Goal: Task Accomplishment & Management: Use online tool/utility

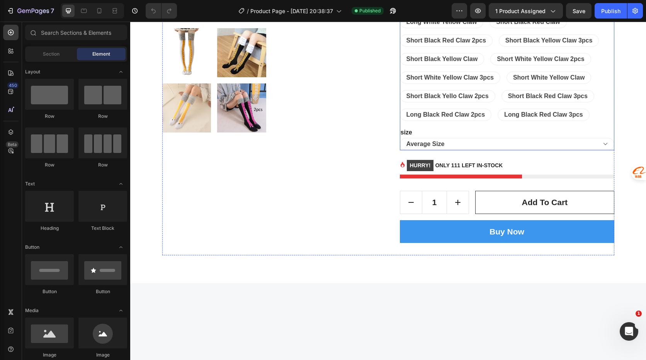
scroll to position [425, 0]
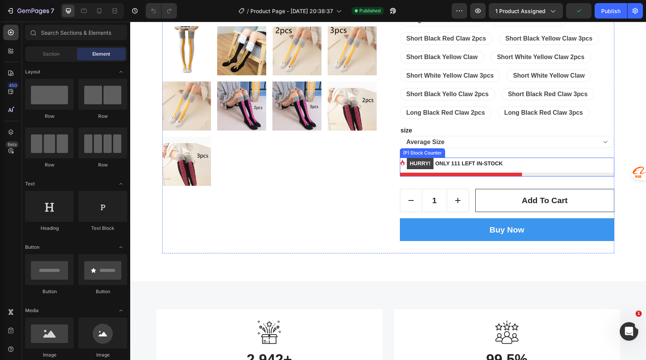
click at [461, 165] on p "HURRY! ONLY 111 LEFT IN-STOCK" at bounding box center [455, 164] width 96 height 12
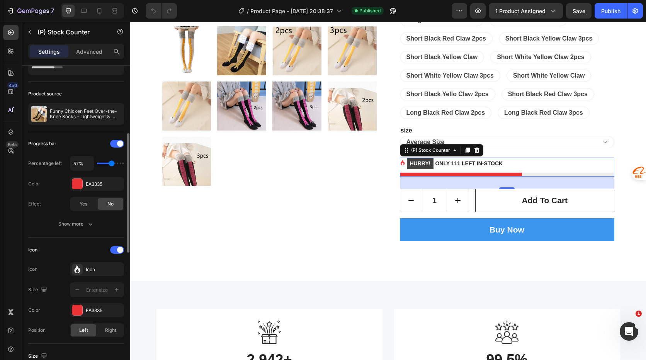
scroll to position [193, 0]
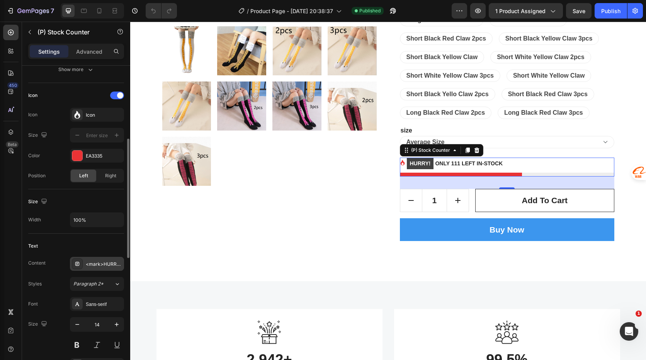
click at [110, 263] on div "<mark>HURRY!</mark> ONLY 111 LEFT IN-STOCK" at bounding box center [104, 264] width 36 height 7
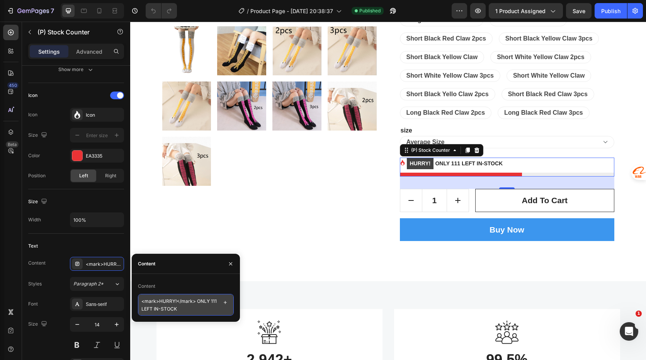
click at [151, 312] on textarea "<mark>HURRY!</mark> ONLY 111 LEFT IN-STOCK" at bounding box center [186, 305] width 96 height 22
drag, startPoint x: 146, startPoint y: 309, endPoint x: 141, endPoint y: 308, distance: 5.8
click at [141, 307] on textarea "<mark>HURRY!</mark> ONLY 111 LEFT IN-STOCK" at bounding box center [186, 305] width 96 height 22
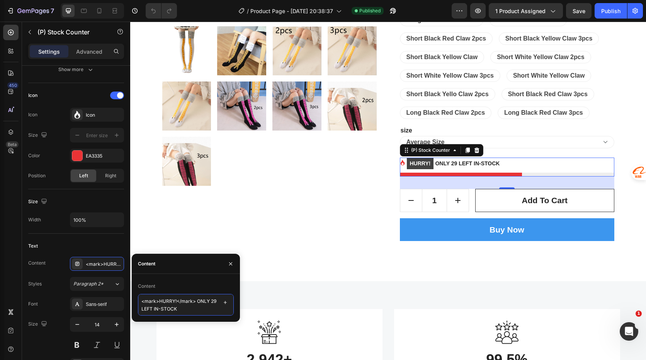
type textarea "<mark>HURRY!</mark> ONLY 298 LEFT IN-STOCK"
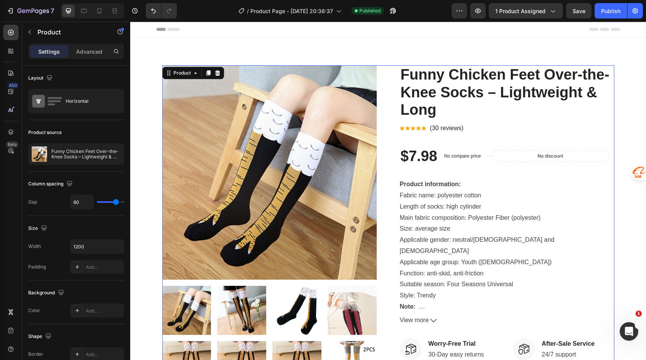
click at [417, 129] on icon at bounding box center [418, 128] width 5 height 5
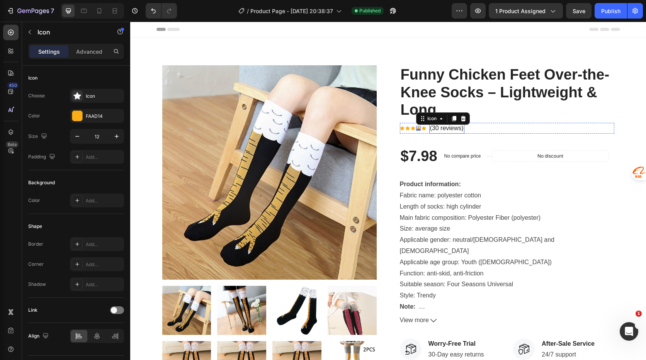
click at [446, 130] on p "(30 reviews)" at bounding box center [447, 128] width 34 height 9
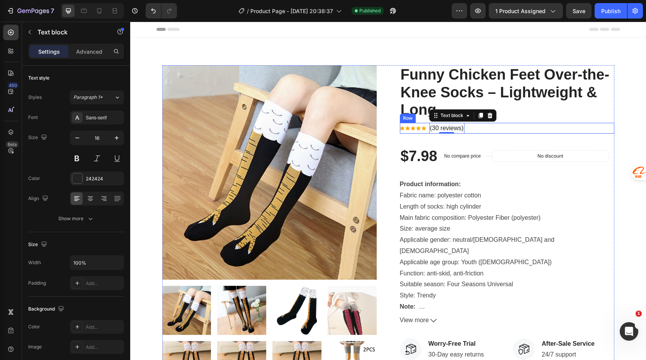
click at [483, 130] on div "Icon Icon Icon Icon Icon Icon List Hoz (30 reviews) Text block 0 Row" at bounding box center [507, 128] width 214 height 11
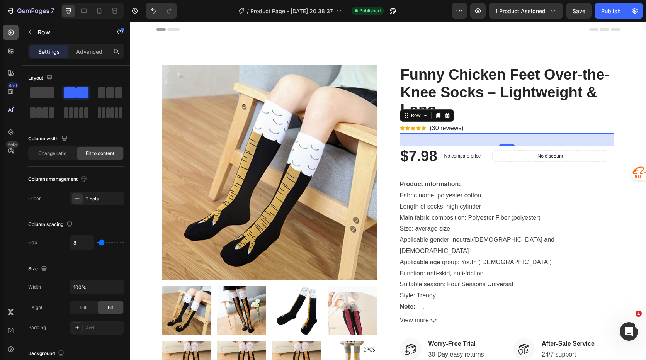
click at [12, 35] on icon at bounding box center [11, 33] width 6 height 6
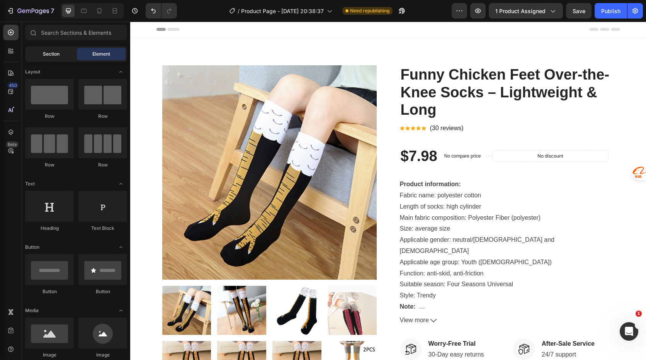
click at [55, 54] on span "Section" at bounding box center [51, 54] width 17 height 7
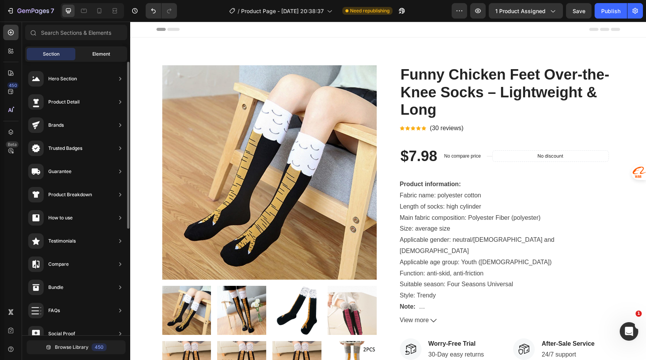
click at [112, 50] on div "Element" at bounding box center [101, 54] width 49 height 12
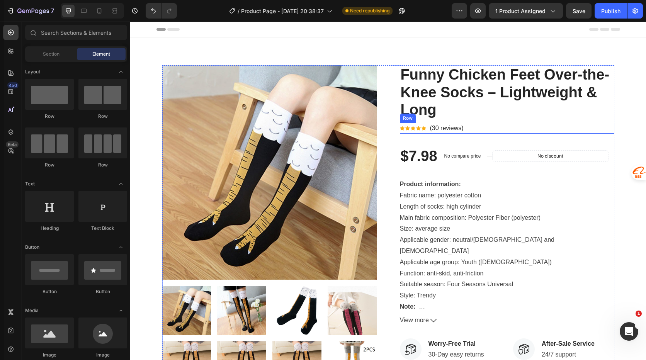
click at [479, 130] on div "Icon Icon Icon Icon Icon Icon List Hoz (30 reviews) Text block Row" at bounding box center [507, 128] width 214 height 11
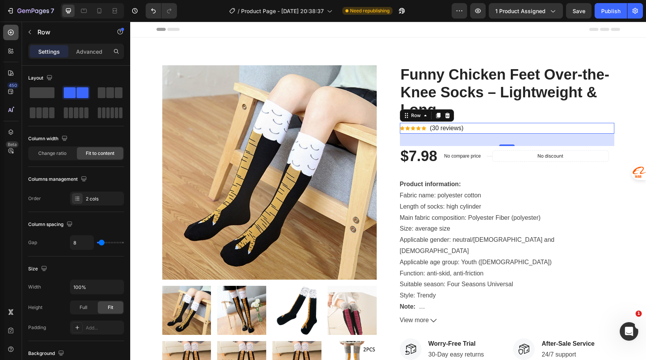
click at [13, 31] on icon at bounding box center [11, 33] width 6 height 6
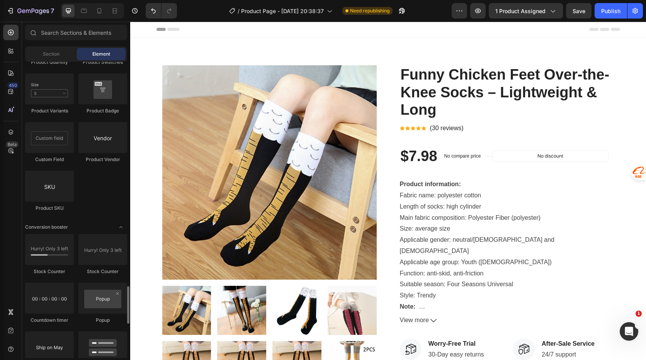
scroll to position [1467, 0]
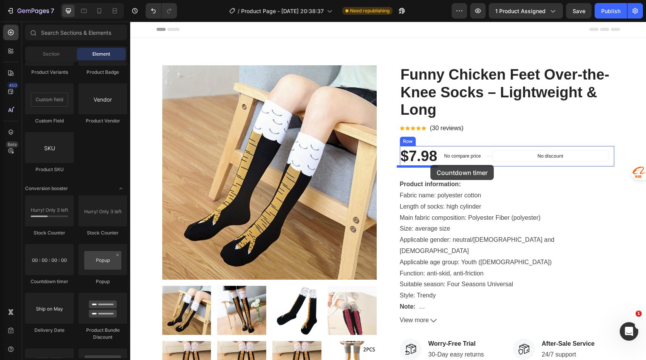
drag, startPoint x: 179, startPoint y: 286, endPoint x: 430, endPoint y: 165, distance: 278.9
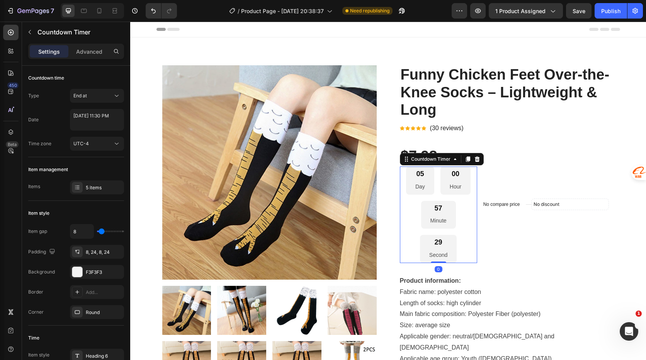
drag, startPoint x: 433, startPoint y: 261, endPoint x: 435, endPoint y: 221, distance: 40.2
click at [435, 221] on div "05 Day 00 Hour 57 Minute 29 Second Countdown Timer 0" at bounding box center [438, 214] width 77 height 97
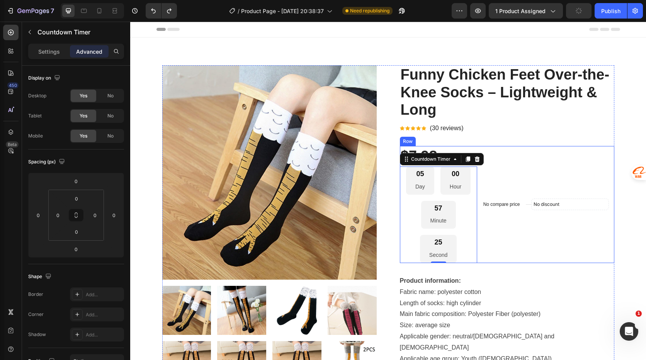
click at [511, 153] on div "No compare price (P) Price" at bounding box center [501, 204] width 43 height 117
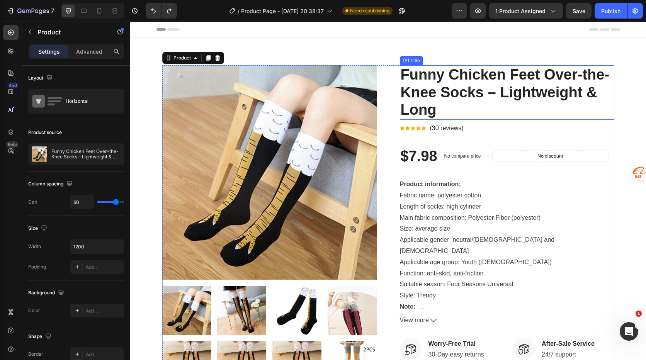
click at [494, 105] on h2 "Funny Chicken Feet Over-the-Knee Socks – Lightweight & Long" at bounding box center [507, 92] width 214 height 54
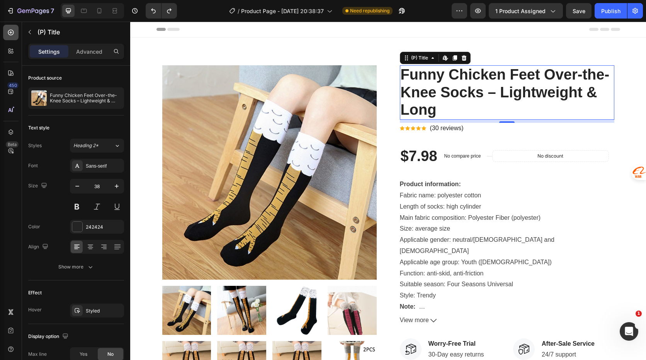
click at [13, 28] on div at bounding box center [10, 32] width 15 height 15
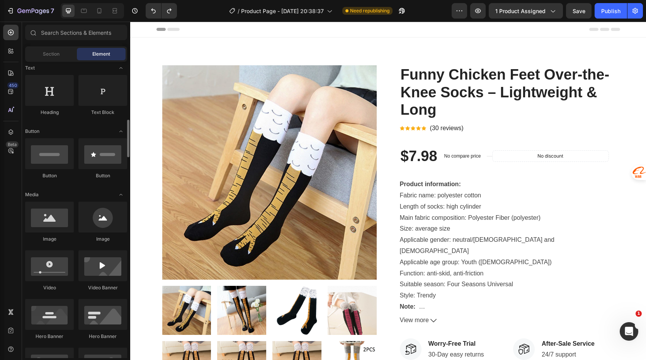
scroll to position [154, 0]
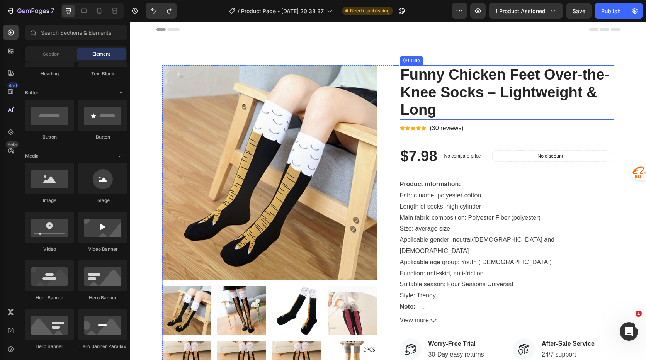
click at [487, 114] on h2 "Funny Chicken Feet Over-the-Knee Socks – Lightweight & Long" at bounding box center [507, 92] width 214 height 54
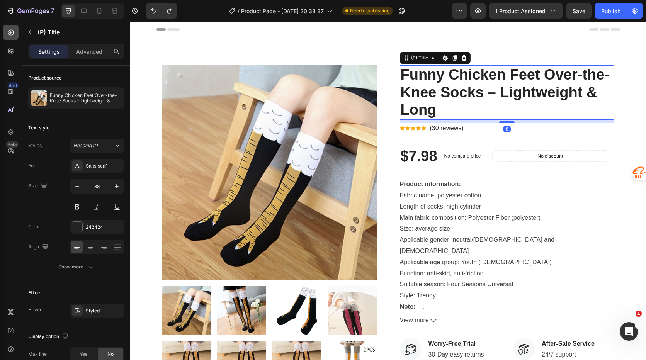
click at [10, 35] on icon at bounding box center [11, 33] width 6 height 6
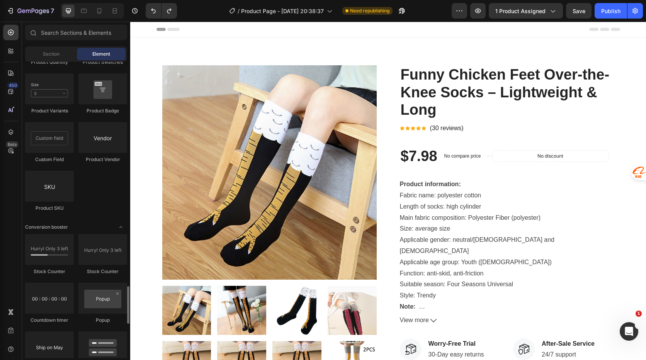
scroll to position [1467, 0]
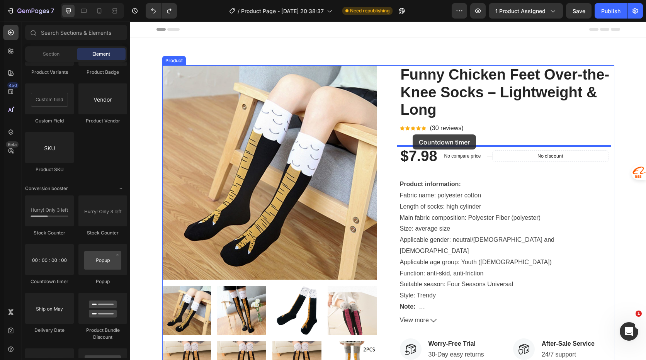
drag, startPoint x: 200, startPoint y: 282, endPoint x: 412, endPoint y: 134, distance: 258.3
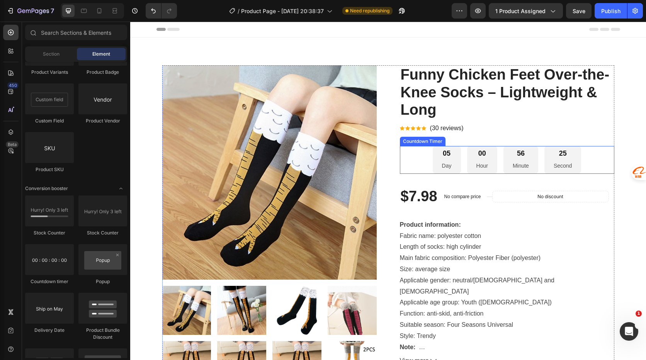
click at [497, 154] on div "05 Day 00 Hour 56 Minute 25 Second" at bounding box center [507, 160] width 149 height 28
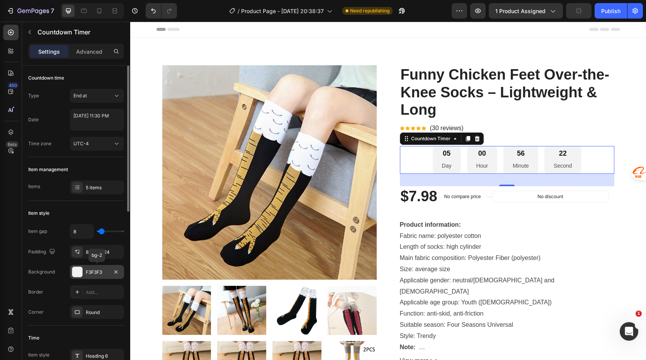
click at [77, 272] on div at bounding box center [77, 272] width 10 height 10
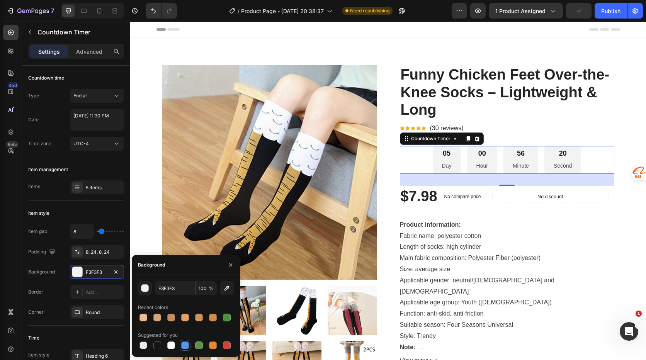
click at [182, 346] on div at bounding box center [185, 345] width 8 height 8
type input "5594E7"
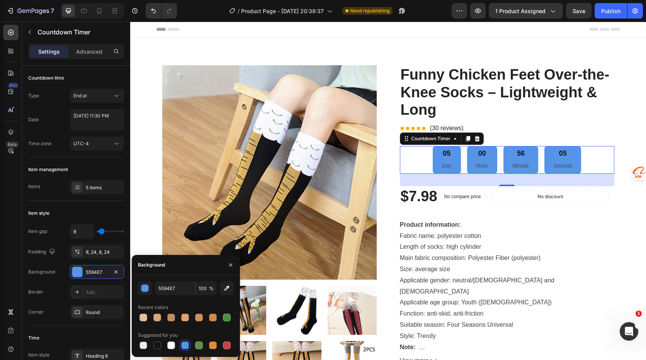
click at [413, 158] on div "05 Day 00 Hour 56 Minute 05 Second" at bounding box center [507, 160] width 214 height 28
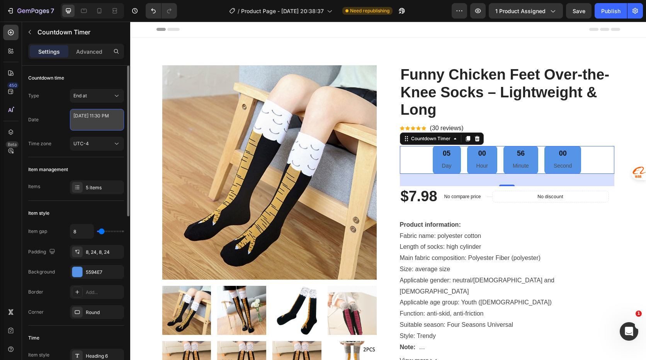
click at [95, 115] on textarea "[DATE] 11:30 PM" at bounding box center [97, 120] width 54 height 22
select select "23"
select select "30"
select select "false"
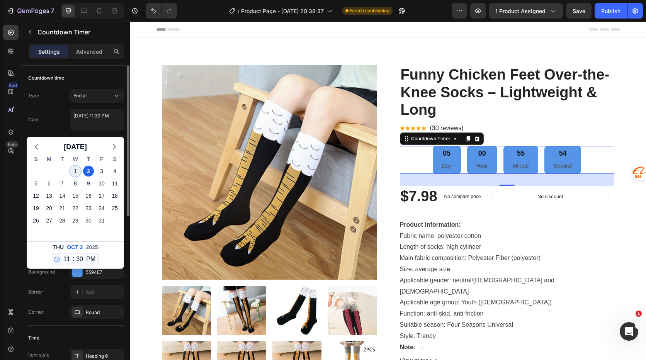
click at [77, 170] on div "1" at bounding box center [75, 171] width 11 height 11
type textarea "[DATE] 11:30 PM"
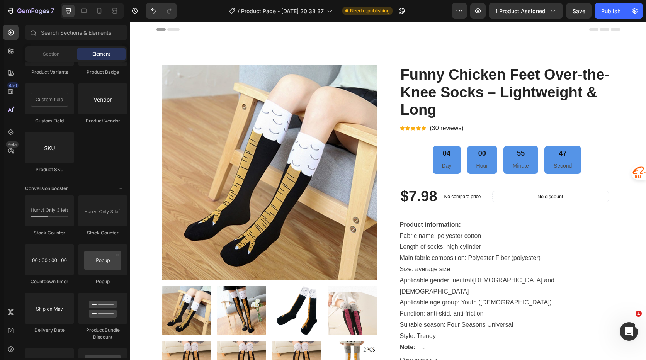
click at [417, 158] on div "04 Day 00 Hour 55 Minute 46 Second" at bounding box center [507, 160] width 214 height 28
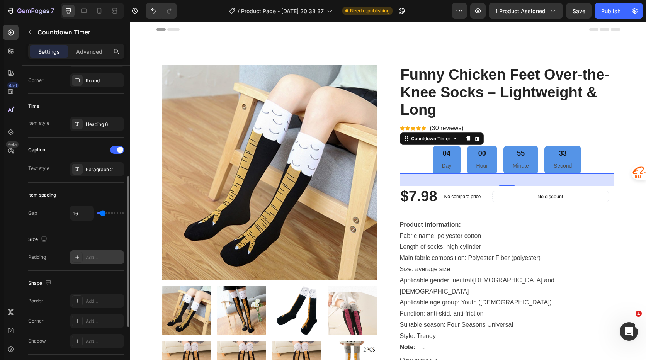
scroll to position [347, 0]
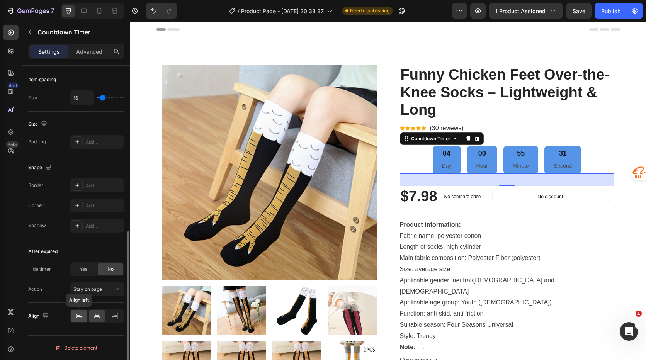
click at [81, 315] on icon at bounding box center [79, 316] width 8 height 8
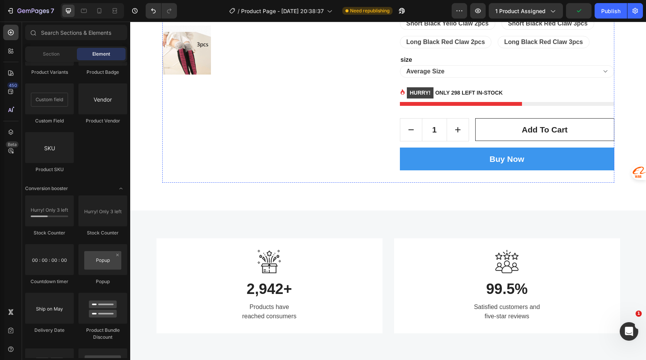
scroll to position [656, 0]
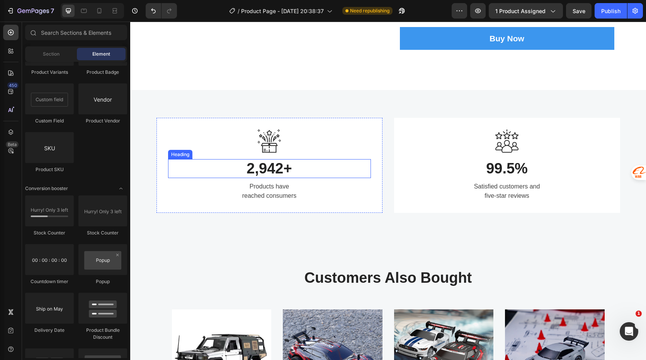
click at [258, 171] on h3 "2,942+" at bounding box center [269, 168] width 203 height 19
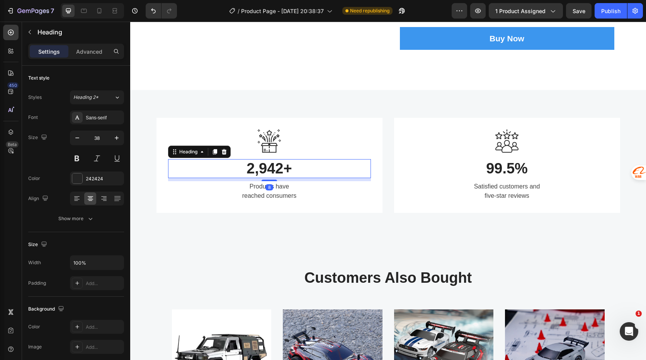
click at [253, 171] on h3 "2,942+" at bounding box center [269, 168] width 203 height 19
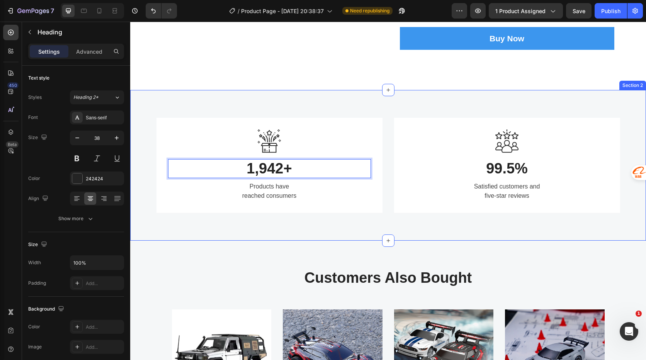
click at [395, 233] on div "Image 1,942+ Heading 8 Products have reached consumers Text block Row Image 99.…" at bounding box center [388, 165] width 516 height 151
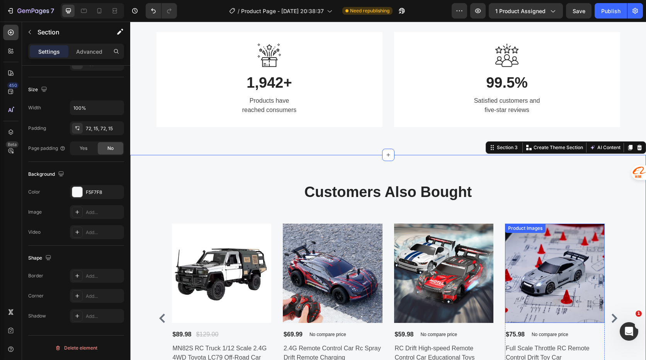
scroll to position [811, 0]
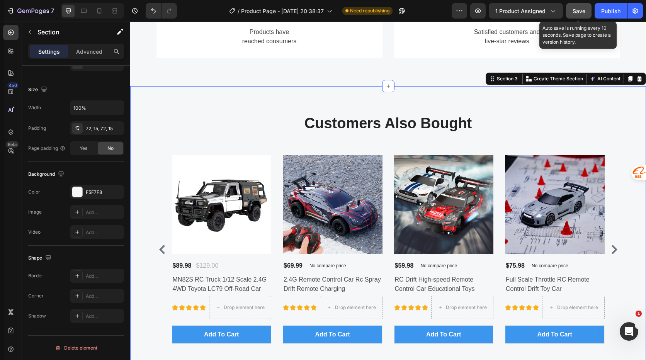
click at [577, 14] on span "Save" at bounding box center [578, 11] width 13 height 7
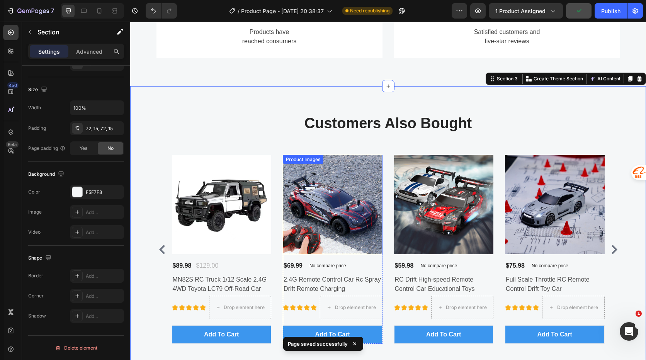
click at [351, 222] on img at bounding box center [333, 205] width 100 height 100
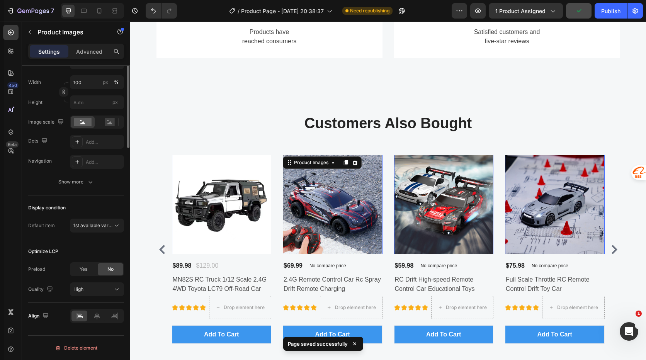
scroll to position [0, 0]
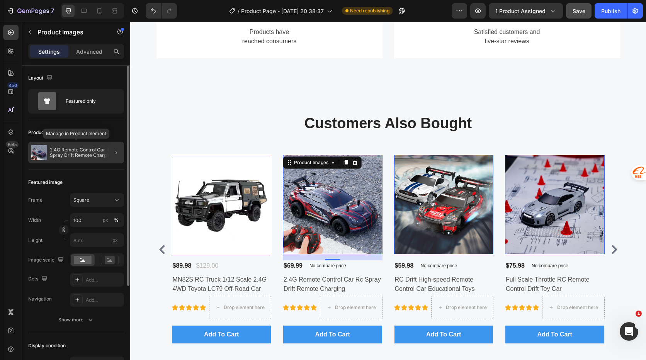
click at [96, 152] on p "2.4G Remote Control Car Rc Spray Drift Remote Charging" at bounding box center [85, 152] width 71 height 11
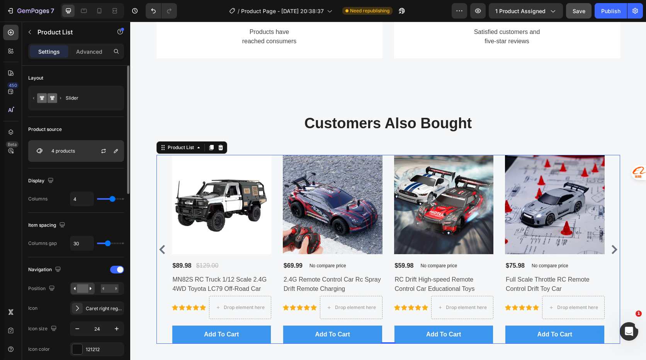
click at [66, 151] on p "4 products" at bounding box center [63, 150] width 24 height 5
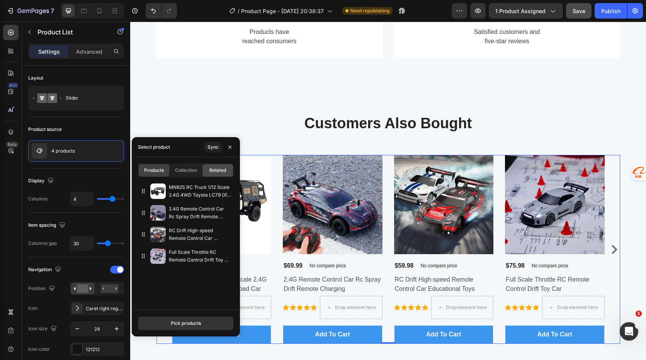
click at [221, 169] on span "Related" at bounding box center [217, 170] width 17 height 7
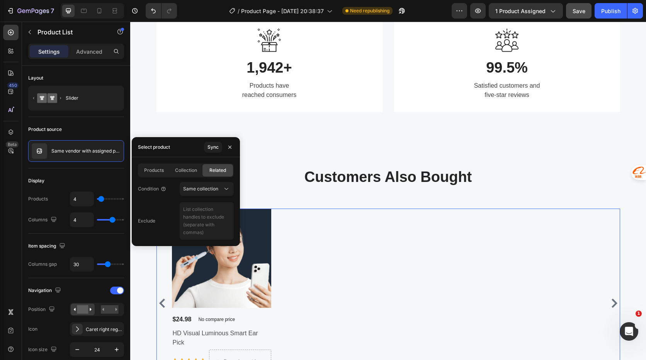
scroll to position [811, 0]
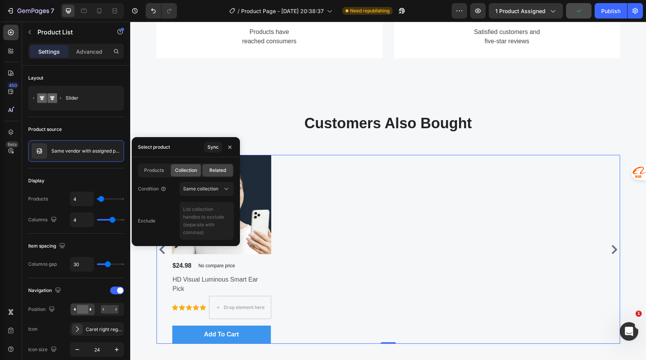
click at [185, 171] on span "Collection" at bounding box center [186, 170] width 22 height 7
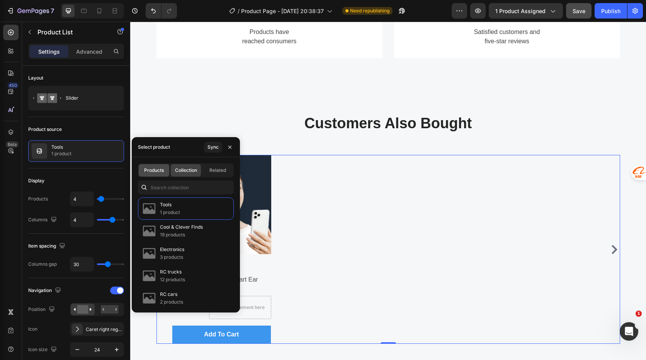
click at [154, 173] on span "Products" at bounding box center [154, 170] width 20 height 7
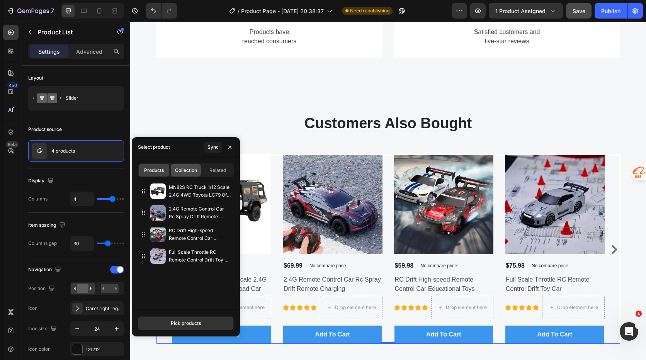
click at [190, 169] on span "Collection" at bounding box center [186, 170] width 22 height 7
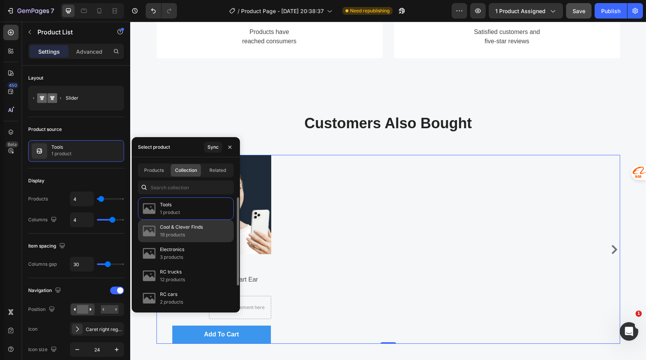
click at [193, 228] on p "Cool & Clever Finds" at bounding box center [181, 227] width 43 height 8
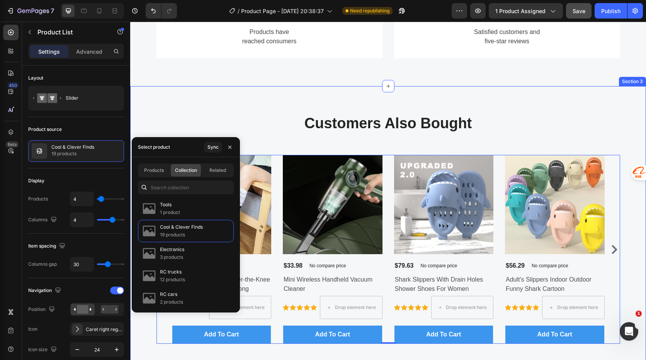
click at [283, 141] on div "Customers Also Bought Heading Row Product Images $7.98 (P) Price (P) Price No c…" at bounding box center [388, 232] width 504 height 236
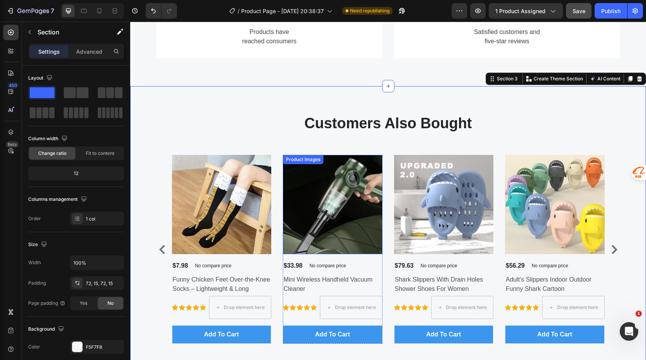
click at [326, 206] on img at bounding box center [333, 205] width 100 height 100
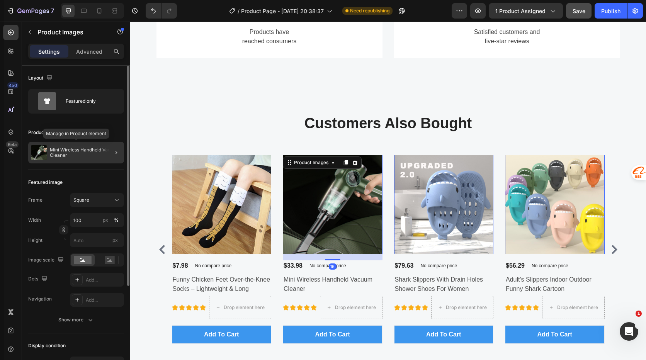
click at [82, 148] on p "Mini Wireless Handheld Vacuum Cleaner" at bounding box center [85, 152] width 71 height 11
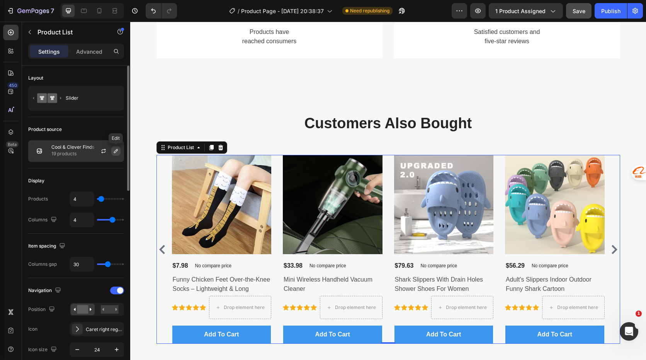
click at [115, 150] on icon "button" at bounding box center [116, 151] width 6 height 6
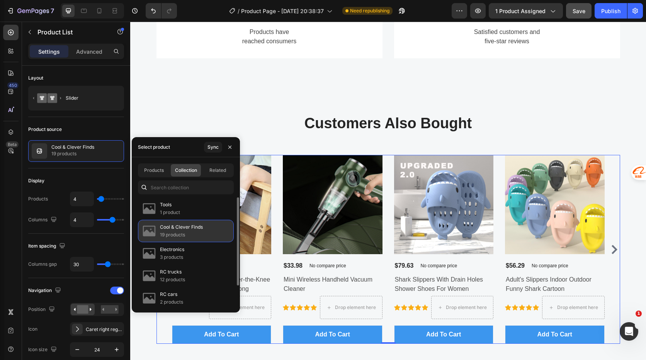
click at [185, 230] on p "Cool & Clever Finds" at bounding box center [181, 227] width 43 height 8
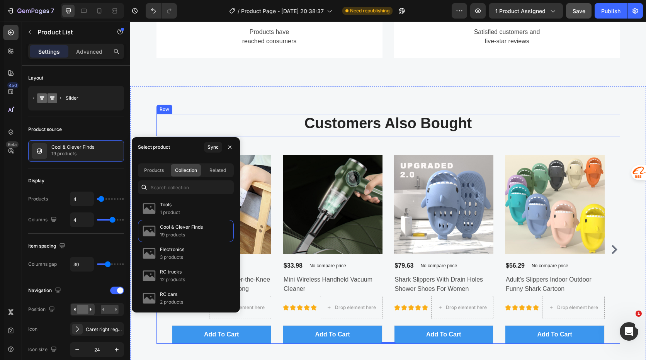
click at [276, 134] on div "Customers Also Bought Heading" at bounding box center [387, 125] width 463 height 22
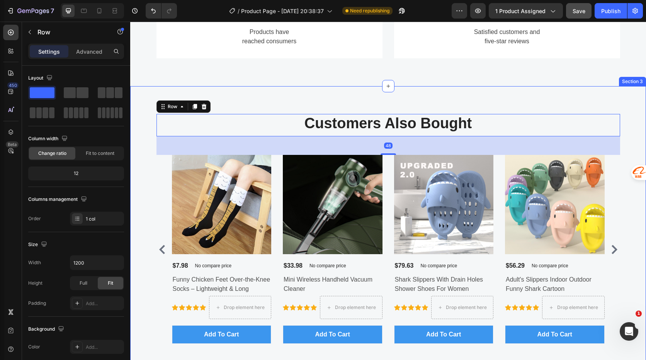
click at [320, 107] on div "Customers Also Bought Heading Row 48 Product Images $7.98 (P) Price (P) Price N…" at bounding box center [388, 232] width 516 height 292
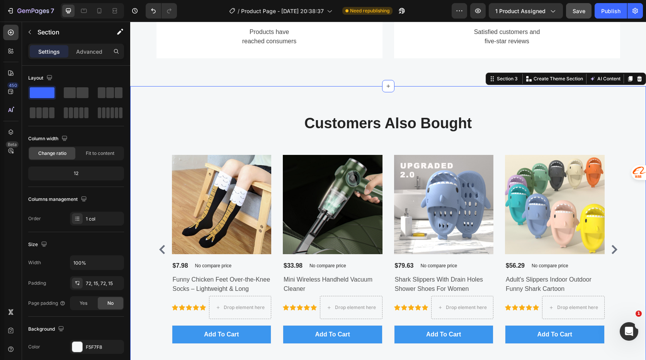
click at [620, 177] on div "Customers Also Bought Heading Row Product Images $7.98 (P) Price (P) Price No c…" at bounding box center [388, 232] width 504 height 236
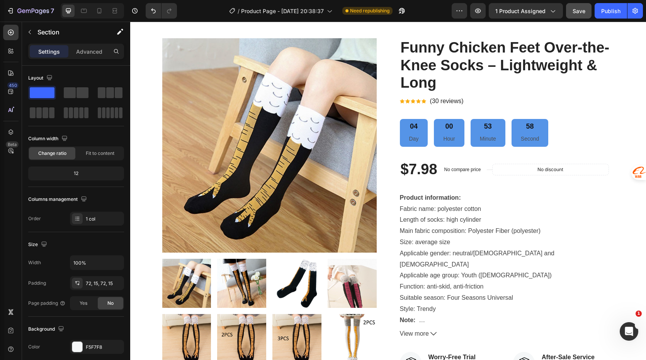
scroll to position [0, 0]
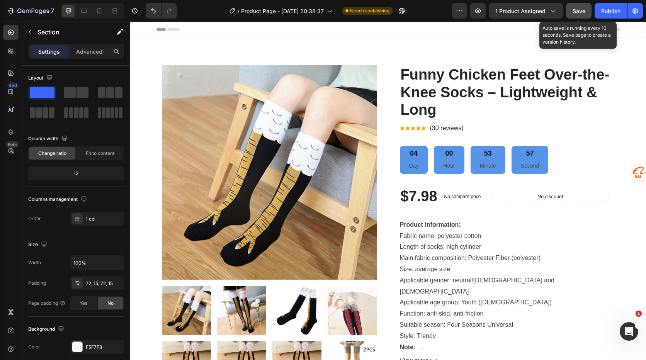
click at [578, 10] on span "Save" at bounding box center [578, 11] width 13 height 7
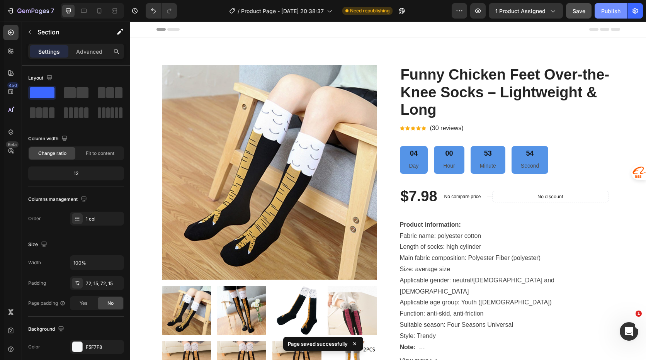
click at [611, 11] on div "Publish" at bounding box center [610, 11] width 19 height 8
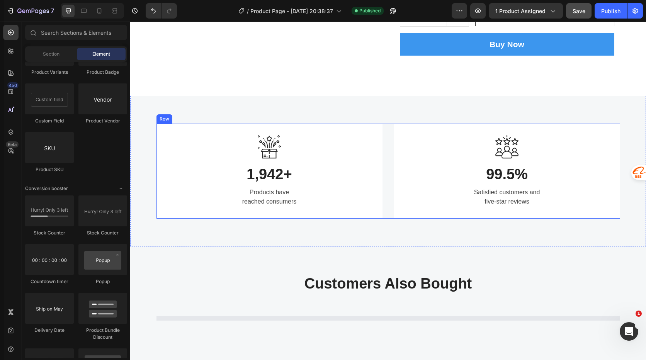
scroll to position [850, 0]
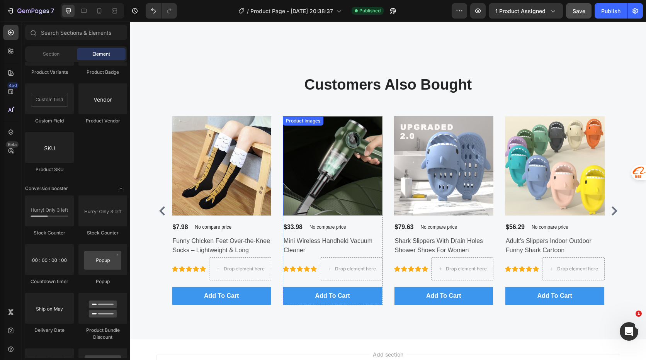
click at [333, 182] on img at bounding box center [333, 166] width 100 height 100
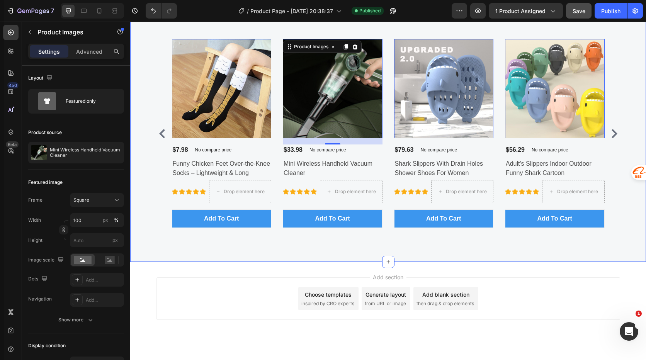
scroll to position [811, 0]
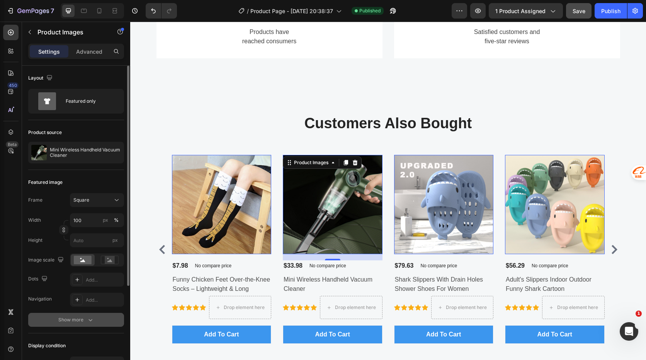
click at [87, 322] on icon "button" at bounding box center [91, 320] width 8 height 8
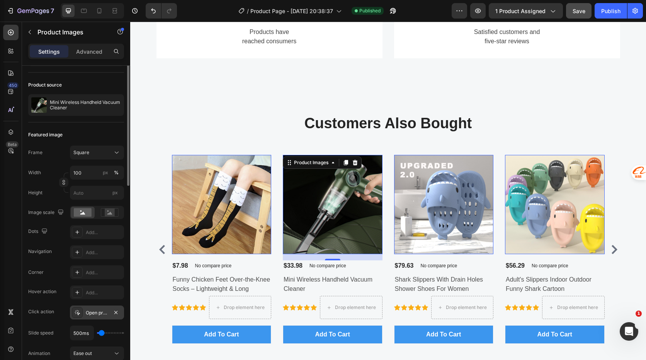
scroll to position [0, 0]
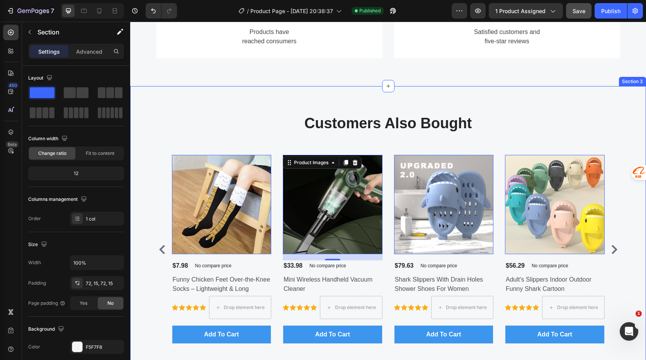
click at [269, 141] on div "Customers Also Bought Heading Row Product Images 0 $7.98 (P) Price (P) Price No…" at bounding box center [388, 232] width 504 height 236
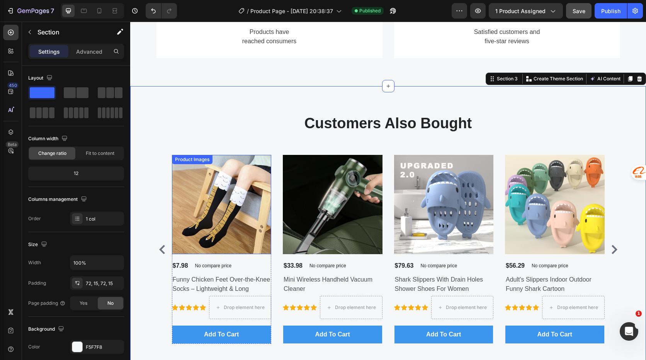
click at [241, 195] on img at bounding box center [222, 205] width 100 height 100
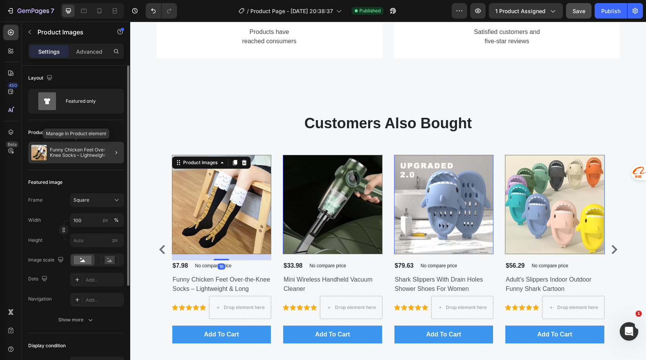
click at [86, 149] on p "Funny Chicken Feet Over-the-Knee Socks – Lightweight & Long" at bounding box center [85, 152] width 71 height 11
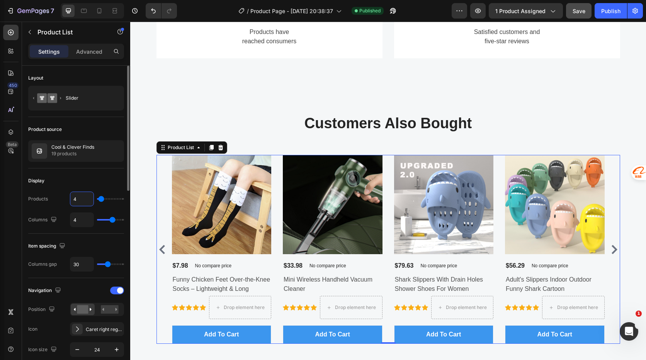
click at [82, 199] on input "4" at bounding box center [81, 199] width 23 height 14
click at [81, 220] on input "4" at bounding box center [81, 220] width 23 height 14
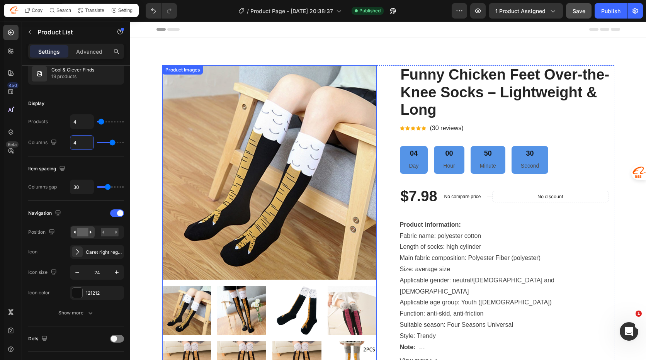
click at [312, 168] on img at bounding box center [269, 172] width 214 height 214
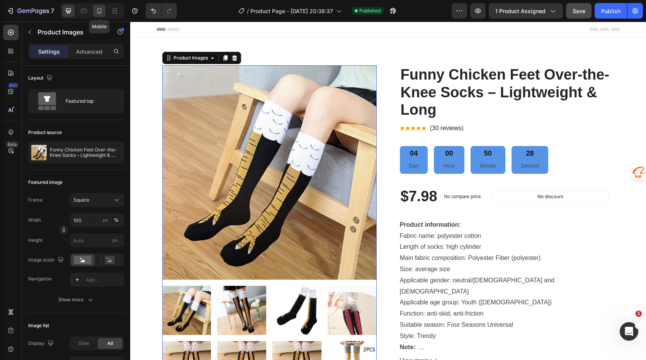
click at [99, 10] on icon at bounding box center [99, 11] width 8 height 8
type input "8"
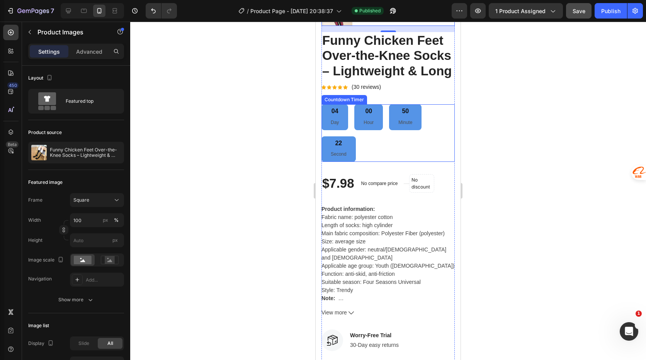
scroll to position [322, 0]
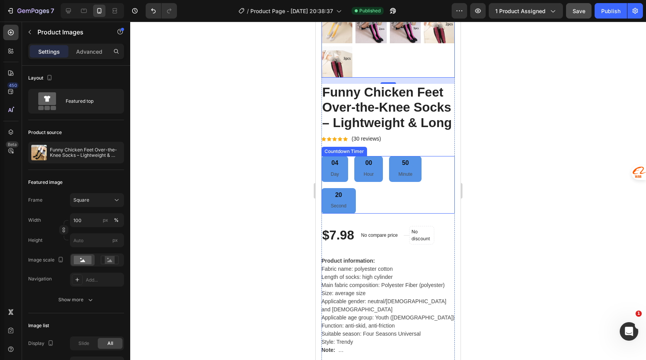
click at [423, 201] on div "04 Day 00 Hour 50 Minute 20 Second" at bounding box center [387, 185] width 133 height 58
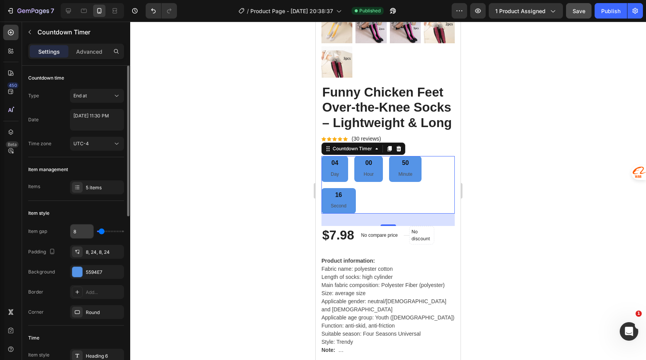
click at [84, 232] on input "8" at bounding box center [81, 231] width 23 height 14
type input "3"
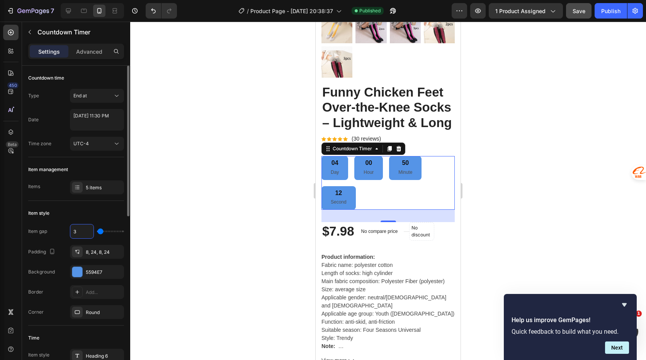
click at [83, 232] on input "3" at bounding box center [81, 231] width 23 height 14
type input "8"
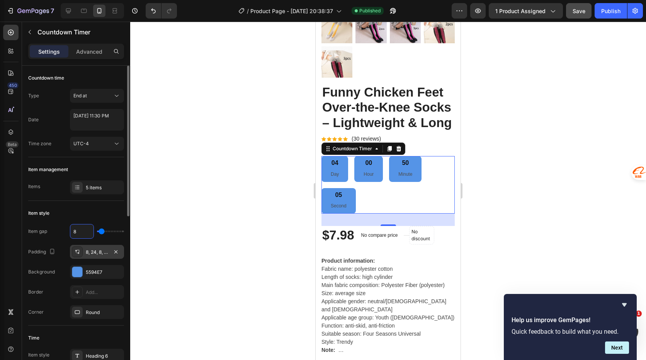
click at [88, 252] on div "8, 24, 8, 24" at bounding box center [97, 252] width 22 height 7
click at [62, 255] on div "Padding 8, 24, 8, 24" at bounding box center [76, 252] width 96 height 14
type input "13"
type input "11"
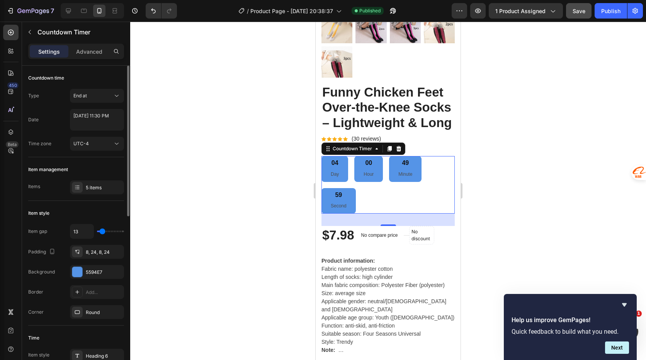
type input "11"
type input "7"
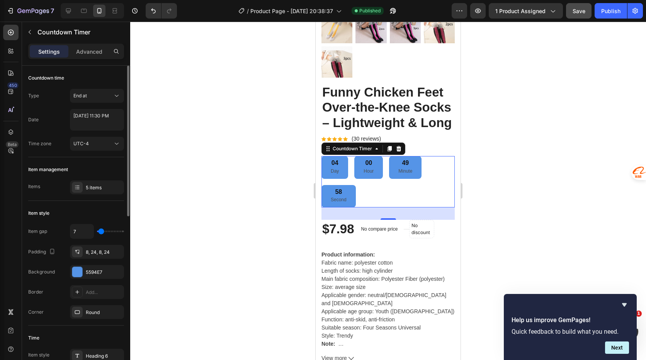
type input "0"
type input "4"
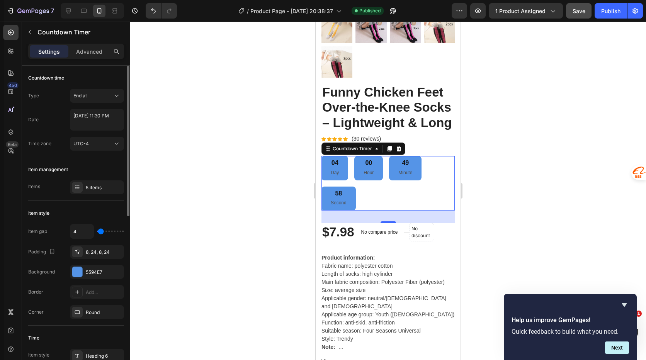
type input "7"
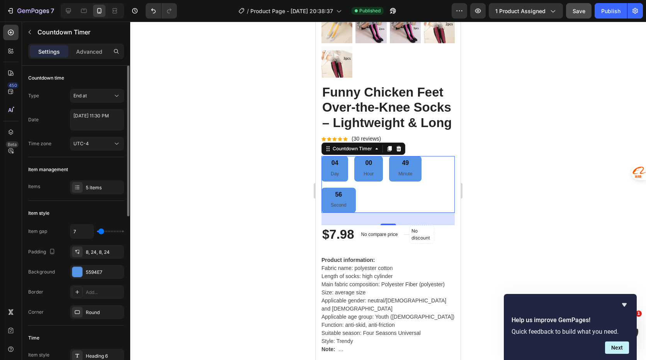
type input "9"
click at [102, 232] on input "range" at bounding box center [110, 232] width 27 height 2
type input "7"
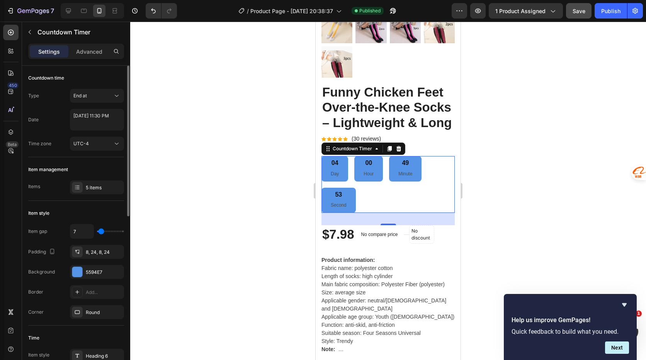
click at [101, 232] on input "range" at bounding box center [110, 232] width 27 height 2
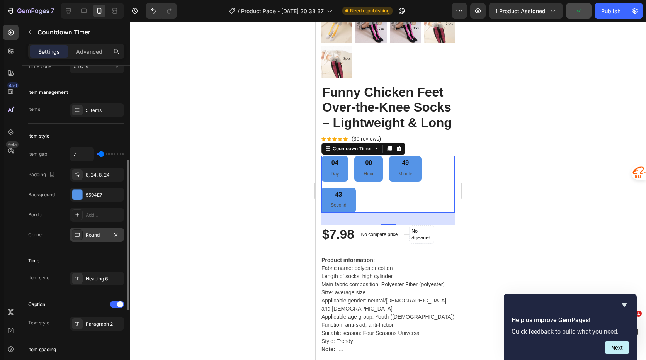
scroll to position [116, 0]
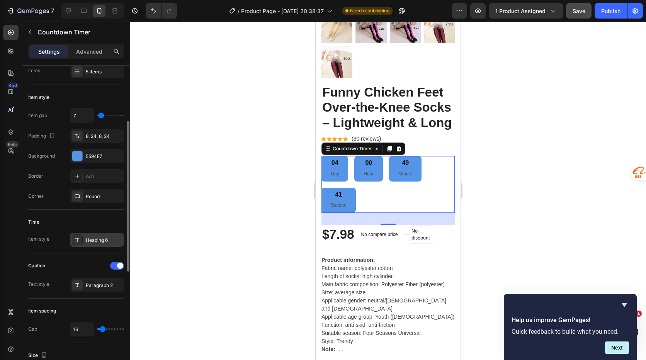
click at [108, 240] on div "Heading 6" at bounding box center [104, 240] width 36 height 7
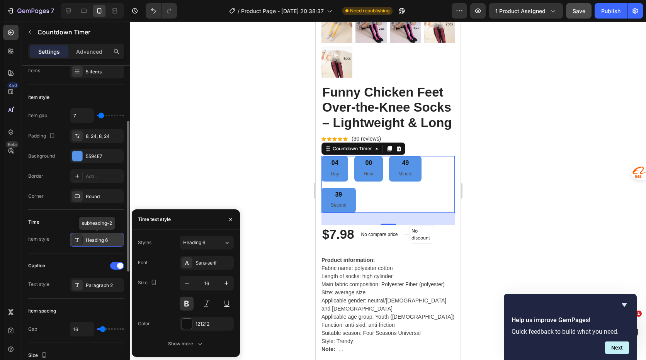
click at [108, 240] on div "Heading 6" at bounding box center [104, 240] width 36 height 7
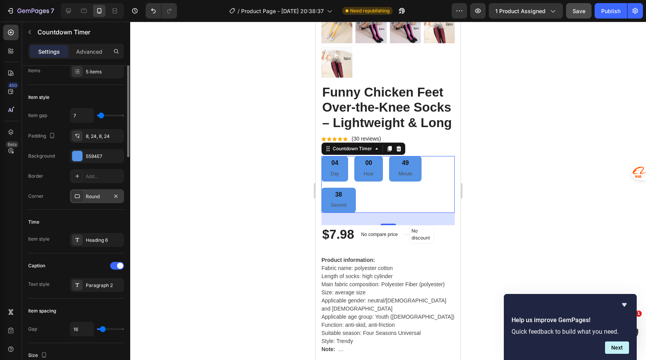
scroll to position [0, 0]
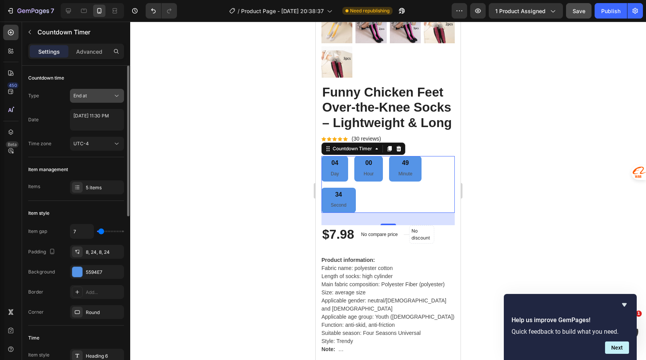
click at [103, 96] on div "End at" at bounding box center [92, 95] width 39 height 7
click at [412, 173] on p "Minute" at bounding box center [405, 174] width 14 height 8
click at [370, 172] on p "Hour" at bounding box center [368, 174] width 10 height 8
click at [339, 172] on div "04 Day" at bounding box center [334, 168] width 27 height 25
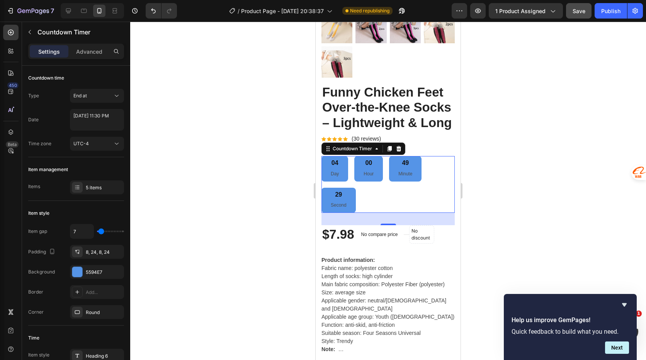
click at [377, 197] on div "04 Day 00 Hour 49 Minute 29 Second" at bounding box center [387, 184] width 133 height 57
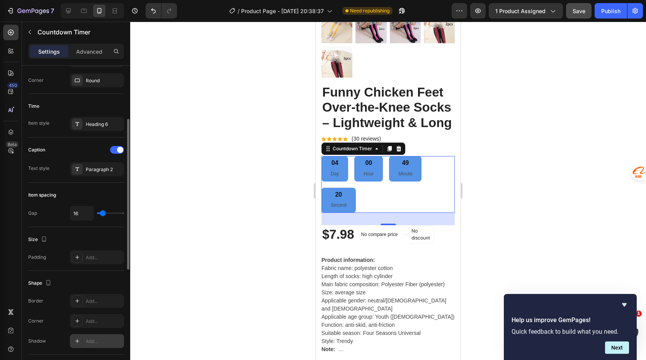
scroll to position [270, 0]
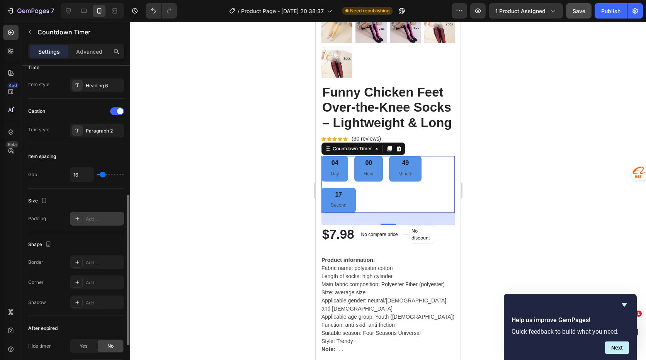
click at [76, 219] on icon at bounding box center [77, 218] width 6 height 6
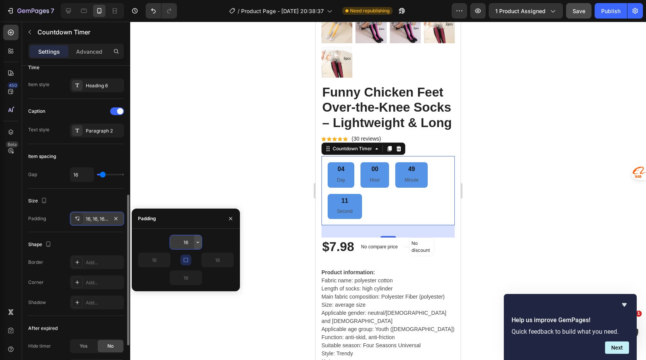
click at [198, 242] on icon "button" at bounding box center [198, 242] width 2 height 2
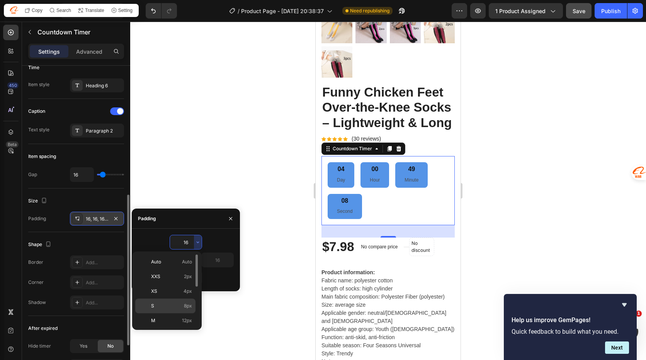
click at [167, 301] on div "S 8px" at bounding box center [165, 306] width 60 height 15
type input "8"
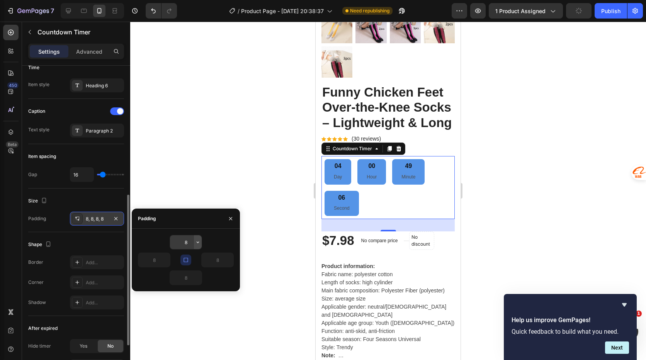
click at [195, 242] on icon "button" at bounding box center [198, 242] width 6 height 6
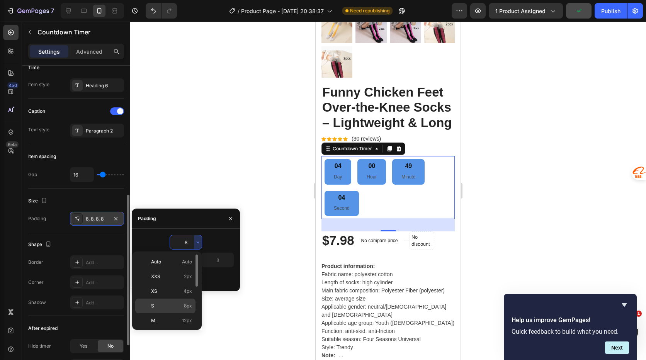
click at [162, 306] on p "S 8px" at bounding box center [171, 305] width 41 height 7
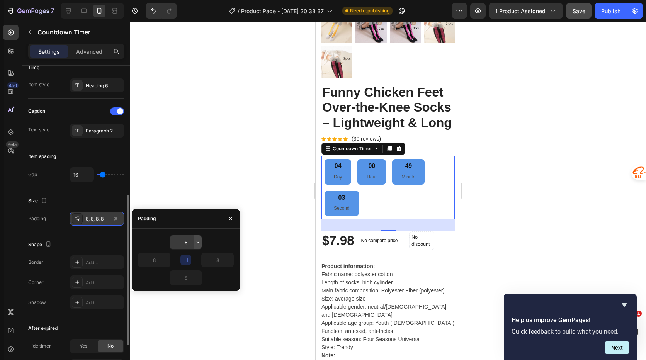
click at [195, 241] on icon "button" at bounding box center [198, 242] width 6 height 6
click at [228, 219] on icon "button" at bounding box center [230, 218] width 6 height 6
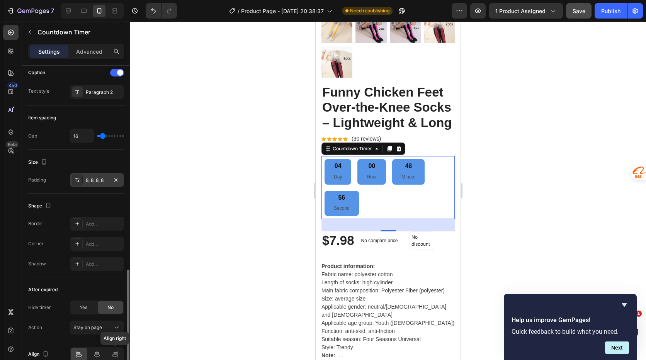
scroll to position [347, 0]
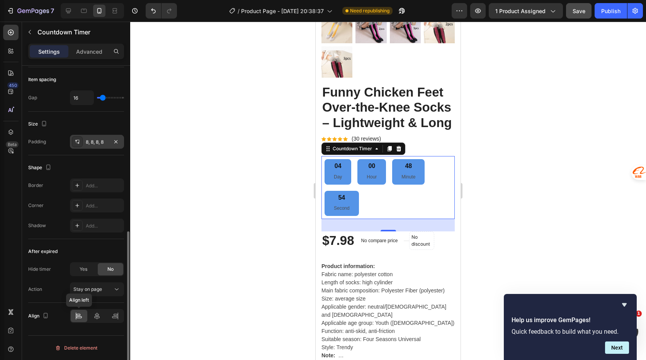
click at [81, 314] on icon at bounding box center [79, 316] width 8 height 8
click at [98, 316] on icon at bounding box center [96, 315] width 5 height 7
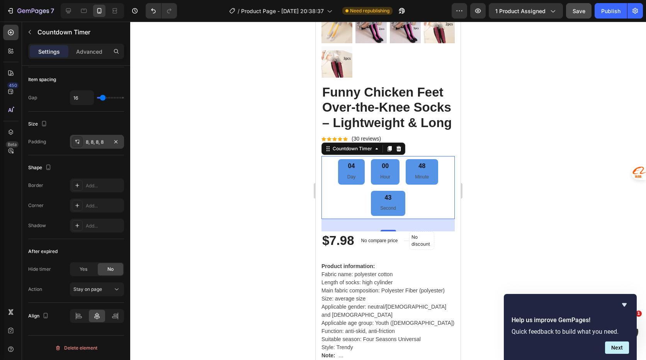
click at [97, 141] on div "8, 8, 8, 8" at bounding box center [97, 142] width 22 height 7
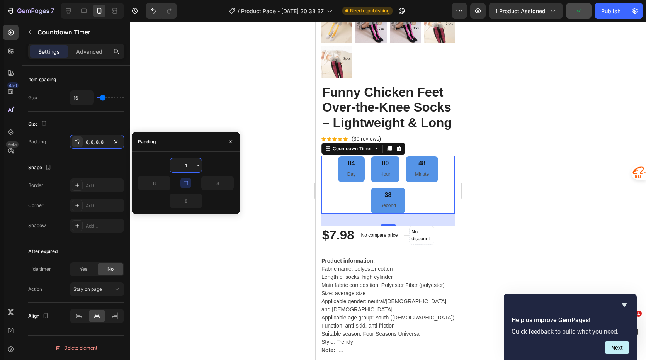
click at [184, 165] on input "1" at bounding box center [186, 165] width 32 height 14
click at [190, 165] on input "1" at bounding box center [186, 165] width 32 height 14
type input "8"
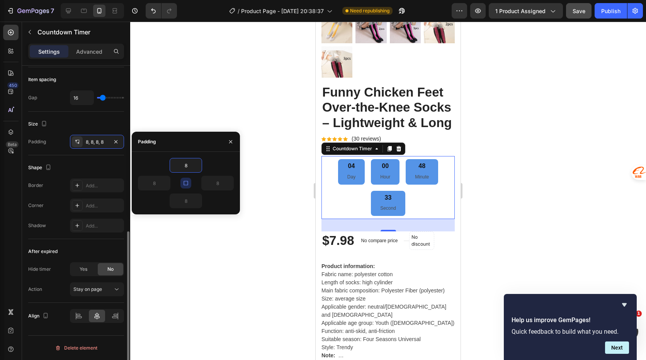
click at [112, 161] on div "Shape" at bounding box center [76, 167] width 96 height 12
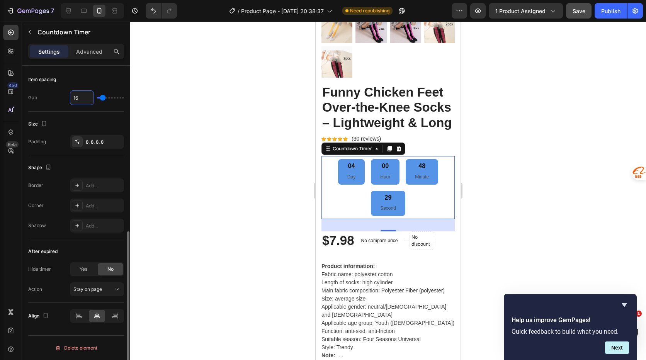
click at [85, 96] on input "16" at bounding box center [81, 98] width 23 height 14
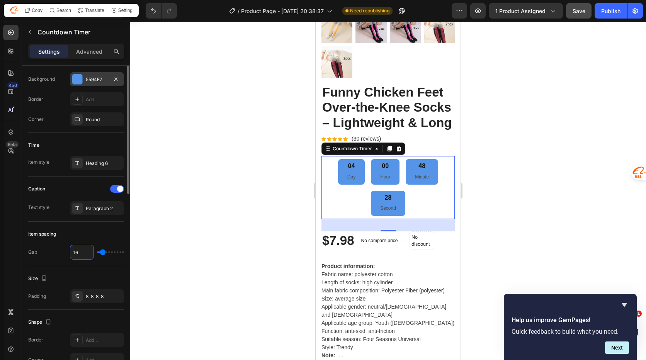
scroll to position [0, 0]
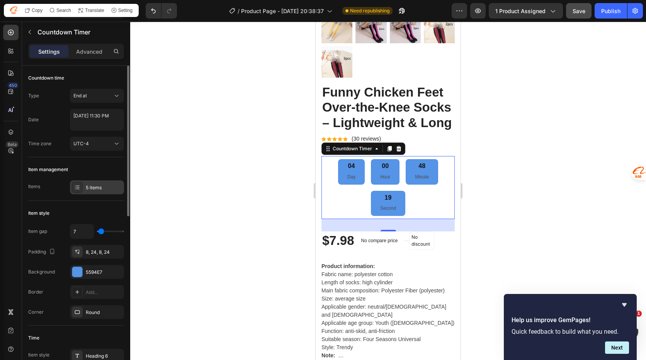
click at [93, 187] on div "5 items" at bounding box center [104, 187] width 36 height 7
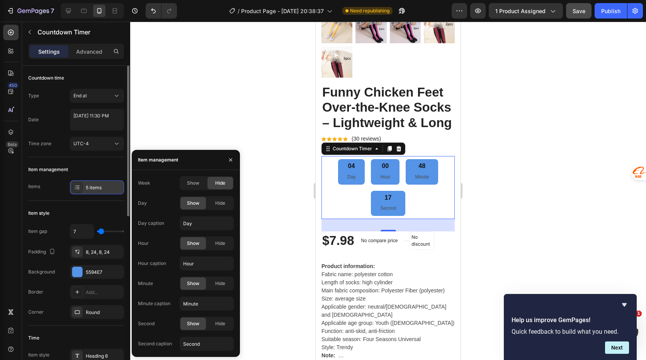
click at [93, 187] on div "5 items" at bounding box center [104, 187] width 36 height 7
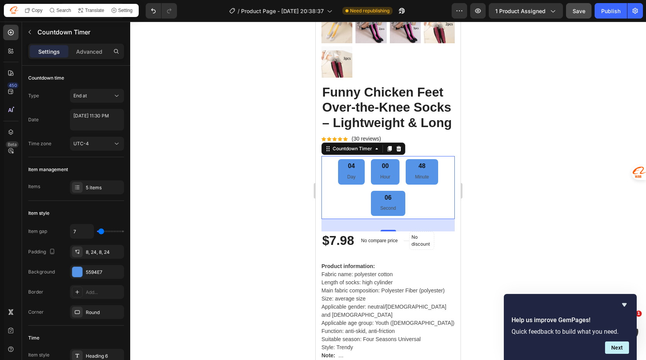
click at [525, 189] on div at bounding box center [388, 191] width 516 height 338
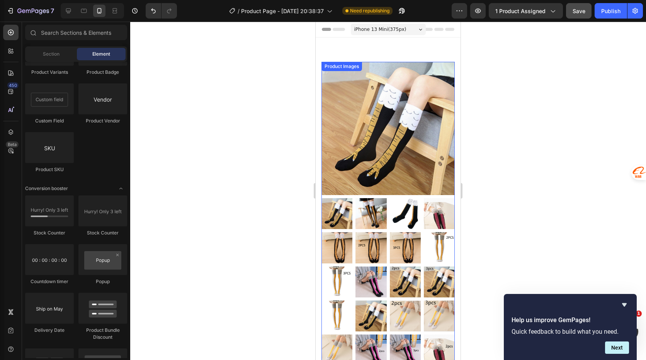
click at [413, 129] on img at bounding box center [387, 128] width 133 height 133
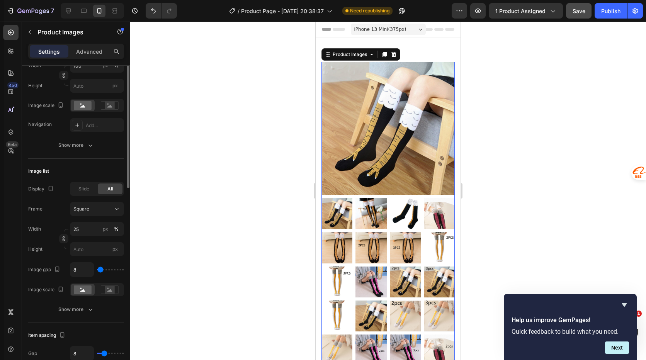
scroll to position [77, 0]
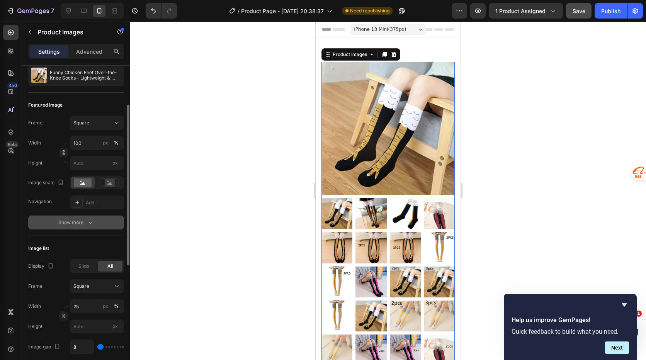
click at [95, 221] on button "Show more" at bounding box center [76, 222] width 96 height 14
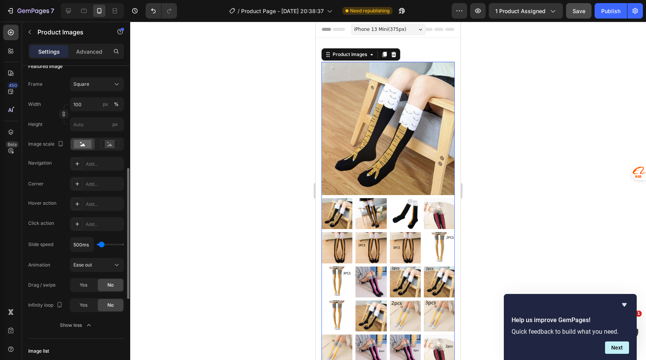
scroll to position [154, 0]
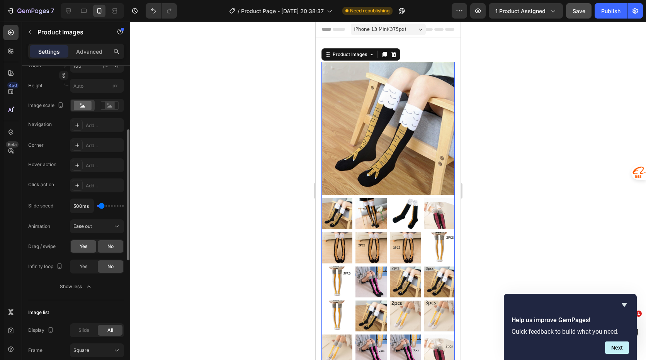
click at [82, 246] on span "Yes" at bounding box center [84, 246] width 8 height 7
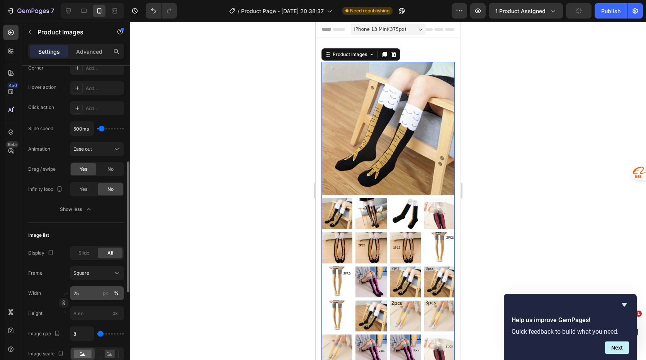
scroll to position [309, 0]
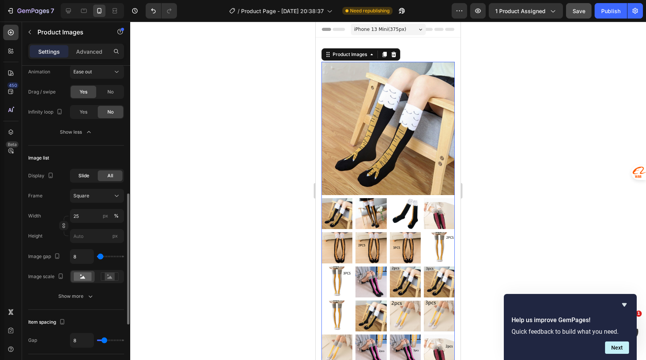
click at [85, 178] on span "Slide" at bounding box center [83, 175] width 11 height 7
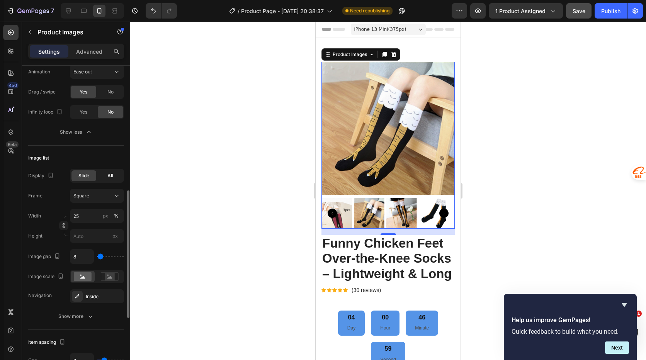
click at [112, 176] on span "All" at bounding box center [110, 175] width 6 height 7
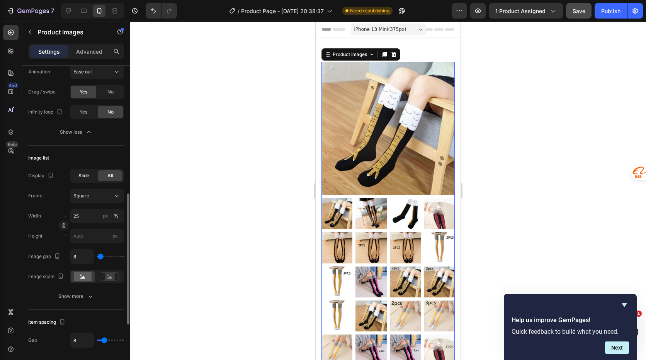
click at [83, 176] on span "Slide" at bounding box center [83, 175] width 11 height 7
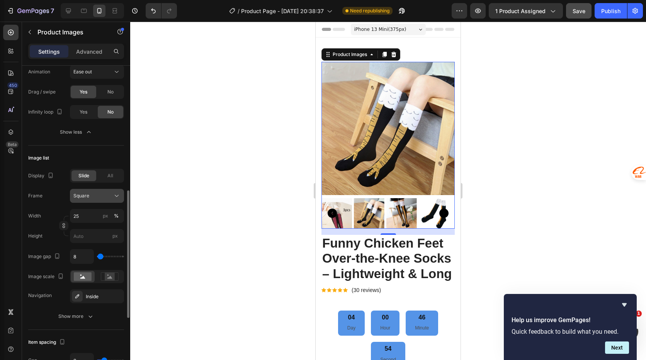
click at [110, 194] on div "Square" at bounding box center [92, 195] width 38 height 7
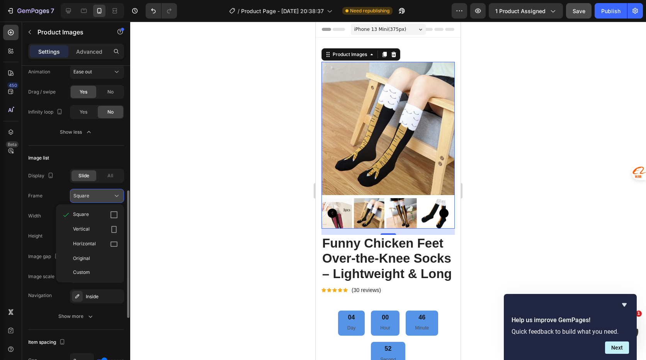
click at [110, 194] on div "Square" at bounding box center [92, 195] width 38 height 7
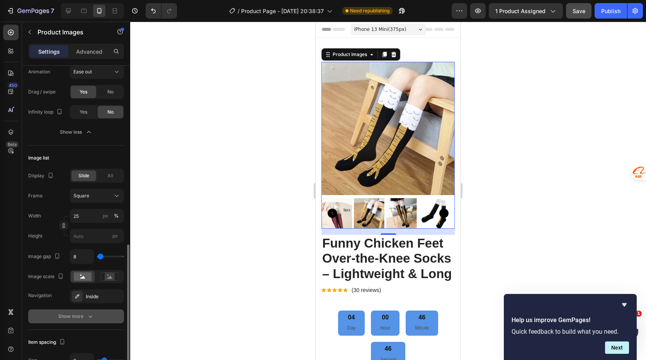
scroll to position [348, 0]
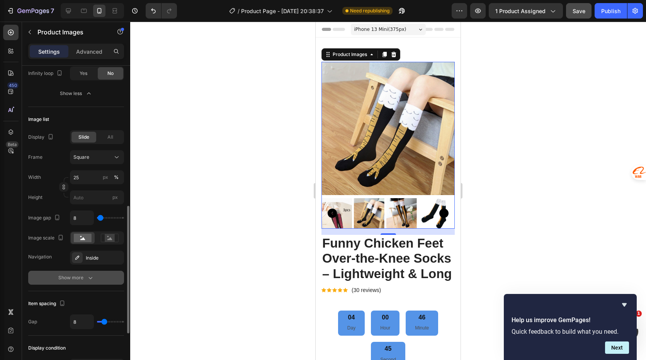
click at [83, 275] on div "Show more" at bounding box center [76, 278] width 36 height 8
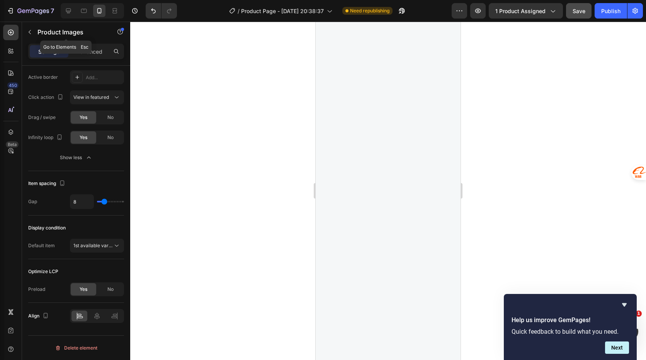
scroll to position [587, 0]
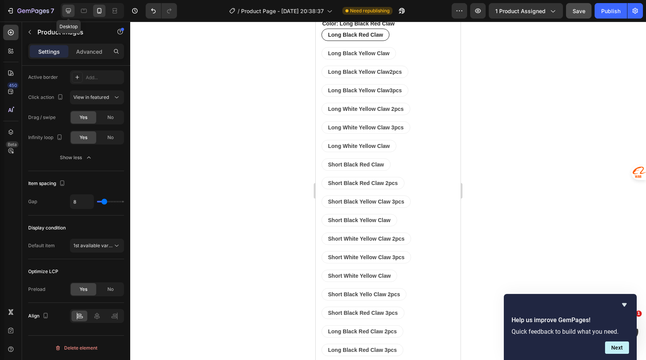
click at [66, 12] on icon at bounding box center [68, 11] width 8 height 8
type input "16"
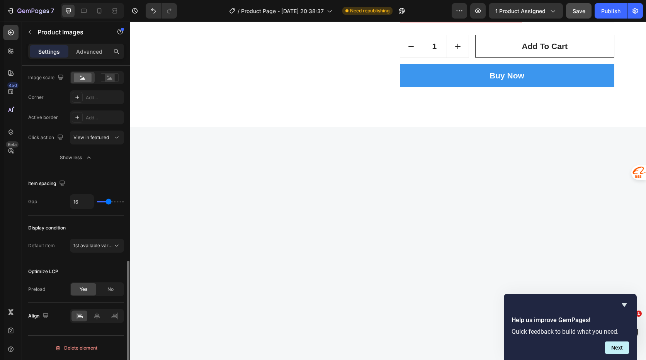
scroll to position [508, 0]
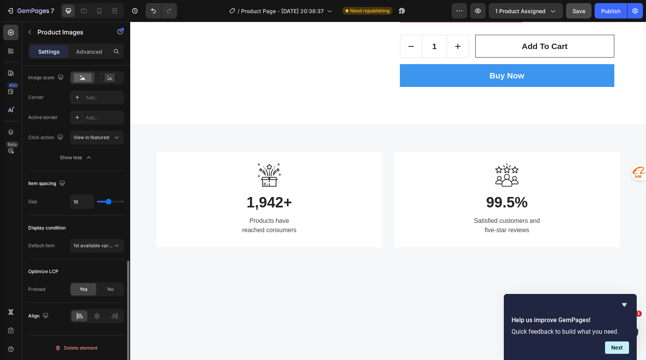
click at [577, 7] on div "Save" at bounding box center [578, 11] width 13 height 8
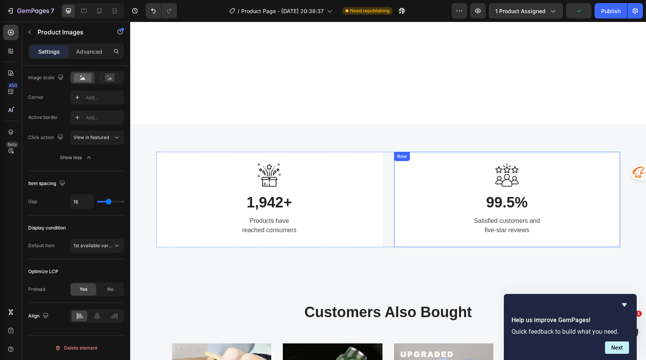
scroll to position [714, 0]
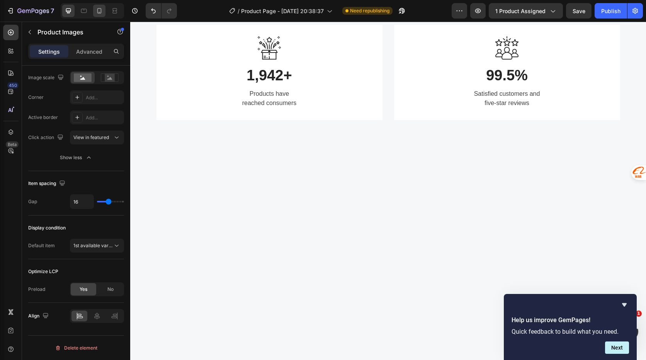
click at [102, 11] on icon at bounding box center [99, 11] width 8 height 8
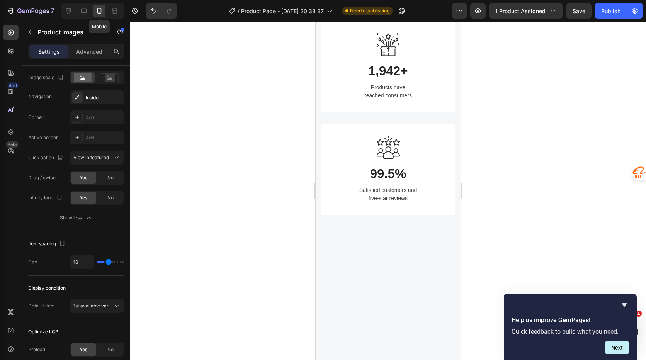
scroll to position [327, 0]
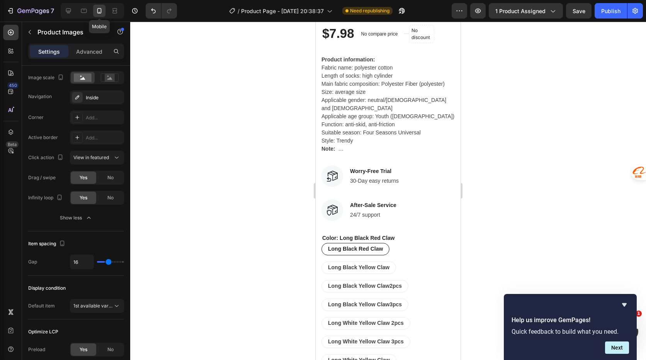
type input "8"
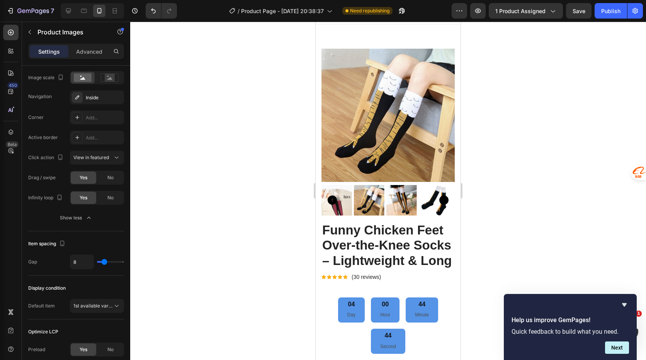
scroll to position [0, 0]
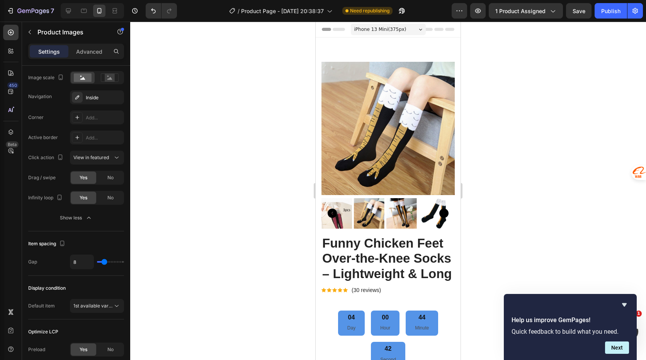
click at [418, 124] on img at bounding box center [387, 128] width 133 height 133
click at [444, 153] on img at bounding box center [387, 128] width 133 height 133
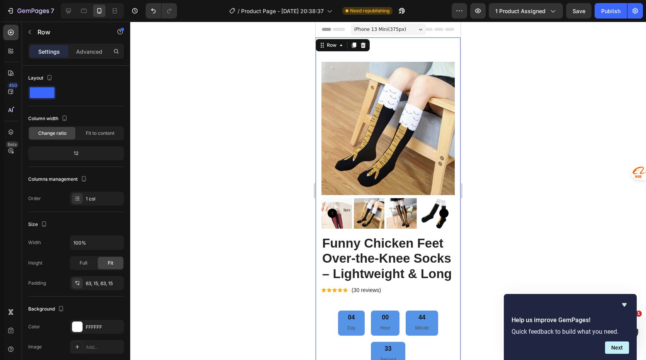
click at [330, 198] on img at bounding box center [336, 213] width 31 height 31
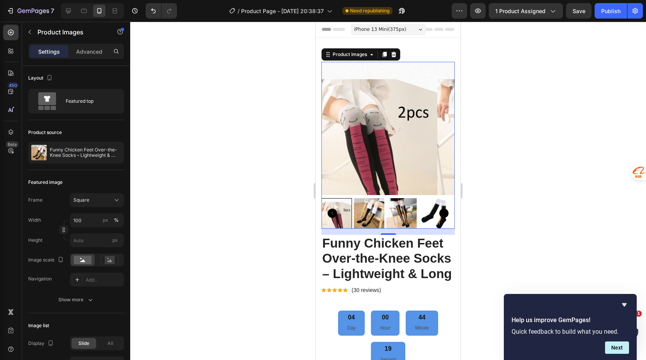
click at [354, 192] on div at bounding box center [387, 145] width 133 height 167
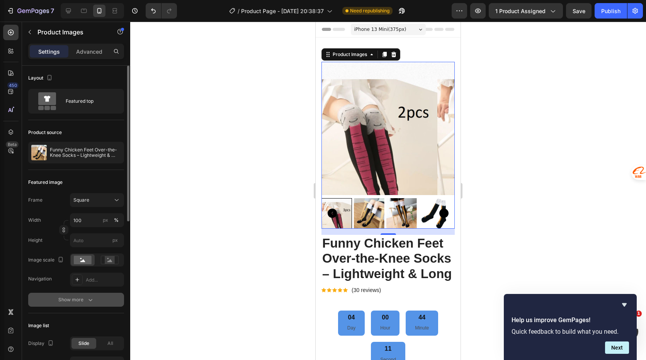
click at [88, 298] on icon "button" at bounding box center [91, 300] width 8 height 8
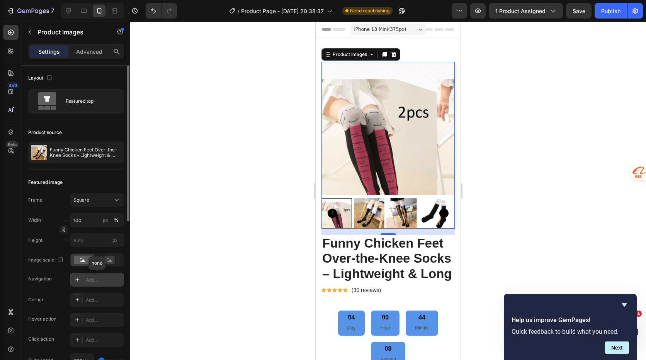
click at [89, 279] on div "Add..." at bounding box center [104, 280] width 36 height 7
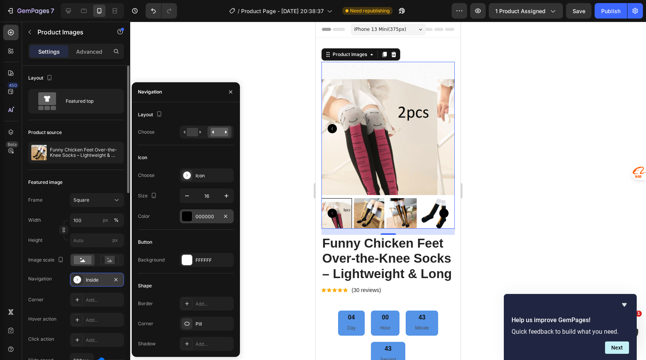
click at [207, 218] on div "000000" at bounding box center [206, 216] width 22 height 7
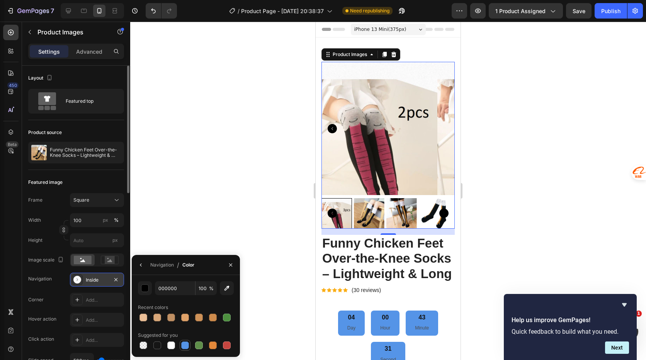
click at [182, 344] on div at bounding box center [185, 345] width 8 height 8
type input "5594E7"
click at [164, 265] on div "Navigation" at bounding box center [162, 264] width 24 height 7
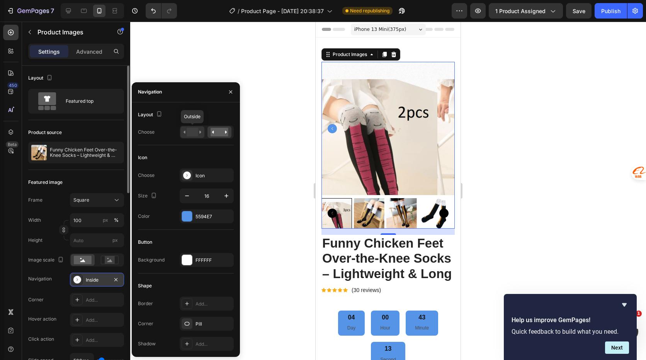
click at [193, 133] on rect at bounding box center [192, 132] width 11 height 8
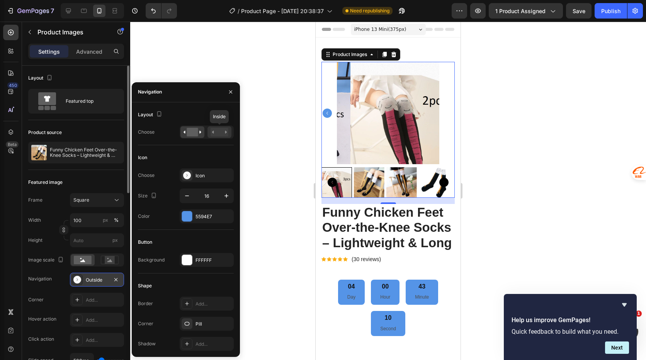
click at [217, 128] on rect at bounding box center [219, 132] width 18 height 8
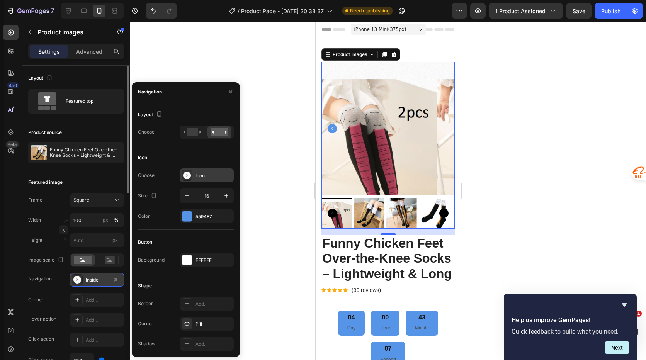
click at [198, 177] on div "Icon" at bounding box center [213, 175] width 36 height 7
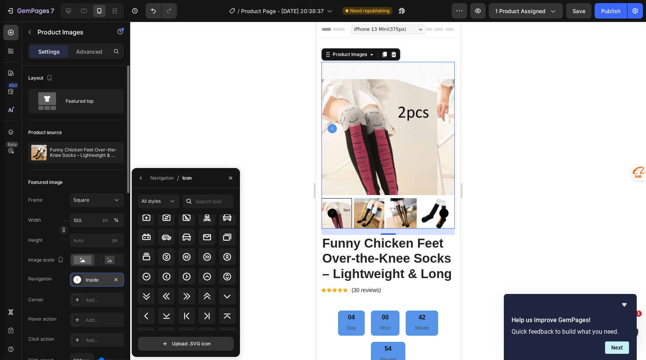
scroll to position [992, 0]
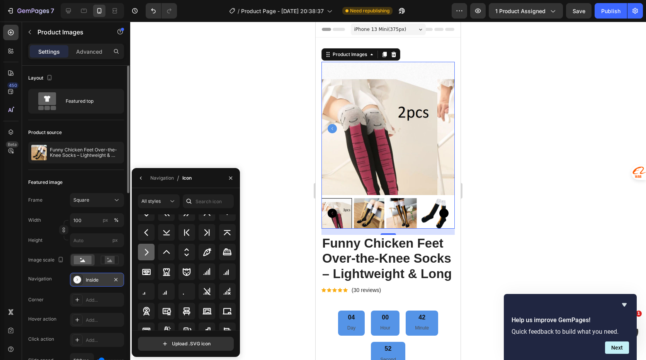
click at [147, 254] on icon at bounding box center [146, 252] width 9 height 9
click at [161, 177] on div "Navigation" at bounding box center [162, 178] width 24 height 7
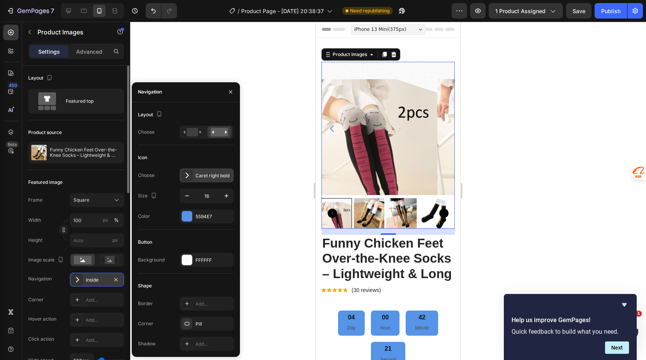
click at [214, 175] on div "Caret right bold" at bounding box center [213, 175] width 36 height 7
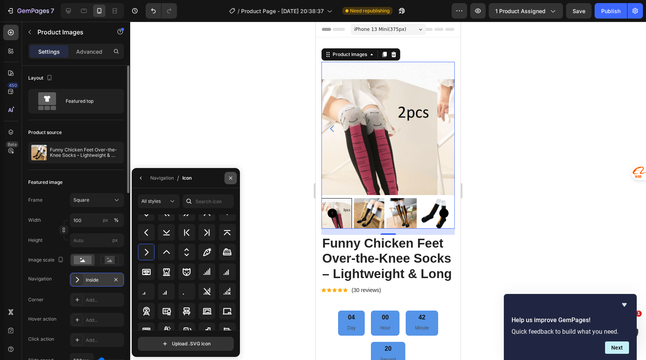
click at [230, 177] on icon "button" at bounding box center [230, 177] width 3 height 3
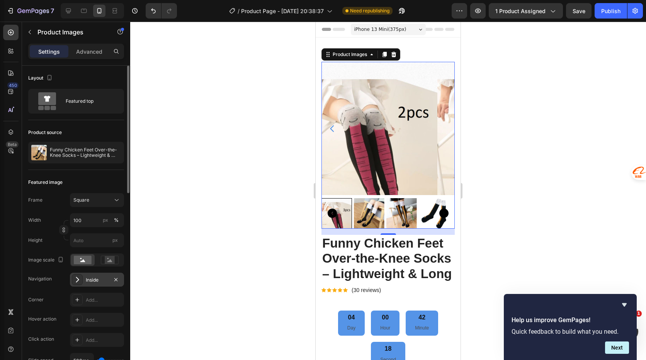
click at [231, 222] on div at bounding box center [388, 191] width 516 height 338
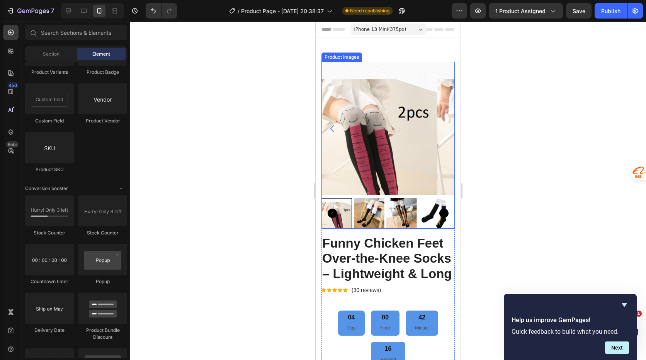
click at [333, 124] on icon "Carousel Back Arrow" at bounding box center [331, 128] width 9 height 9
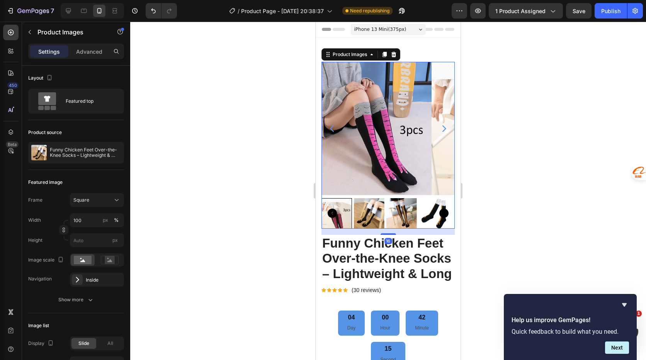
click at [439, 124] on icon "Carousel Next Arrow" at bounding box center [443, 128] width 9 height 9
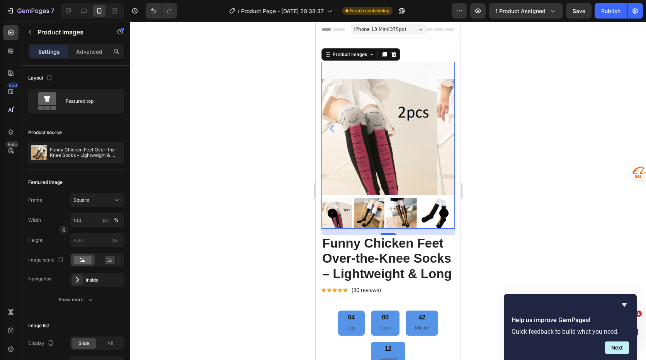
click at [330, 124] on icon "Carousel Back Arrow" at bounding box center [331, 128] width 9 height 9
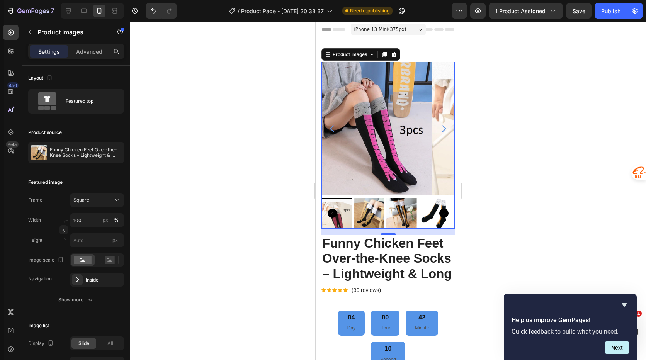
click at [331, 127] on icon "Carousel Back Arrow" at bounding box center [332, 128] width 4 height 7
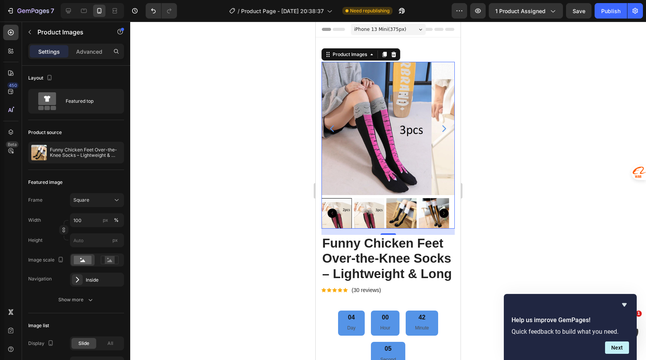
click at [359, 190] on div at bounding box center [387, 145] width 133 height 167
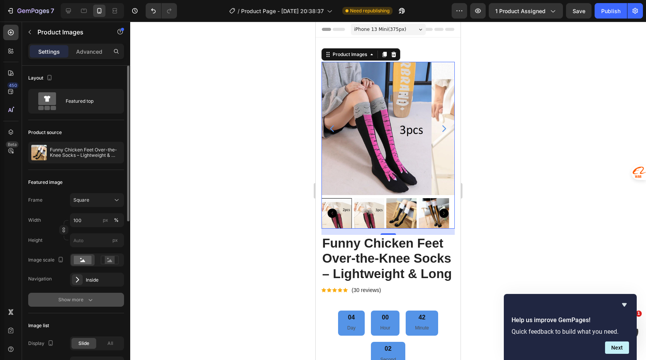
click at [84, 298] on div "Show more" at bounding box center [76, 300] width 36 height 8
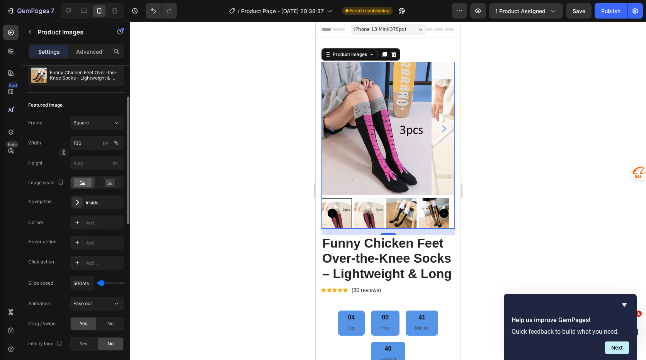
scroll to position [116, 0]
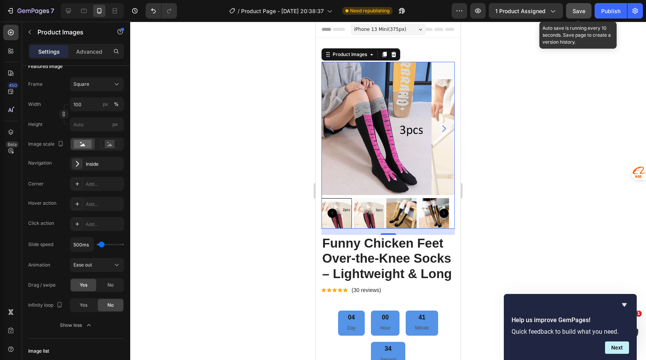
click at [582, 14] on span "Save" at bounding box center [578, 11] width 13 height 7
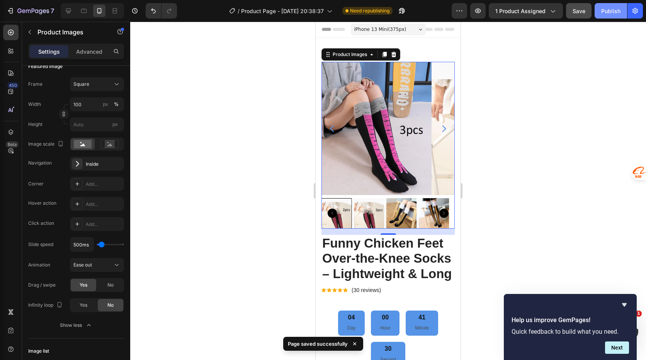
click at [609, 11] on div "Publish" at bounding box center [610, 11] width 19 height 8
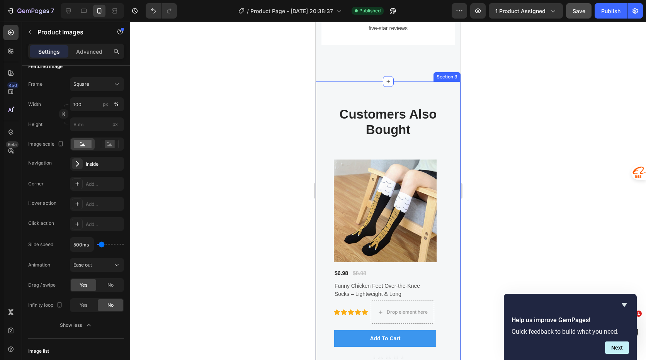
scroll to position [1440, 0]
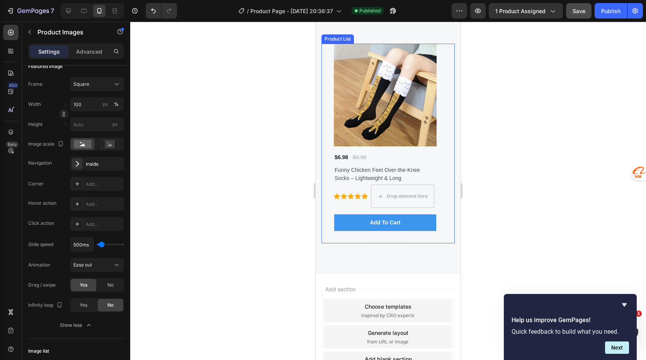
click at [439, 167] on div "Product Images $6.98 (P) Price (P) Price $8.98 (P) Price (P) Price Row Funny Ch…" at bounding box center [387, 144] width 133 height 200
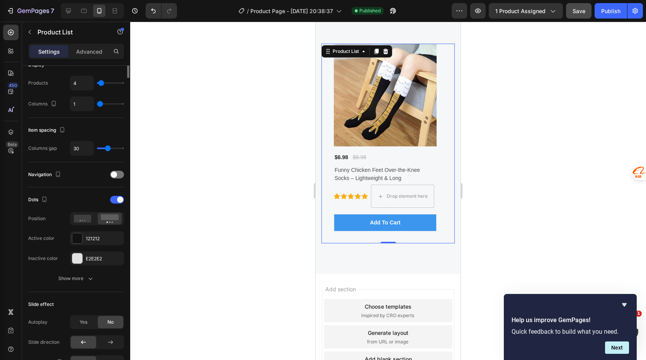
scroll to position [0, 0]
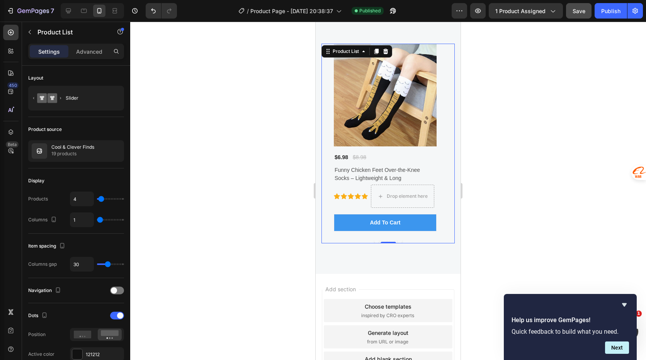
click at [118, 290] on div at bounding box center [117, 291] width 14 height 8
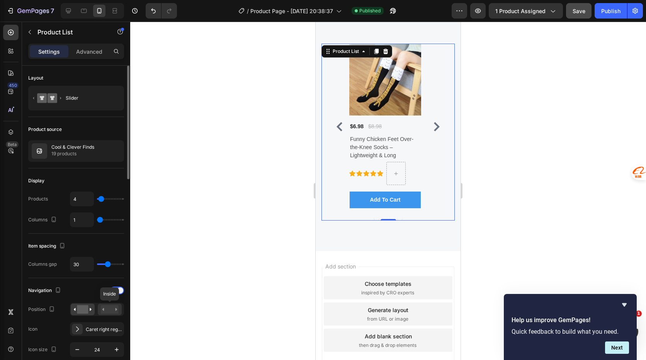
click at [107, 312] on rect at bounding box center [110, 309] width 18 height 8
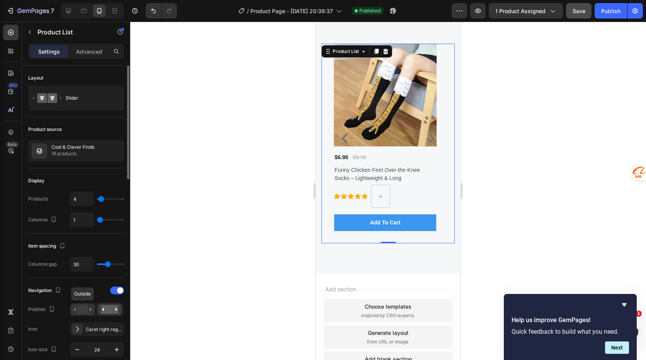
click at [83, 311] on rect at bounding box center [82, 309] width 11 height 8
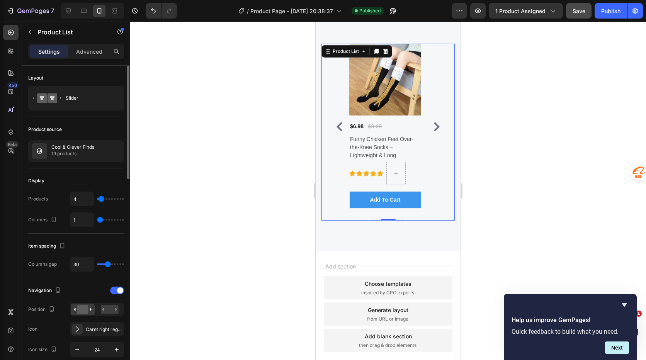
scroll to position [77, 0]
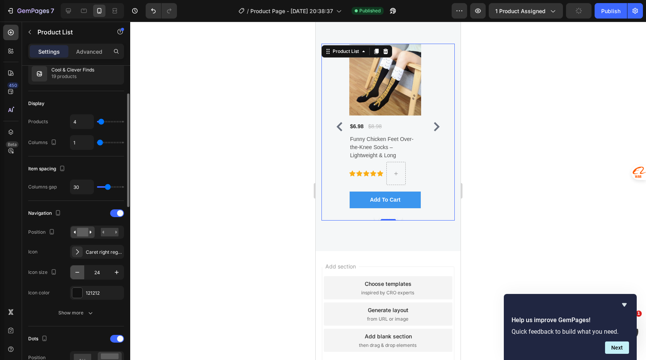
click at [76, 275] on icon "button" at bounding box center [77, 272] width 8 height 8
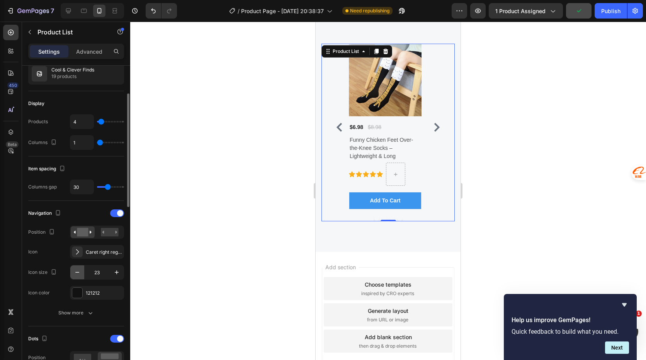
click at [76, 274] on icon "button" at bounding box center [77, 272] width 8 height 8
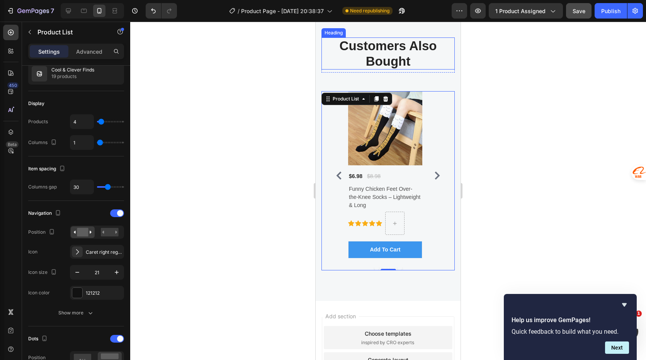
scroll to position [1401, 0]
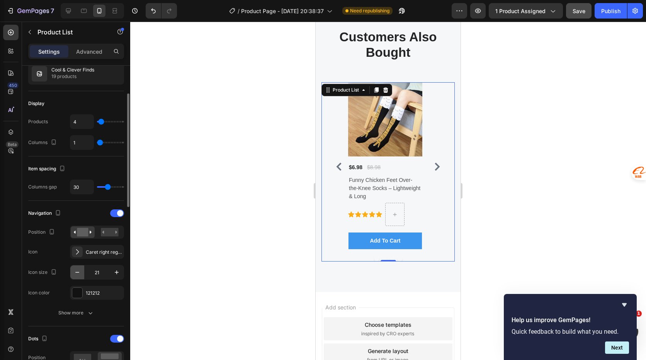
click at [78, 275] on icon "button" at bounding box center [77, 272] width 8 height 8
type input "20"
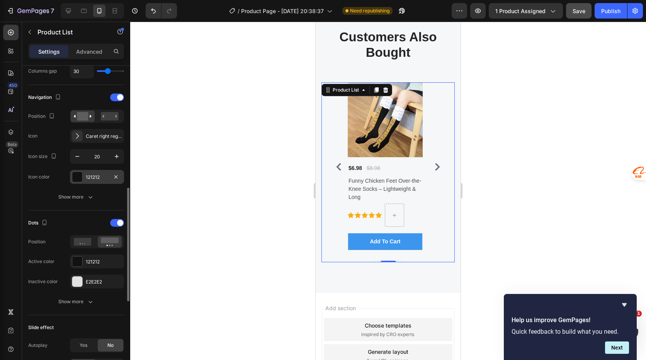
scroll to position [232, 0]
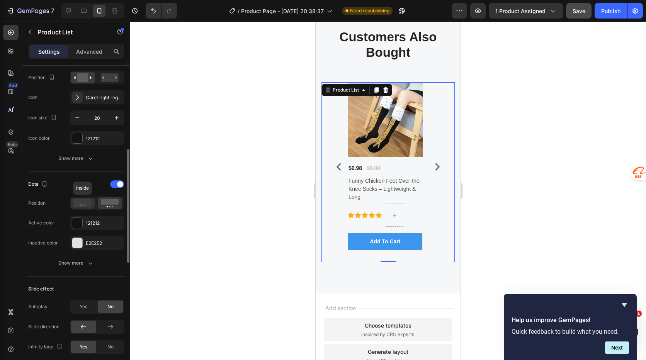
click at [84, 205] on icon at bounding box center [83, 203] width 18 height 8
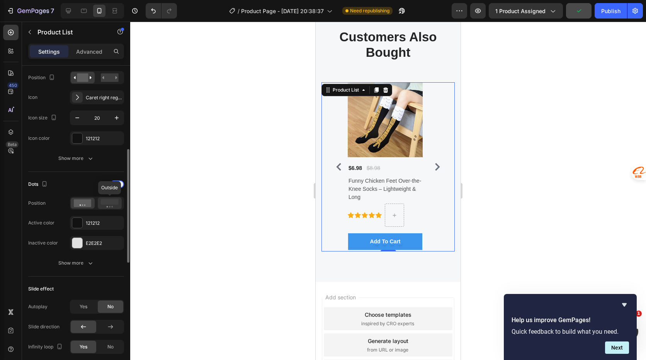
click at [105, 204] on rect at bounding box center [110, 202] width 18 height 6
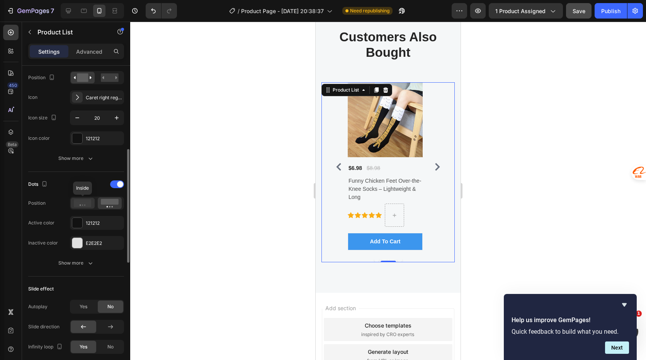
click at [86, 204] on icon at bounding box center [83, 203] width 18 height 8
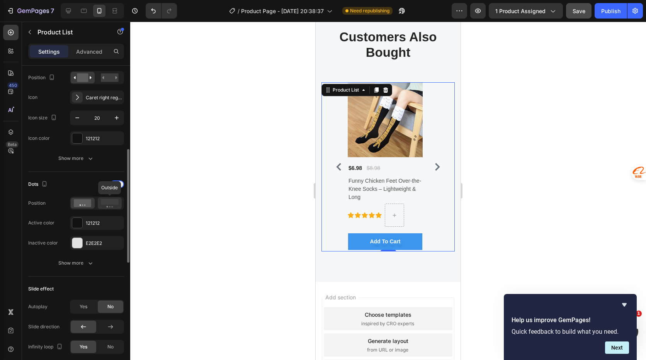
click at [106, 203] on rect at bounding box center [110, 202] width 18 height 6
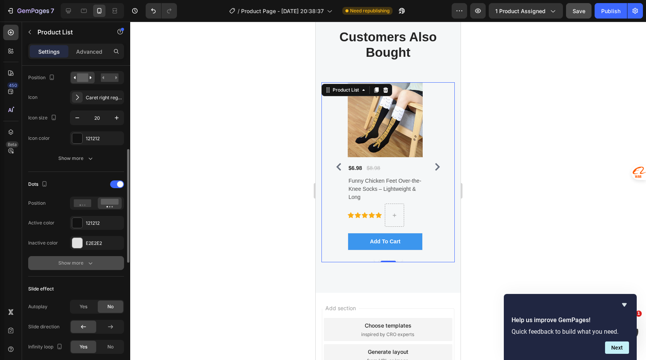
click at [97, 262] on button "Show more" at bounding box center [76, 263] width 96 height 14
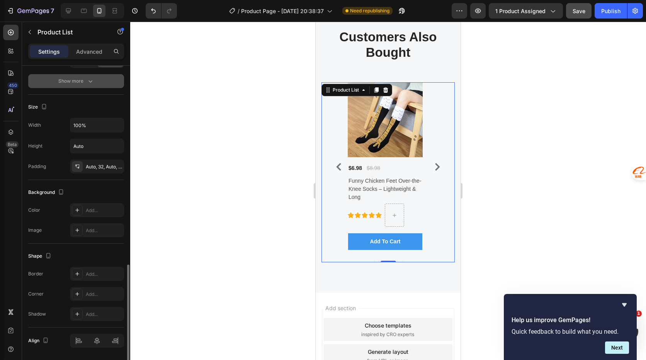
scroll to position [604, 0]
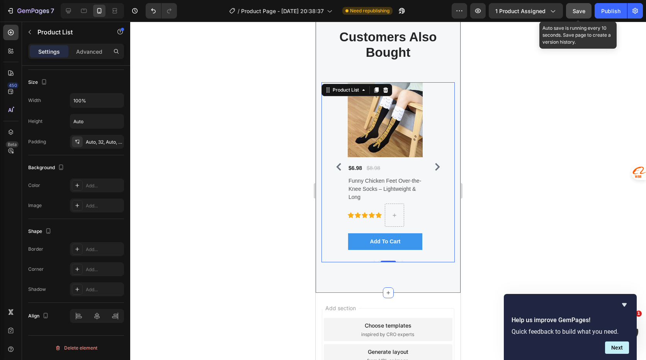
click at [578, 13] on span "Save" at bounding box center [578, 11] width 13 height 7
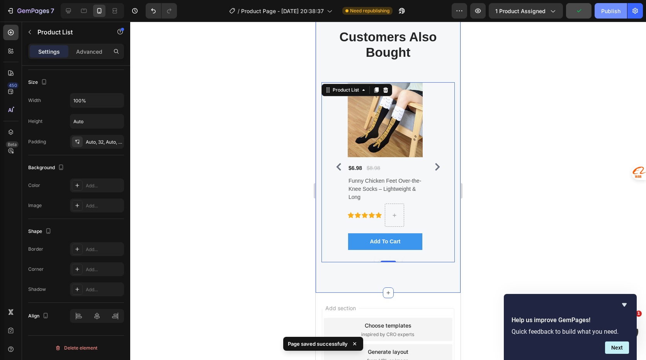
click at [608, 11] on div "Publish" at bounding box center [610, 11] width 19 height 8
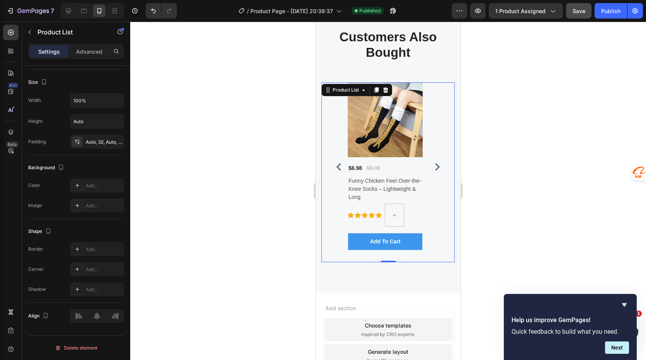
click at [431, 126] on div "Product Images $6.98 (P) Price (P) Price $8.98 (P) Price (P) Price Row Funny Ch…" at bounding box center [388, 166] width 109 height 169
click at [418, 160] on div "Product Images $6.98 (P) Price (P) Price $8.98 (P) Price (P) Price Row Funny Ch…" at bounding box center [385, 166] width 75 height 168
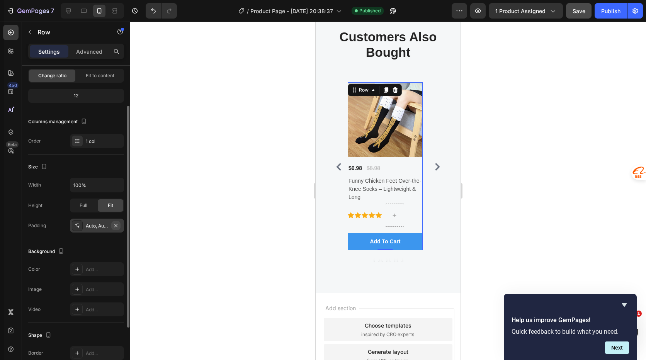
scroll to position [0, 0]
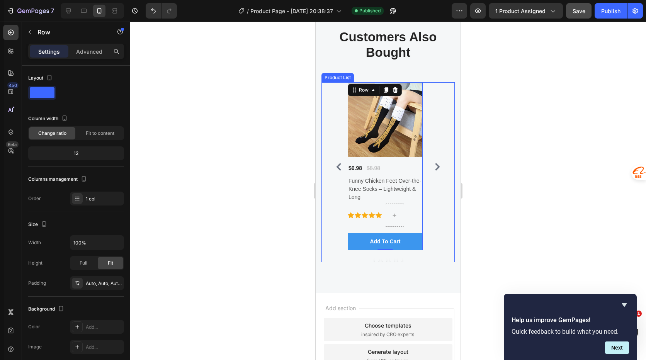
click at [440, 153] on div "Product Images $6.98 (P) Price (P) Price $8.98 (P) Price (P) Price Row Funny Ch…" at bounding box center [387, 172] width 133 height 180
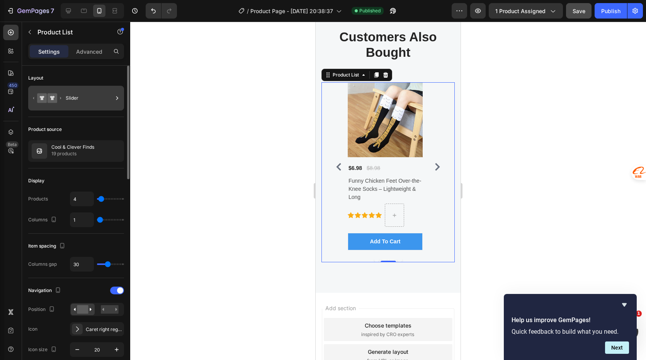
click at [78, 98] on div "Slider" at bounding box center [89, 98] width 47 height 18
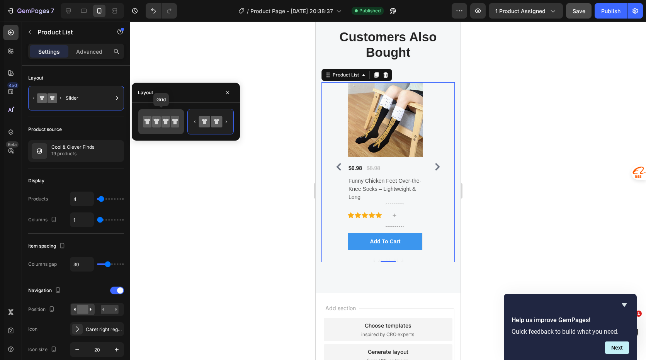
click at [160, 117] on icon at bounding box center [156, 122] width 8 height 12
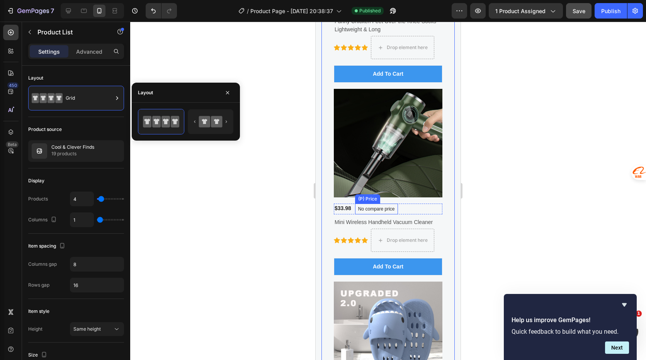
scroll to position [1401, 0]
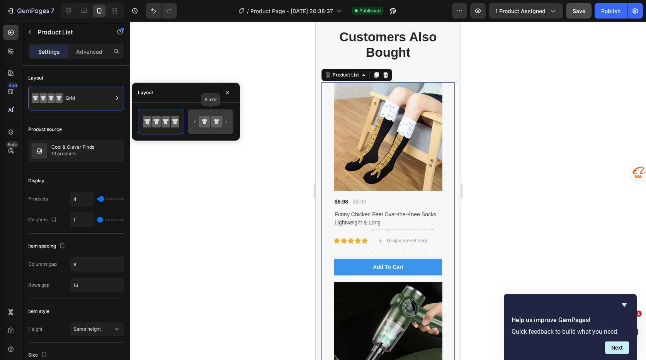
click at [219, 126] on icon at bounding box center [216, 121] width 11 height 11
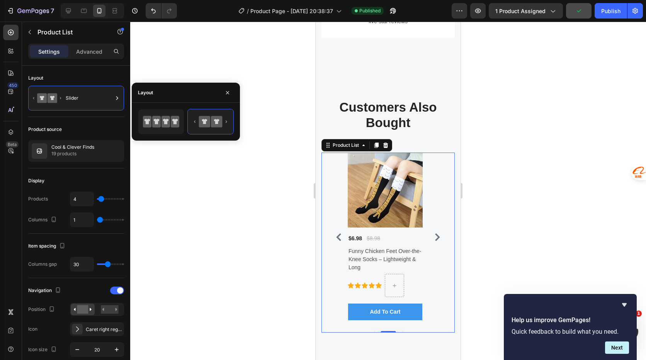
scroll to position [1362, 0]
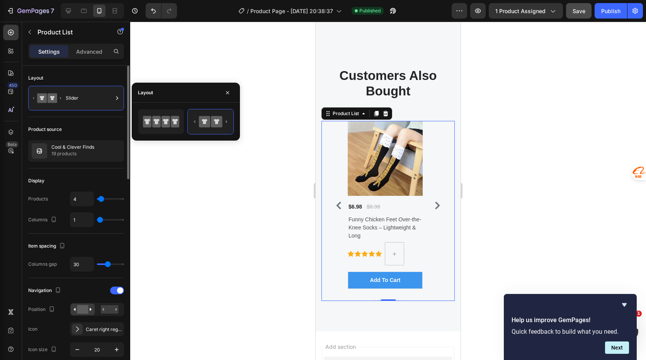
click at [107, 124] on div "Product source" at bounding box center [76, 129] width 96 height 12
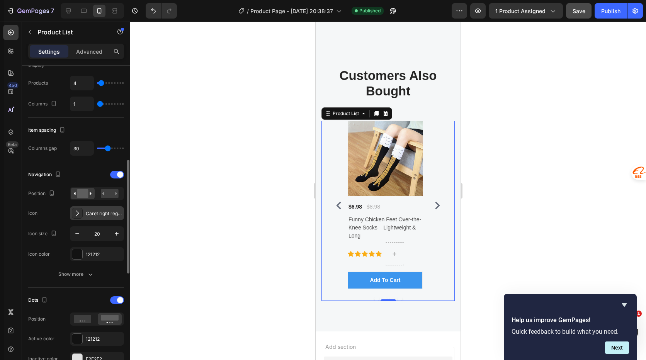
scroll to position [154, 0]
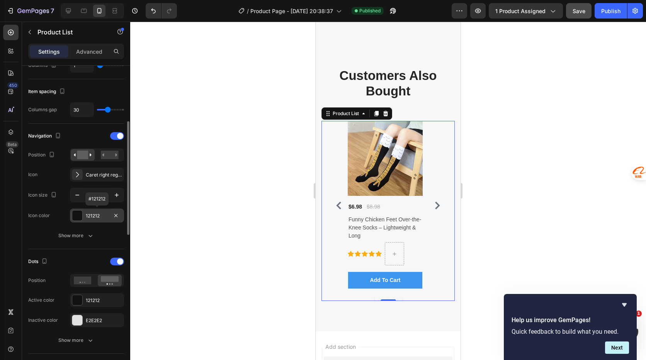
click at [99, 216] on div "121212" at bounding box center [97, 215] width 22 height 7
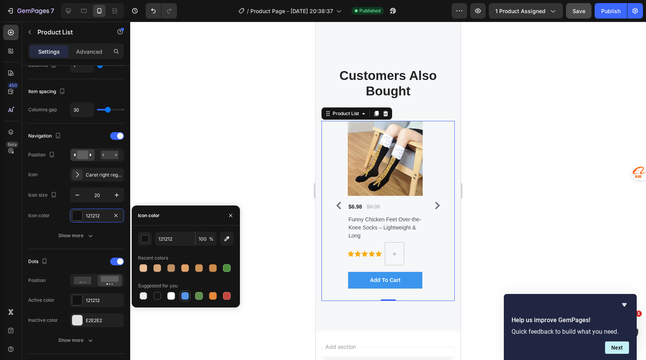
click at [185, 295] on div at bounding box center [185, 296] width 8 height 8
type input "5594E7"
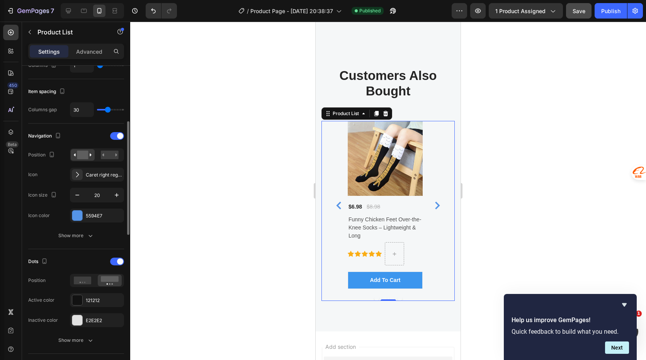
click at [117, 228] on div "Navigation Position Icon Caret right regular Icon size 20 Icon color 5594E7 Sho…" at bounding box center [76, 186] width 96 height 113
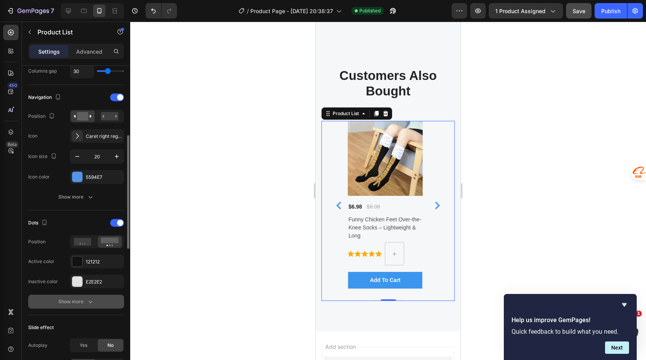
click at [81, 300] on div "Show more" at bounding box center [76, 302] width 36 height 8
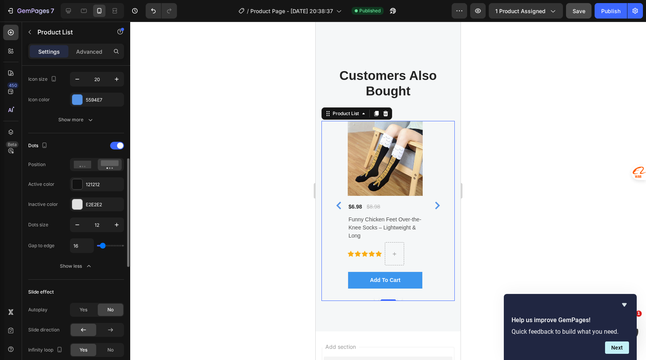
scroll to position [348, 0]
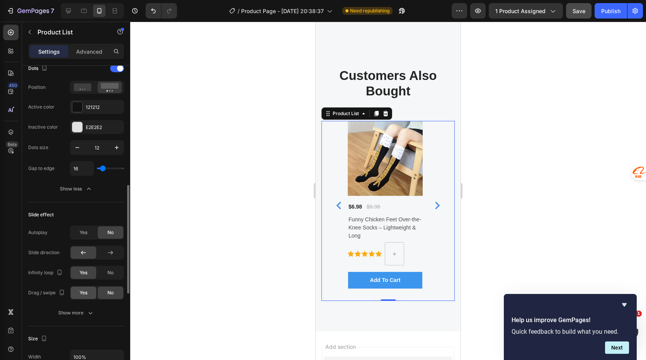
click at [84, 292] on span "Yes" at bounding box center [84, 292] width 8 height 7
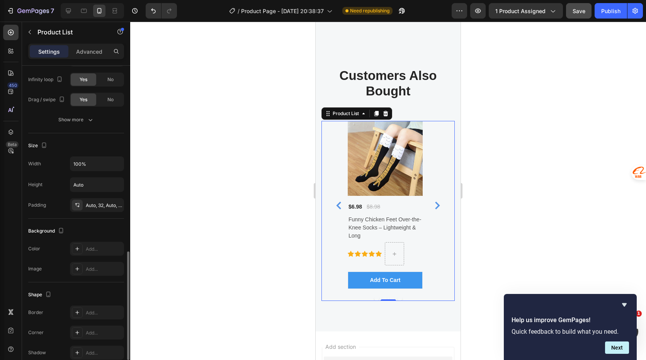
scroll to position [604, 0]
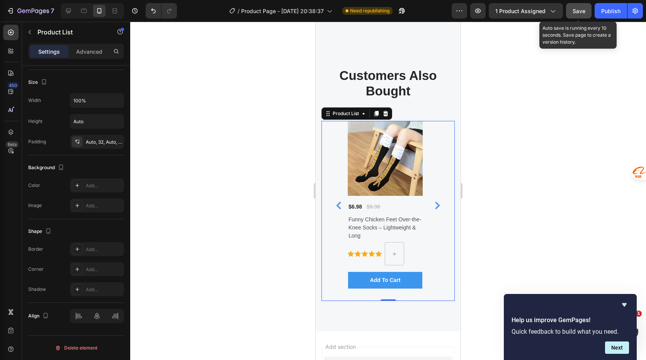
click at [576, 11] on span "Save" at bounding box center [578, 11] width 13 height 7
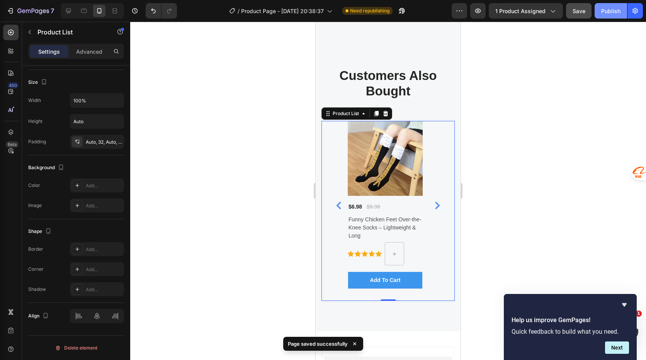
click at [609, 11] on div "Publish" at bounding box center [610, 11] width 19 height 8
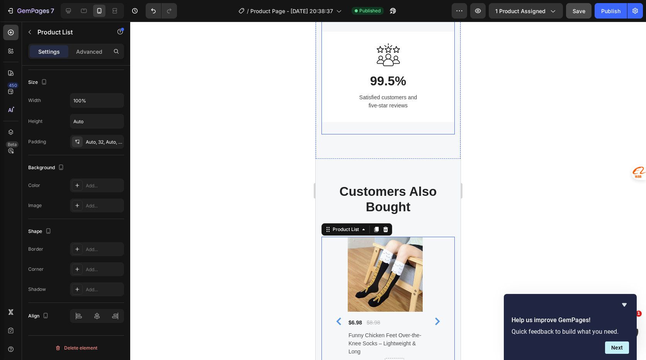
scroll to position [1121, 0]
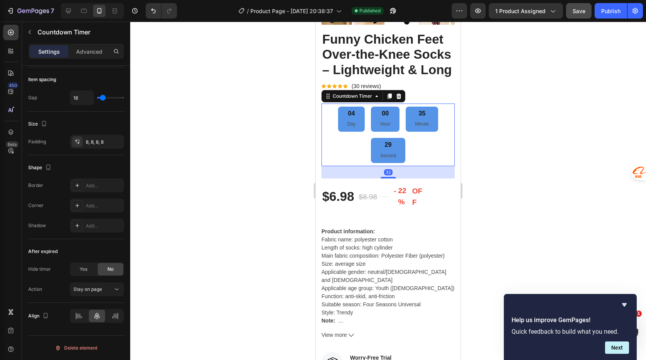
scroll to position [0, 0]
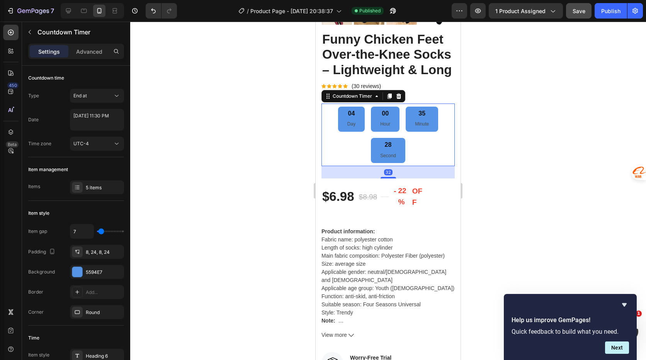
click at [433, 150] on div "04 Day 00 Hour 35 Minute 28 Second" at bounding box center [387, 135] width 127 height 57
click at [92, 53] on p "Advanced" at bounding box center [89, 51] width 26 height 8
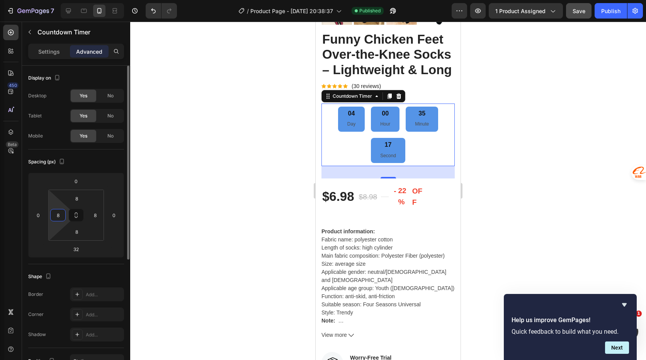
click at [60, 219] on input "8" at bounding box center [58, 215] width 12 height 12
type input "0"
click at [97, 217] on input "8" at bounding box center [95, 215] width 12 height 12
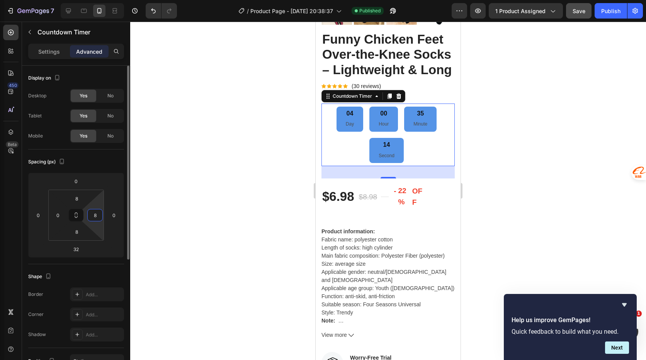
click at [97, 217] on input "8" at bounding box center [95, 215] width 12 height 12
type input "0"
click at [64, 214] on div "0" at bounding box center [57, 215] width 15 height 12
click at [107, 164] on div "Spacing (px)" at bounding box center [76, 162] width 96 height 12
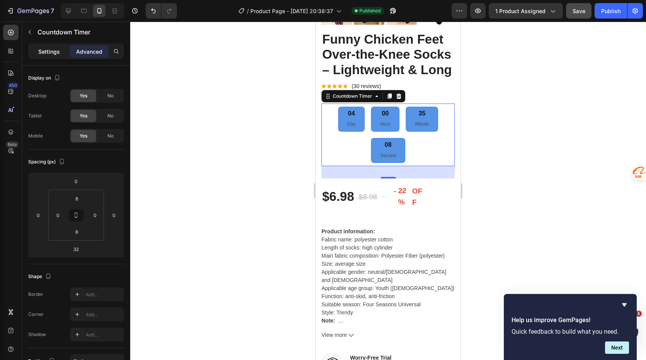
click at [52, 48] on p "Settings" at bounding box center [49, 51] width 22 height 8
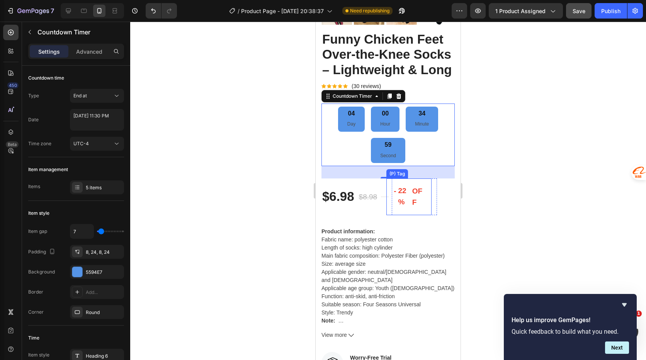
click at [392, 210] on div "- 22% OFF" at bounding box center [408, 196] width 45 height 37
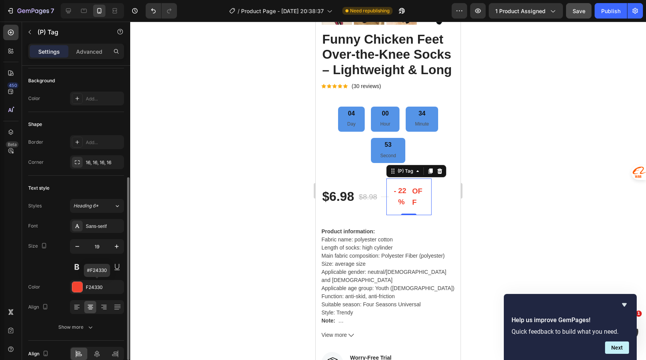
scroll to position [231, 0]
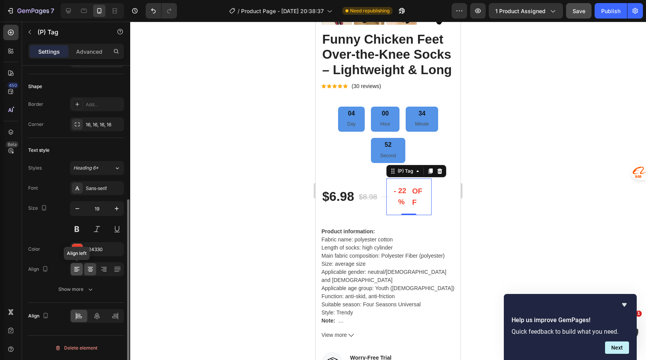
click at [79, 271] on icon at bounding box center [77, 269] width 8 height 8
click at [77, 207] on icon "button" at bounding box center [77, 209] width 8 height 8
click at [77, 208] on icon "button" at bounding box center [77, 209] width 8 height 8
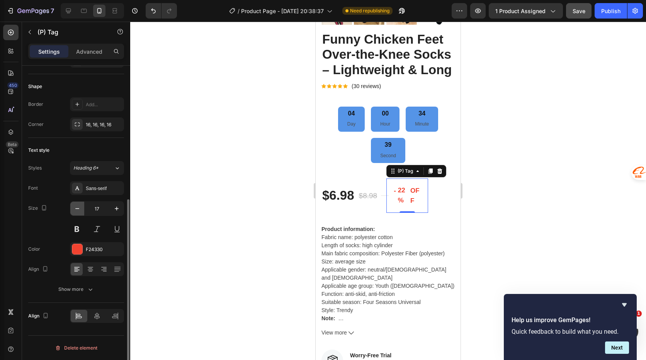
click at [77, 208] on icon "button" at bounding box center [77, 209] width 8 height 8
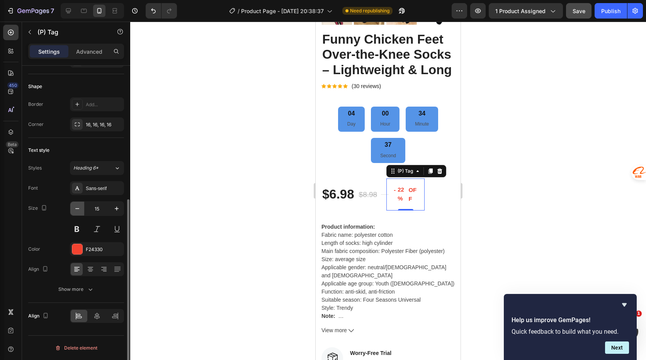
click at [77, 208] on icon "button" at bounding box center [77, 209] width 8 height 8
click at [117, 209] on icon "button" at bounding box center [117, 209] width 8 height 8
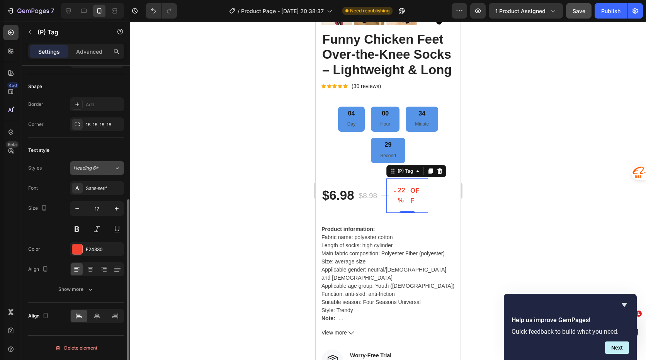
click at [104, 171] on div "Heading 6*" at bounding box center [88, 168] width 31 height 7
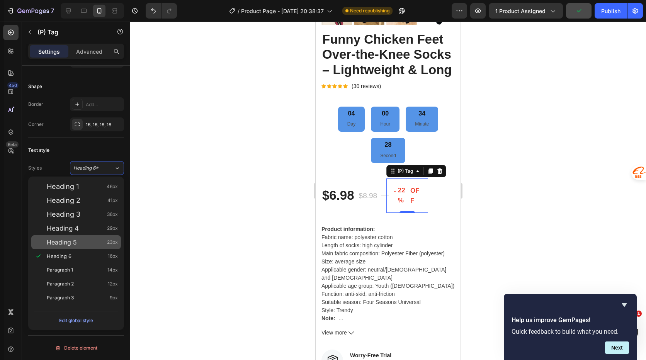
click at [82, 240] on div "Heading 5 23px" at bounding box center [82, 242] width 71 height 8
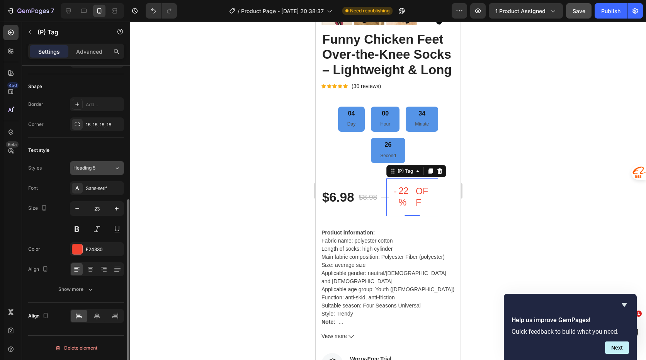
click at [113, 168] on div "Heading 5" at bounding box center [93, 168] width 41 height 7
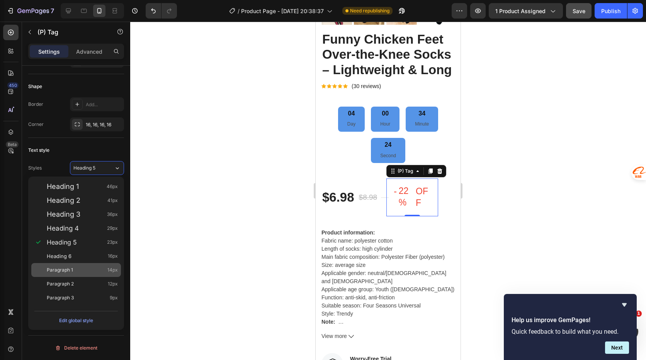
click at [76, 268] on div "Paragraph 1 14px" at bounding box center [82, 270] width 71 height 8
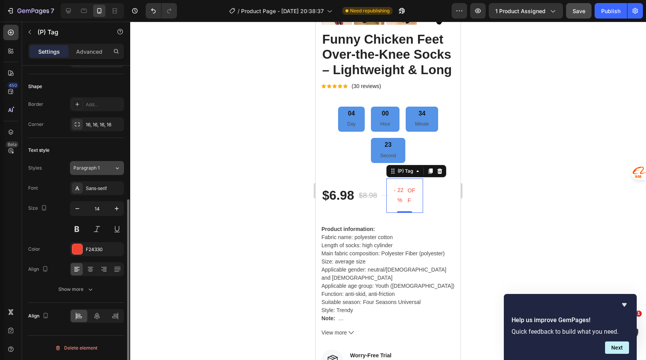
click at [102, 167] on div "Paragraph 1" at bounding box center [88, 168] width 31 height 7
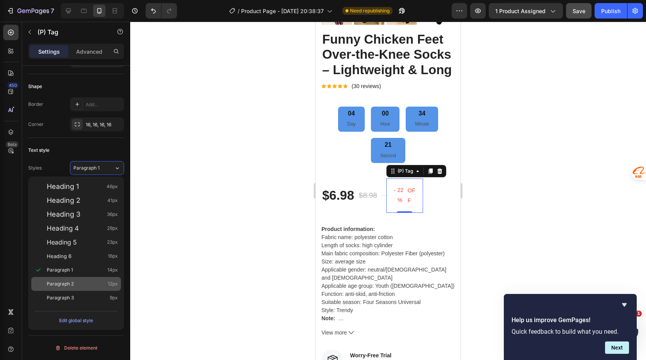
click at [76, 285] on div "Paragraph 2 12px" at bounding box center [82, 284] width 71 height 8
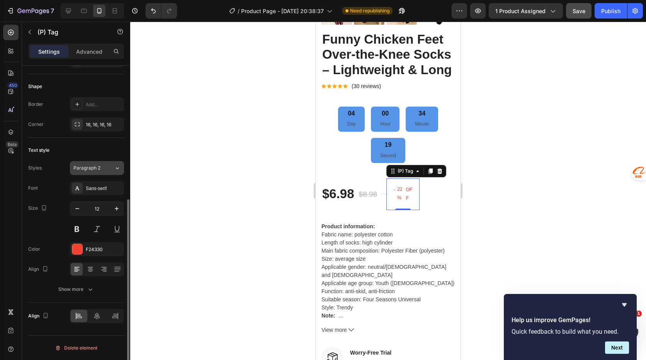
click at [105, 169] on div "Paragraph 2" at bounding box center [93, 168] width 41 height 7
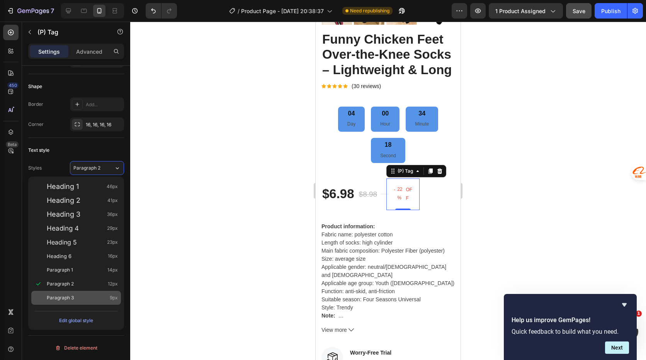
click at [77, 296] on div "Paragraph 3 9px" at bounding box center [82, 298] width 71 height 8
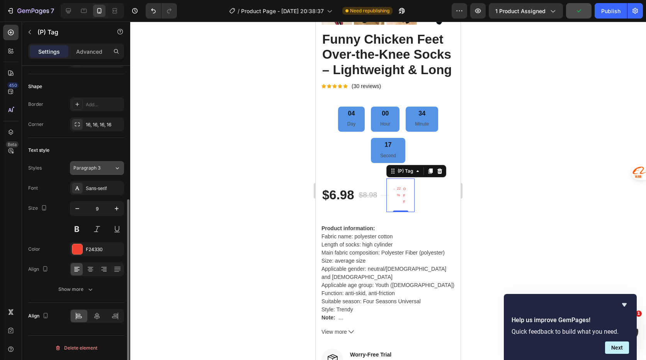
click at [106, 167] on div "Paragraph 3" at bounding box center [93, 168] width 41 height 7
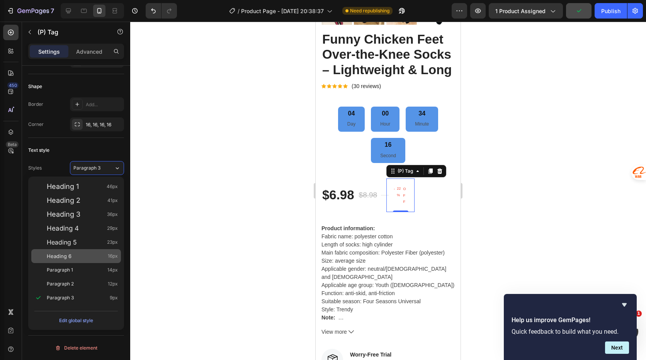
click at [77, 250] on div "Heading 6 16px" at bounding box center [76, 256] width 90 height 14
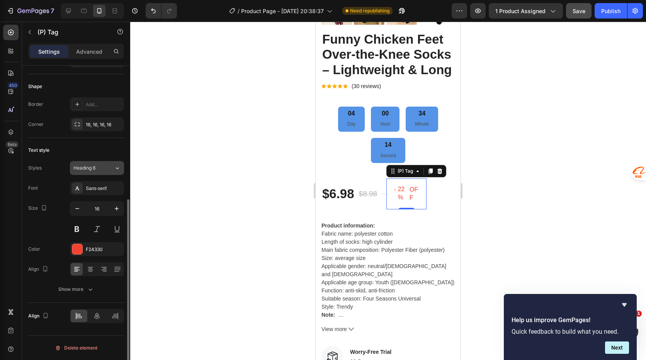
click at [103, 168] on div "Heading 6" at bounding box center [88, 168] width 31 height 7
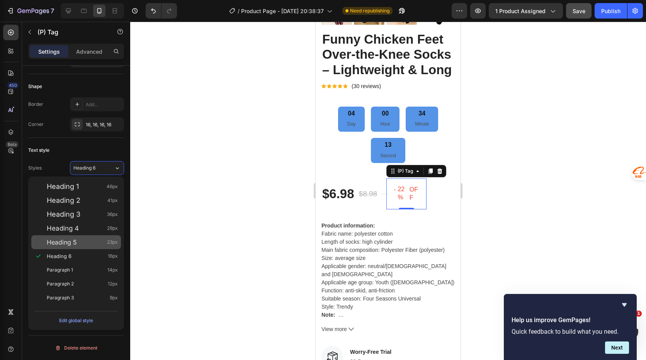
click at [81, 241] on div "Heading 5 23px" at bounding box center [82, 242] width 71 height 8
type input "23"
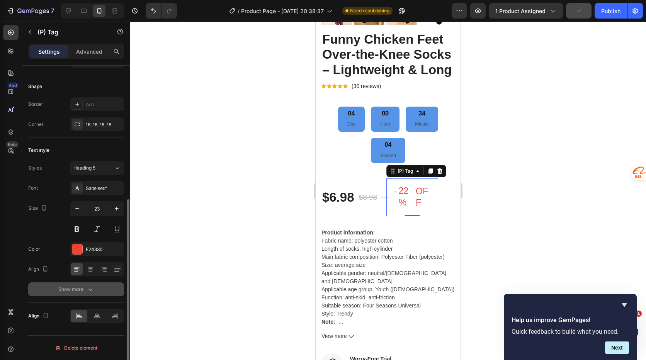
click at [91, 291] on icon "button" at bounding box center [91, 289] width 8 height 8
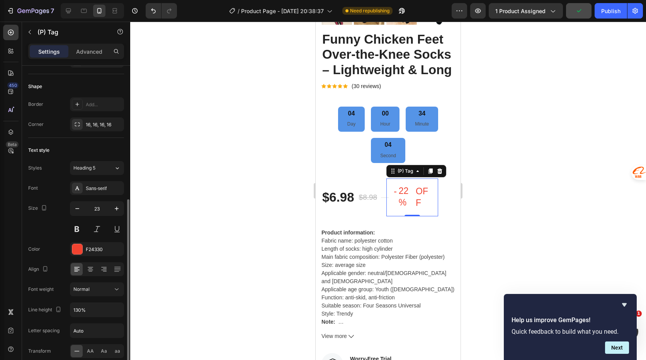
scroll to position [308, 0]
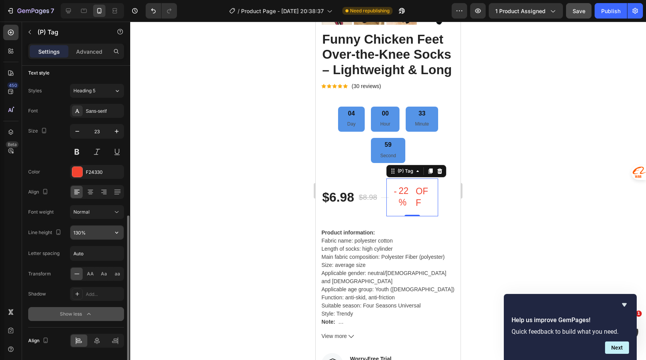
click at [95, 232] on input "130%" at bounding box center [96, 233] width 53 height 14
click at [113, 234] on button "button" at bounding box center [117, 233] width 14 height 14
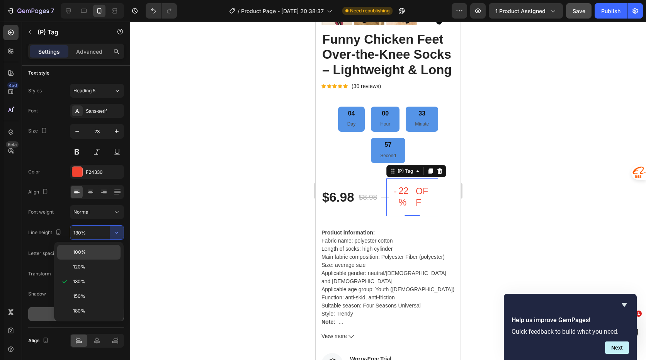
click at [90, 253] on p "100%" at bounding box center [95, 252] width 44 height 7
type input "100%"
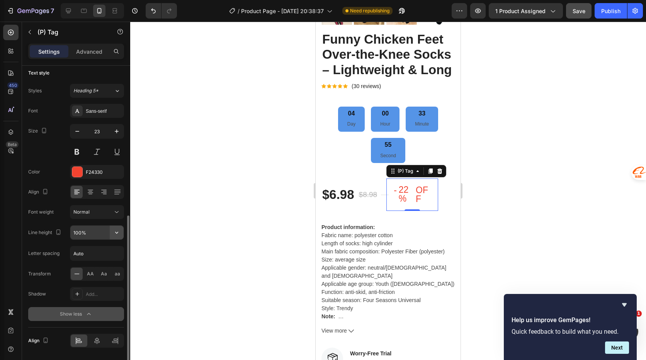
click at [113, 231] on icon "button" at bounding box center [117, 233] width 8 height 8
click at [91, 275] on span "AA" at bounding box center [90, 273] width 7 height 7
click at [79, 275] on icon at bounding box center [77, 274] width 8 height 8
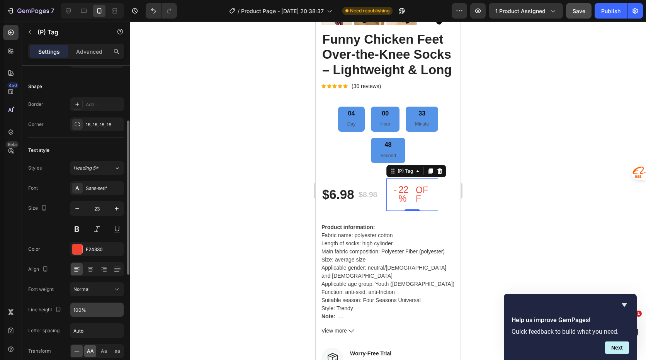
scroll to position [154, 0]
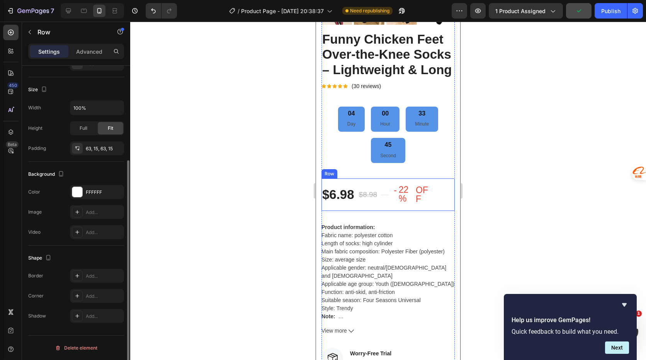
scroll to position [0, 0]
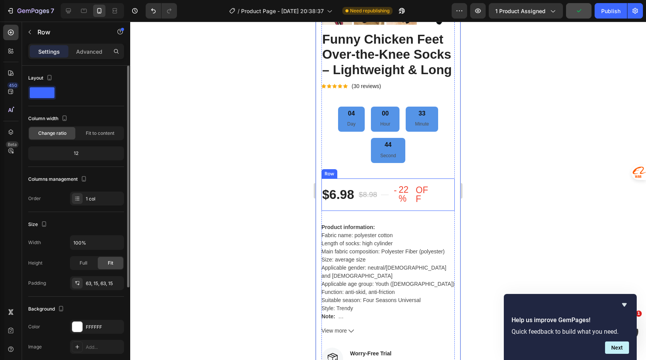
click at [385, 198] on div "Title Line" at bounding box center [385, 194] width 8 height 32
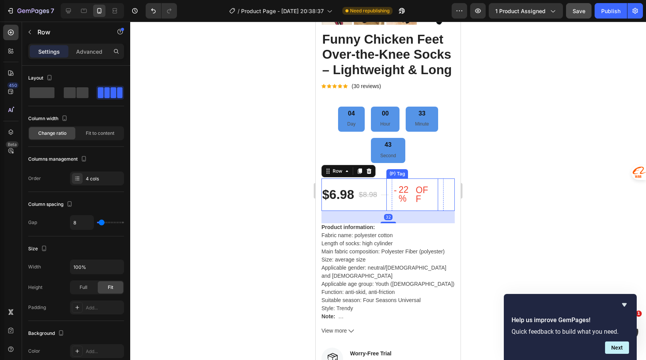
click at [431, 202] on div "OFF" at bounding box center [422, 195] width 17 height 20
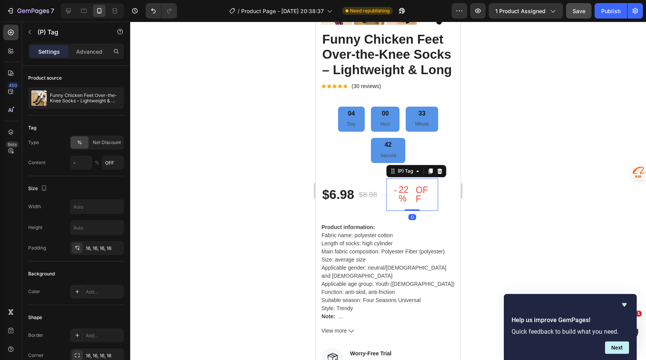
click at [437, 197] on div "- 22% OFF" at bounding box center [412, 194] width 52 height 32
click at [392, 207] on div "- 22% OFF" at bounding box center [412, 194] width 52 height 32
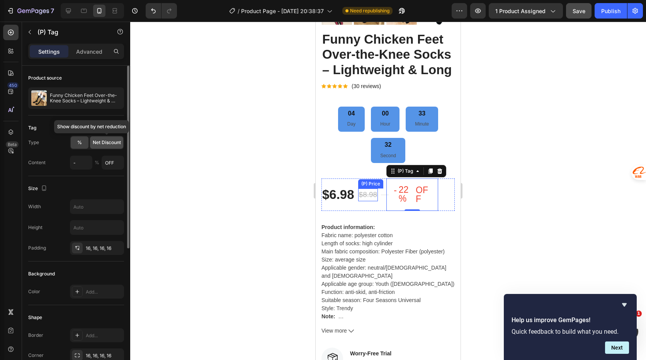
click at [111, 142] on span "Net Discount" at bounding box center [107, 142] width 28 height 7
click at [80, 142] on span "%" at bounding box center [79, 142] width 5 height 7
click at [103, 209] on input "text" at bounding box center [96, 207] width 53 height 14
click at [117, 207] on icon "button" at bounding box center [116, 207] width 3 height 2
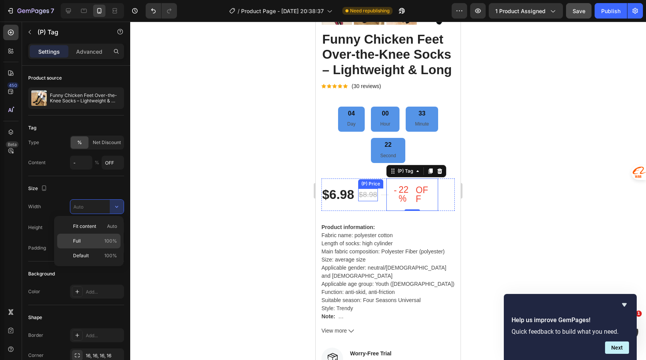
click at [100, 236] on div "Full 100%" at bounding box center [88, 241] width 63 height 15
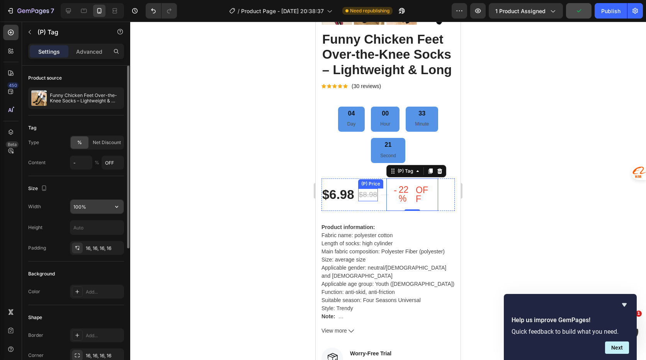
click at [109, 209] on input "100%" at bounding box center [96, 207] width 53 height 14
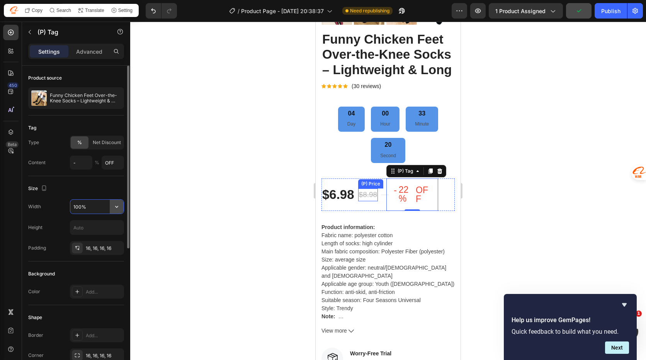
click at [118, 206] on icon "button" at bounding box center [117, 207] width 8 height 8
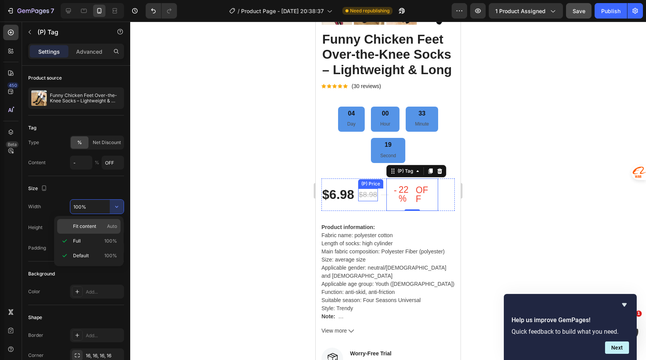
click at [104, 222] on div "Fit content Auto" at bounding box center [88, 226] width 63 height 15
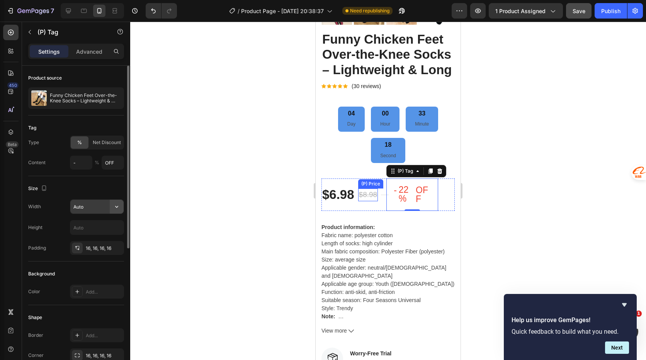
click at [116, 206] on icon "button" at bounding box center [117, 207] width 8 height 8
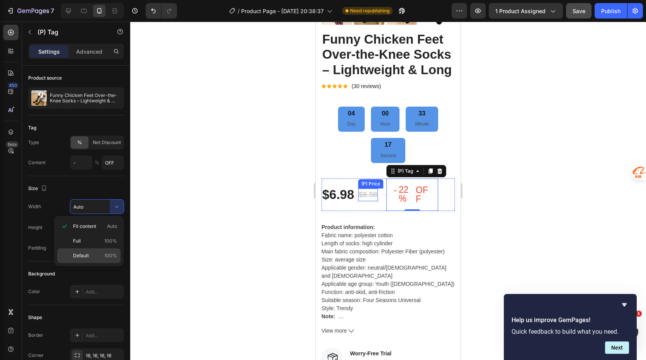
click at [96, 253] on p "Default 100%" at bounding box center [95, 255] width 44 height 7
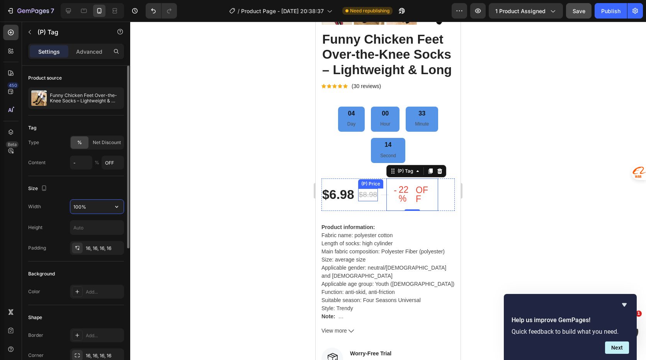
click at [102, 207] on input "100%" at bounding box center [96, 207] width 53 height 14
click at [117, 207] on icon "button" at bounding box center [117, 207] width 8 height 8
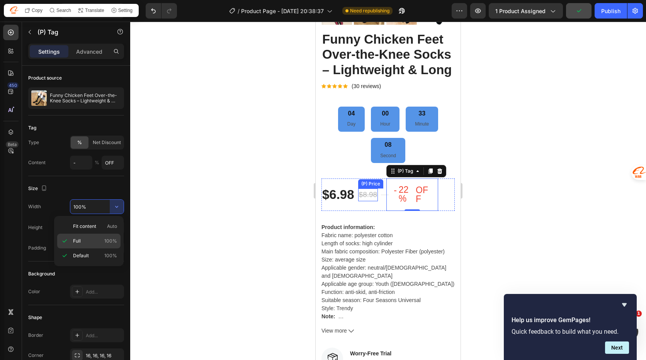
click at [78, 239] on span "Full" at bounding box center [77, 240] width 8 height 7
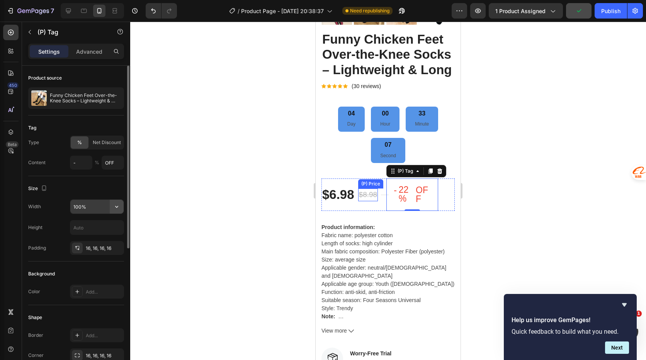
click at [119, 207] on icon "button" at bounding box center [117, 207] width 8 height 8
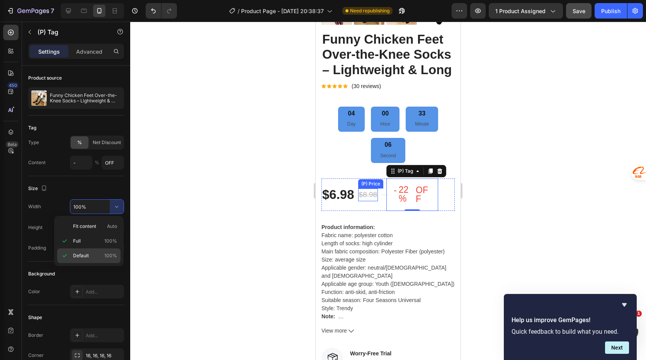
click at [89, 251] on div "Default 100%" at bounding box center [88, 255] width 63 height 15
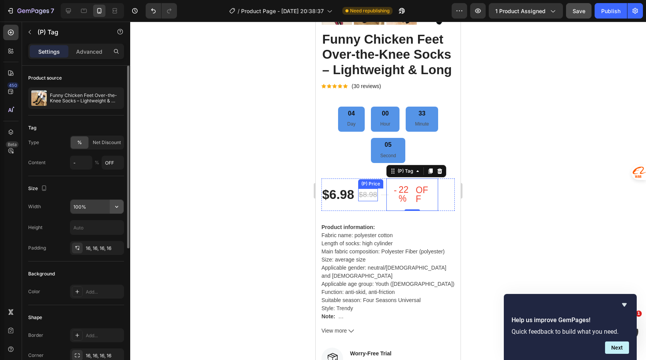
click at [115, 208] on icon "button" at bounding box center [117, 207] width 8 height 8
click at [105, 226] on p "Fit content Auto" at bounding box center [95, 226] width 44 height 7
type input "Auto"
click at [115, 209] on icon "button" at bounding box center [117, 207] width 8 height 8
click at [116, 185] on div "Size" at bounding box center [76, 188] width 96 height 12
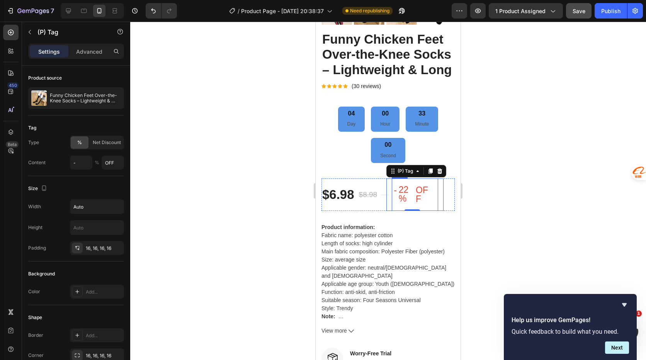
click at [443, 200] on div "- 22% OFF (P) Tag 0" at bounding box center [418, 194] width 52 height 32
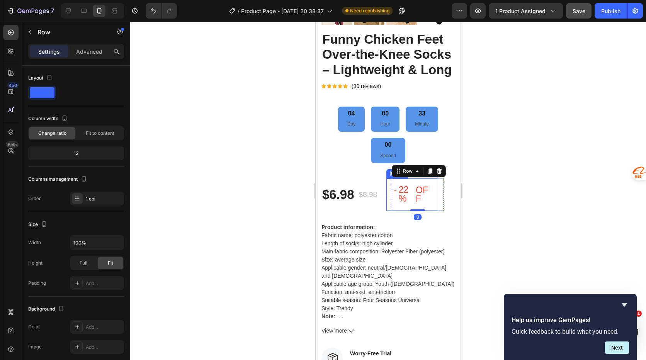
click at [434, 198] on div "- 22% OFF" at bounding box center [412, 194] width 52 height 32
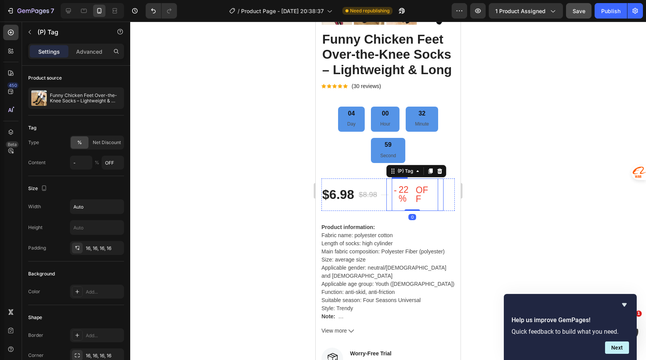
click at [441, 200] on div "- 22% OFF (P) Tag 0" at bounding box center [418, 194] width 52 height 32
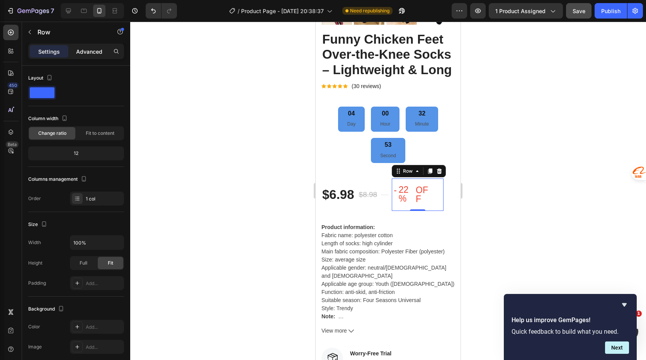
click at [85, 49] on p "Advanced" at bounding box center [89, 51] width 26 height 8
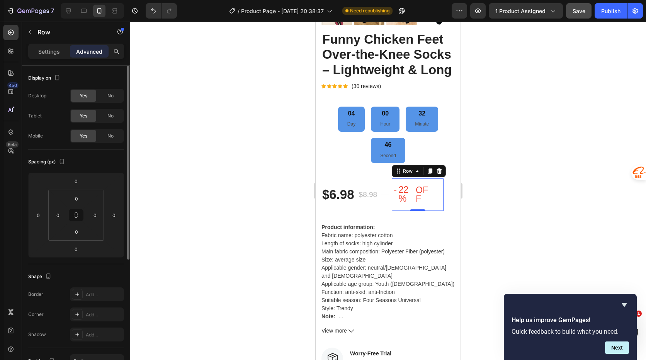
click at [88, 136] on div "Yes" at bounding box center [83, 136] width 25 height 12
click at [46, 49] on p "Settings" at bounding box center [49, 51] width 22 height 8
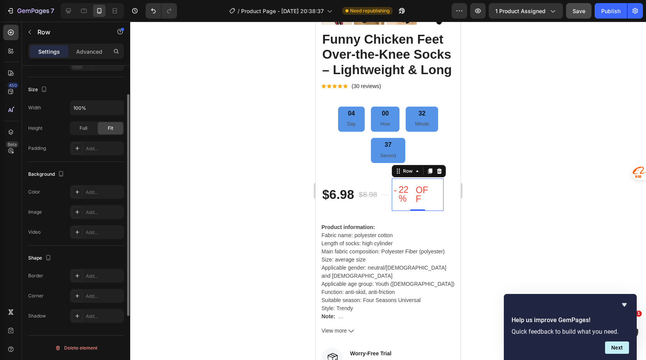
scroll to position [58, 0]
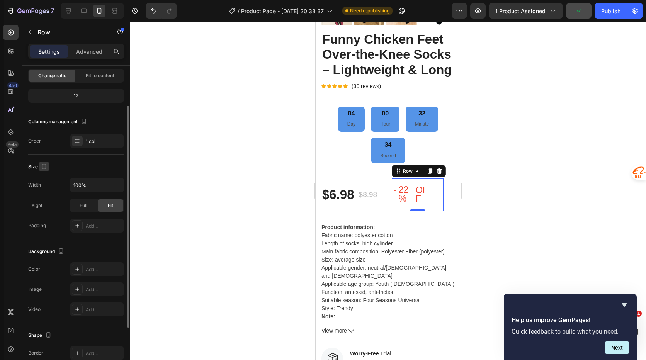
click at [43, 165] on icon "button" at bounding box center [44, 167] width 8 height 8
click at [39, 186] on div "Width" at bounding box center [34, 185] width 13 height 7
click at [34, 206] on div "Height" at bounding box center [35, 205] width 14 height 7
click at [39, 222] on div "Padding" at bounding box center [37, 225] width 18 height 7
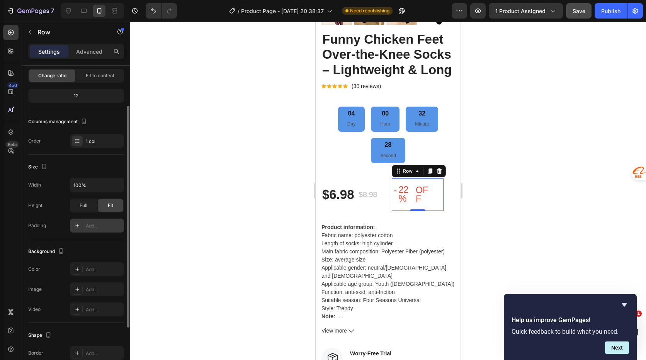
click at [87, 229] on div "Add..." at bounding box center [104, 225] width 36 height 7
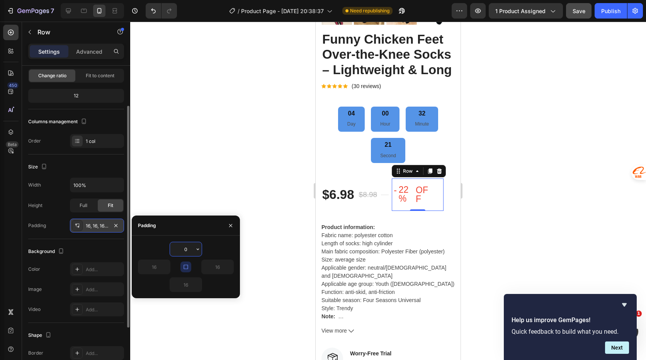
type input "0"
click at [191, 249] on input "0" at bounding box center [186, 249] width 32 height 14
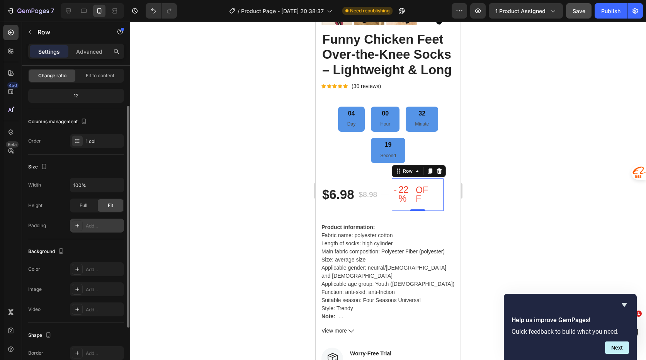
click at [271, 235] on div at bounding box center [388, 191] width 516 height 338
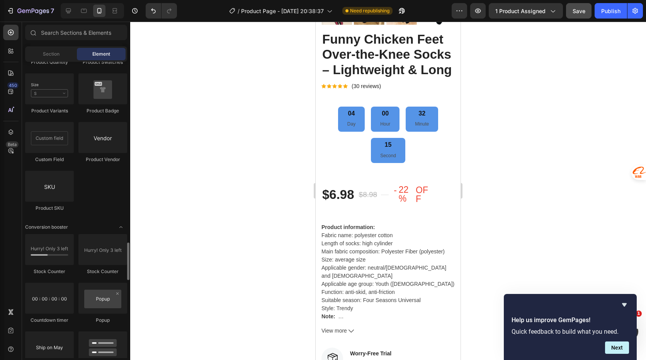
scroll to position [1622, 0]
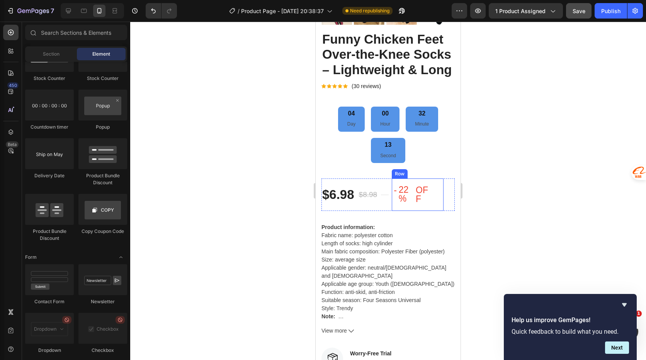
click at [440, 195] on div "- 22% OFF (P) Tag" at bounding box center [418, 194] width 52 height 32
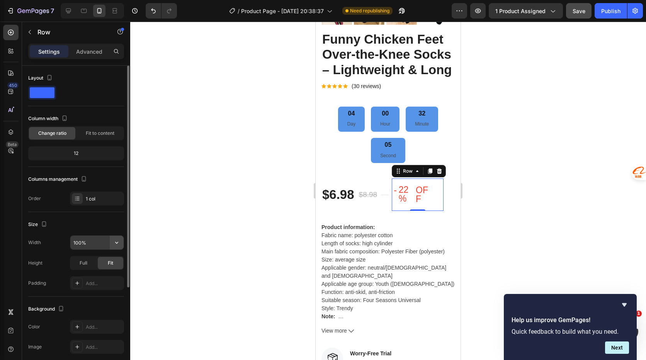
click at [116, 242] on icon "button" at bounding box center [116, 243] width 3 height 2
click at [108, 263] on span "Fit" at bounding box center [110, 263] width 5 height 7
click at [117, 223] on div "Size" at bounding box center [76, 224] width 96 height 12
click at [103, 222] on div "Size" at bounding box center [76, 224] width 96 height 12
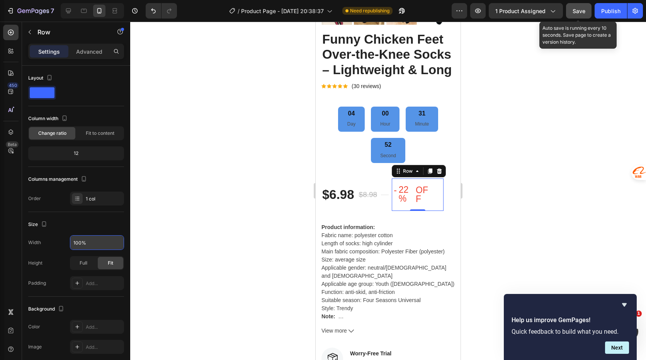
click at [578, 14] on div "Save" at bounding box center [578, 11] width 13 height 8
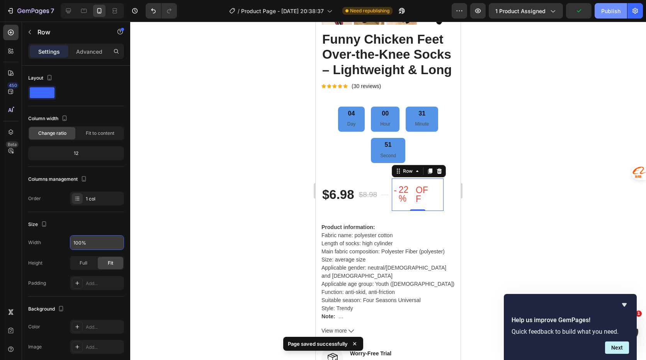
click at [618, 11] on div "Publish" at bounding box center [610, 11] width 19 height 8
click at [422, 148] on div "04 Day 00 Hour 31 Minute 48 Second" at bounding box center [387, 135] width 133 height 57
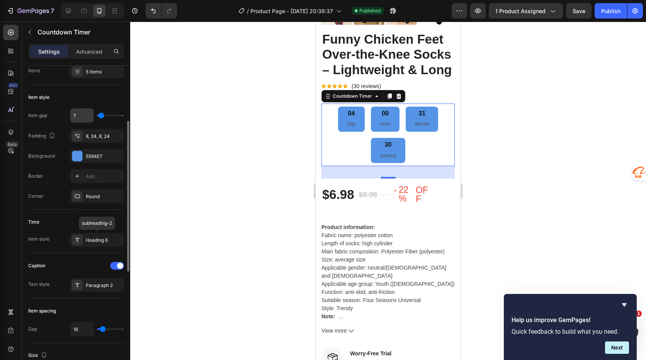
scroll to position [193, 0]
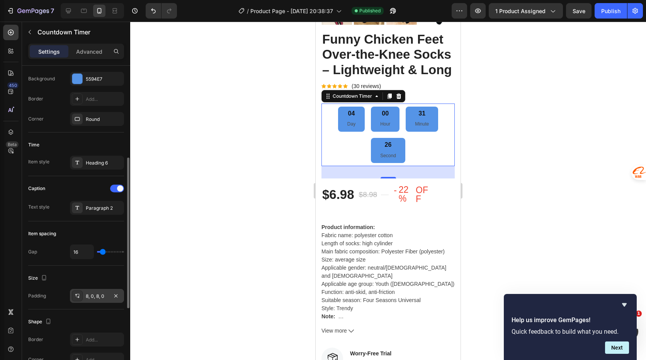
click at [80, 295] on icon at bounding box center [77, 296] width 6 height 6
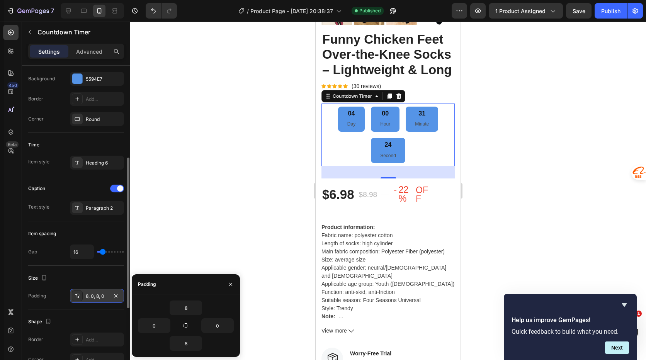
click at [79, 295] on icon at bounding box center [77, 296] width 6 height 6
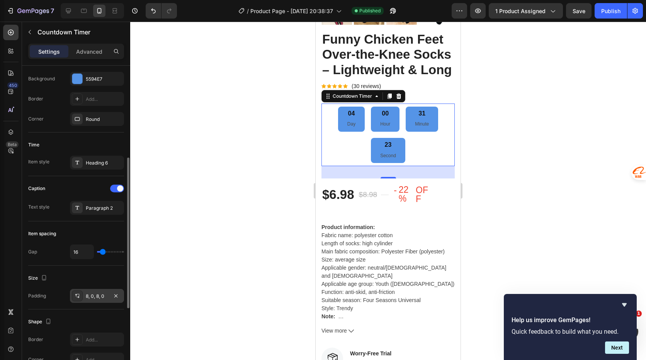
click at [97, 296] on div "8, 0, 8, 0" at bounding box center [97, 296] width 22 height 7
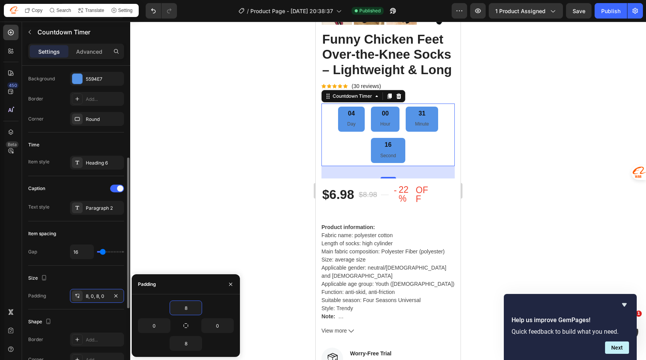
click at [63, 282] on div "Size" at bounding box center [76, 278] width 96 height 12
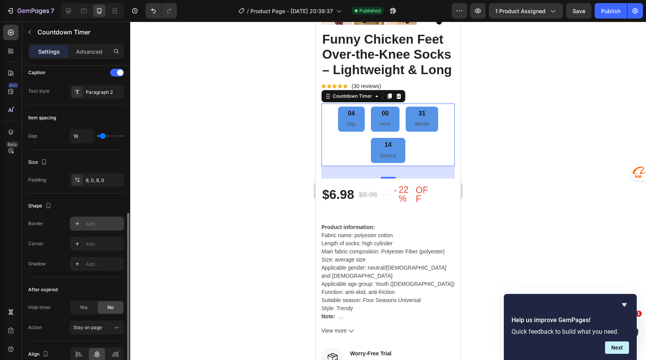
scroll to position [347, 0]
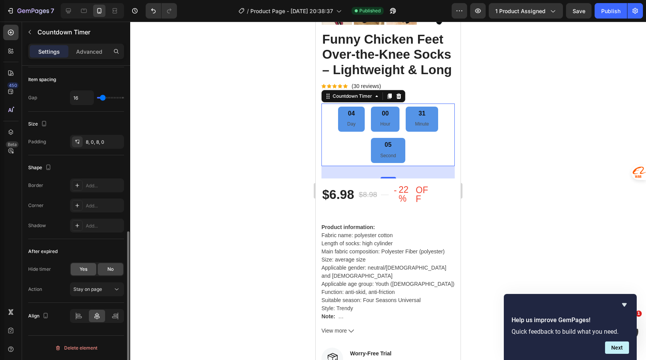
click at [88, 269] on div "Yes" at bounding box center [83, 269] width 25 height 12
click at [76, 314] on icon at bounding box center [79, 316] width 8 height 8
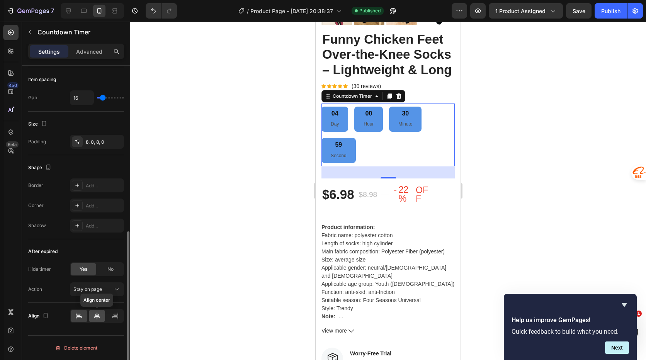
click at [98, 317] on icon at bounding box center [97, 316] width 8 height 8
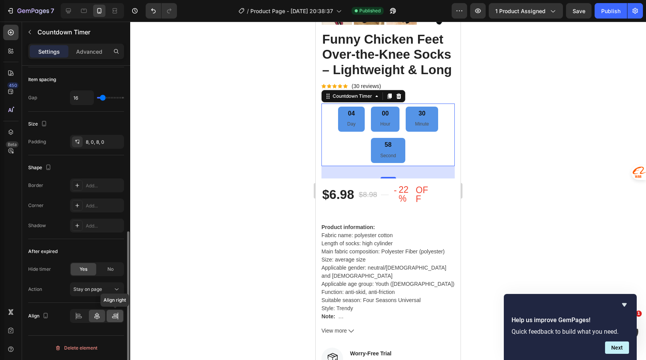
click at [119, 312] on icon at bounding box center [115, 316] width 8 height 8
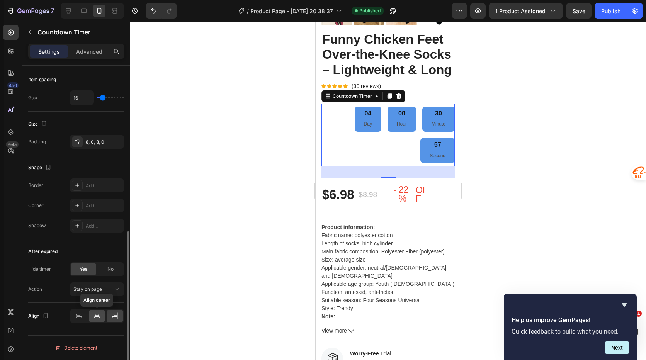
click at [98, 316] on icon at bounding box center [96, 315] width 5 height 7
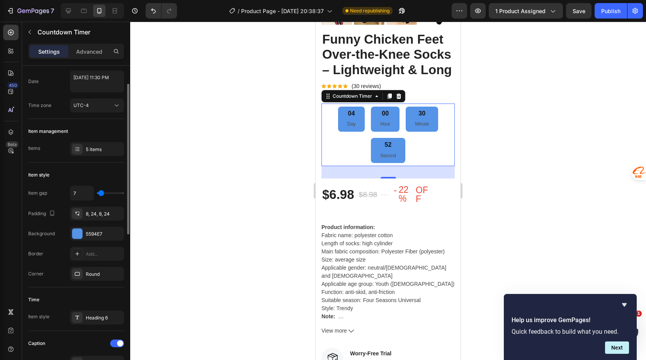
scroll to position [0, 0]
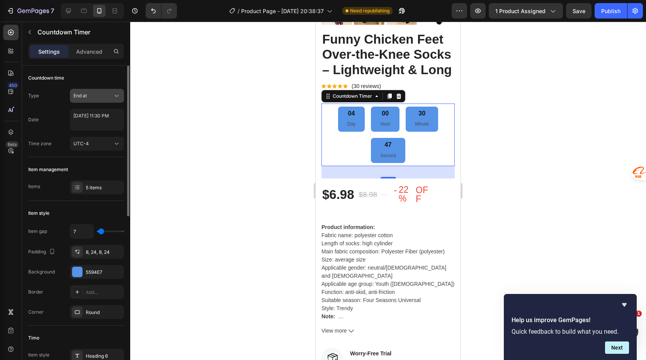
click at [98, 96] on div "End at" at bounding box center [92, 95] width 39 height 7
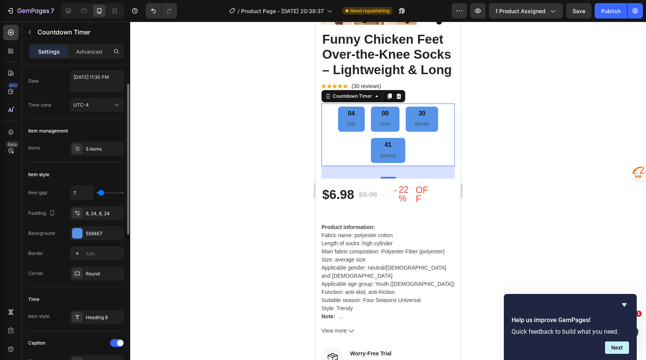
type input "0"
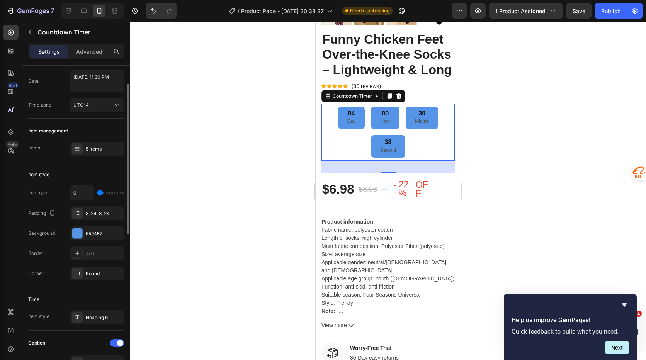
type input "0"
click at [99, 192] on input "range" at bounding box center [110, 193] width 27 height 2
click at [99, 212] on div "8, 24, 8, 24" at bounding box center [97, 213] width 22 height 7
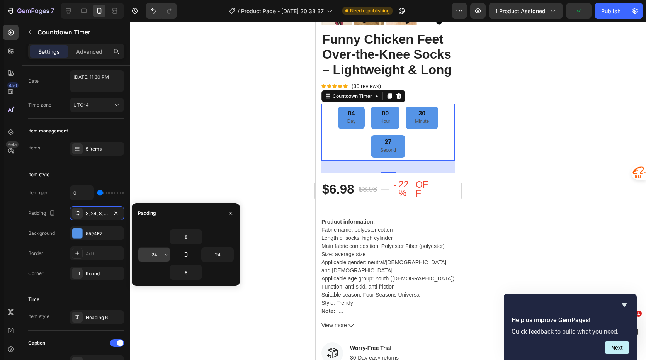
click at [156, 254] on input "24" at bounding box center [154, 255] width 32 height 14
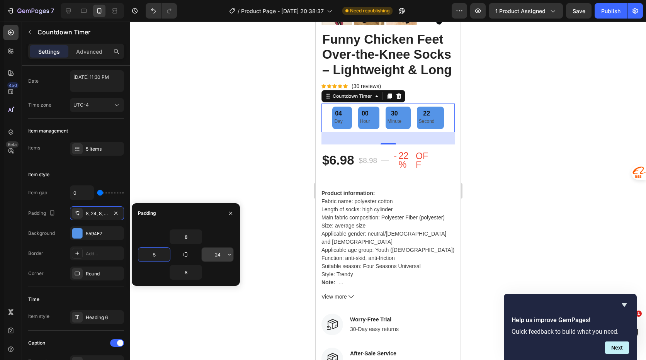
type input "5"
click at [224, 255] on input "24" at bounding box center [218, 255] width 32 height 14
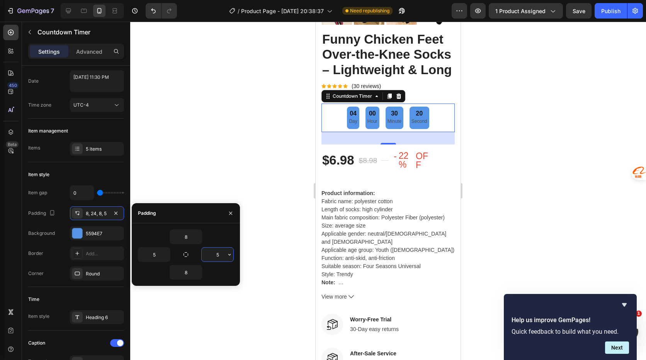
click at [219, 254] on input "5" at bounding box center [218, 255] width 32 height 14
type input "20"
click at [151, 254] on input "5" at bounding box center [154, 255] width 32 height 14
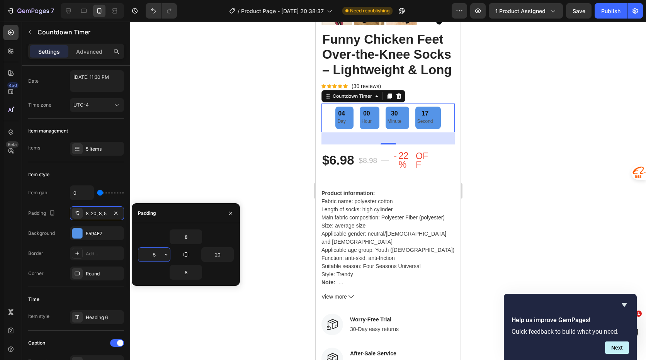
click at [151, 254] on input "5" at bounding box center [154, 255] width 32 height 14
click at [154, 254] on input "20" at bounding box center [154, 255] width 32 height 14
type input "10"
click at [212, 253] on input "20" at bounding box center [218, 255] width 32 height 14
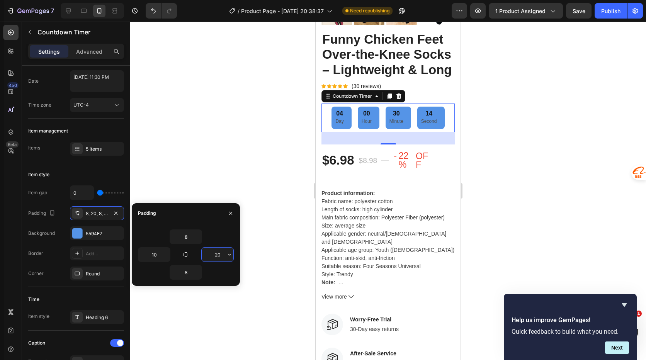
click at [212, 253] on input "20" at bounding box center [218, 255] width 32 height 14
click at [212, 253] on input "10" at bounding box center [218, 255] width 32 height 14
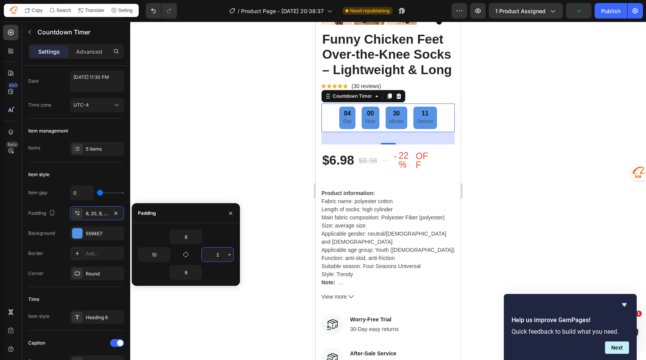
type input "20"
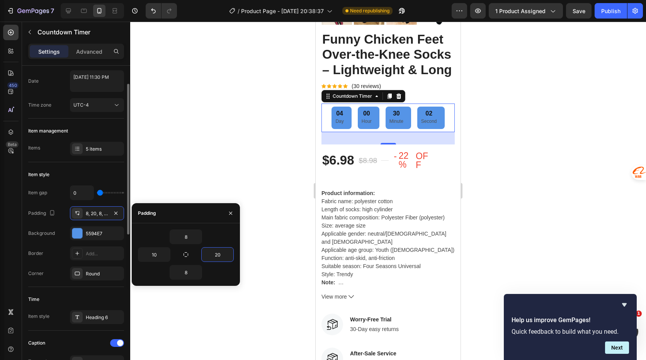
click at [105, 171] on div "Item style" at bounding box center [76, 174] width 96 height 12
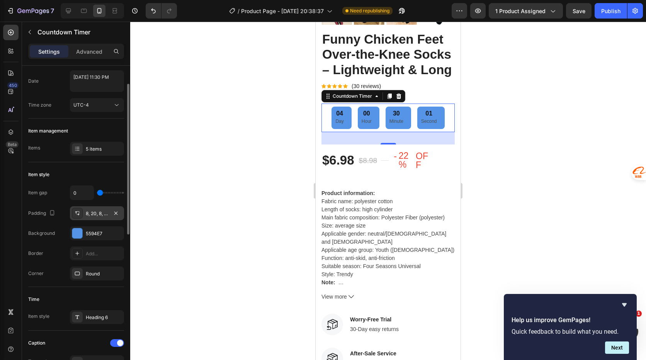
click at [96, 210] on div "8, 20, 8, 10" at bounding box center [97, 213] width 22 height 7
click at [102, 172] on div "Item style" at bounding box center [76, 174] width 96 height 12
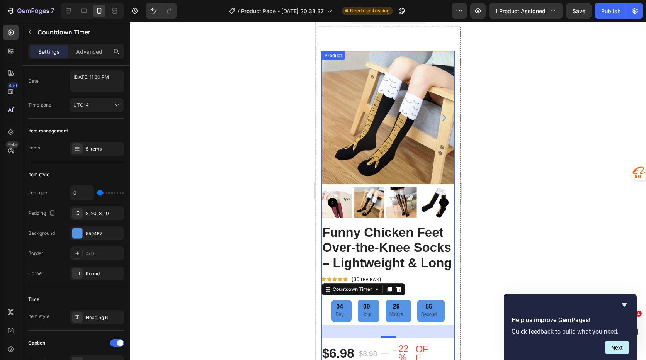
scroll to position [0, 0]
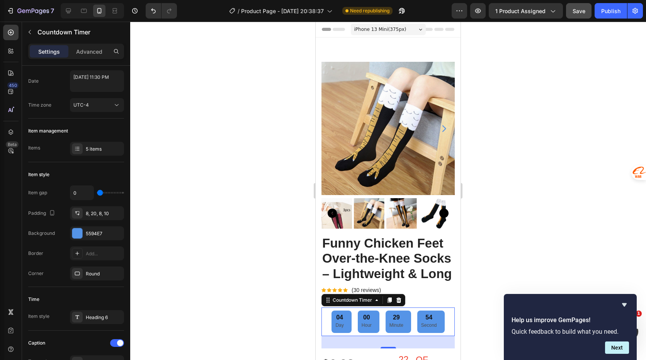
click at [583, 9] on span "Save" at bounding box center [578, 11] width 13 height 7
click at [487, 160] on div at bounding box center [388, 191] width 516 height 338
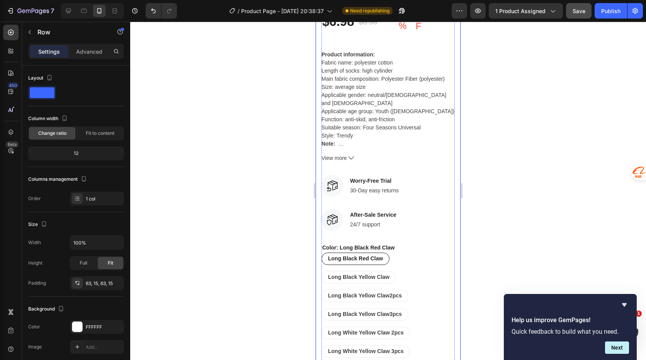
scroll to position [425, 0]
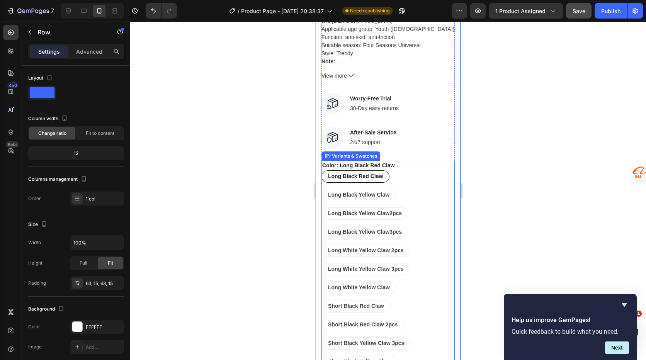
click at [436, 175] on div "Color: Long Black Red Claw Long Black Red Claw Long Black Red Claw Long Black R…" at bounding box center [387, 329] width 133 height 337
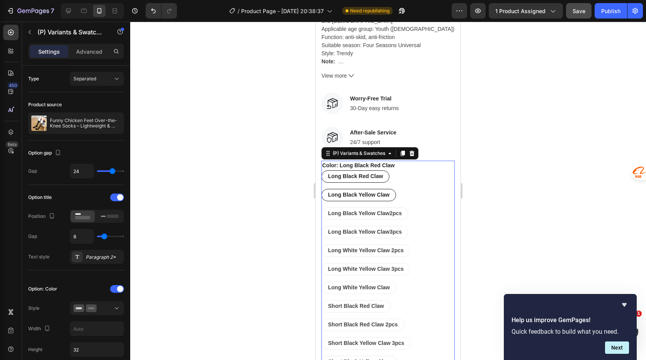
click at [366, 198] on span "Long Black Yellow Claw" at bounding box center [358, 195] width 61 height 6
click at [321, 189] on input "Long Black Yellow Claw Long Black Yellow Claw Long Black Yellow Claw" at bounding box center [321, 188] width 0 height 0
radio input "true"
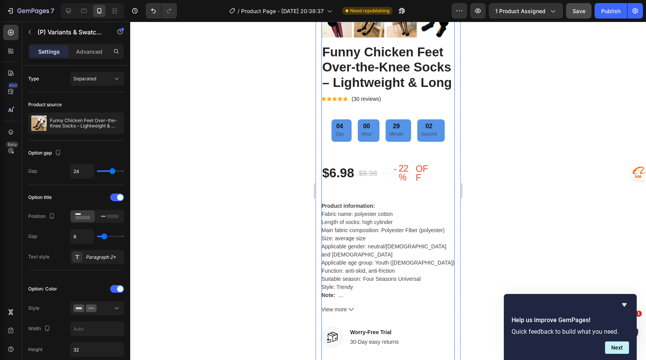
scroll to position [193, 0]
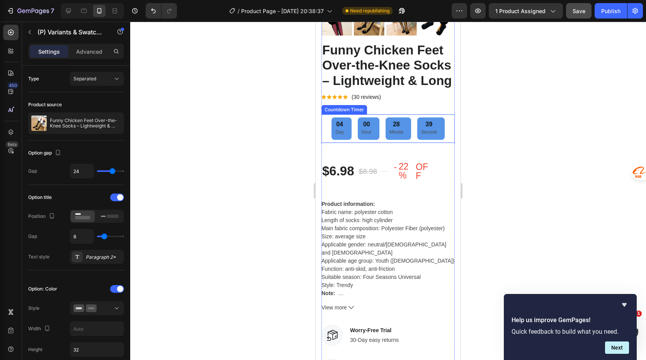
click at [446, 137] on div "04 Day 00 Hour 28 Minute 39 Second" at bounding box center [387, 128] width 133 height 22
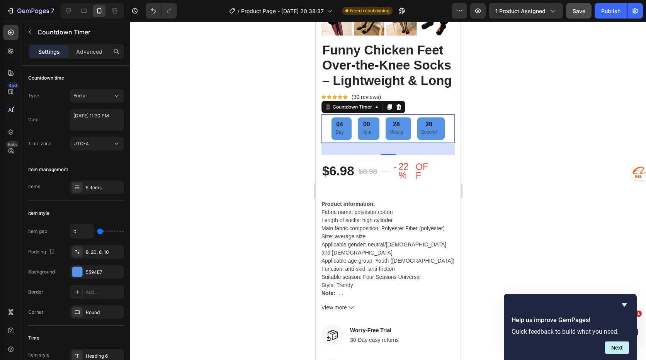
click at [446, 131] on div "04 Day 00 Hour 28 Minute 28 Second" at bounding box center [387, 128] width 133 height 22
click at [91, 50] on p "Advanced" at bounding box center [89, 51] width 26 height 8
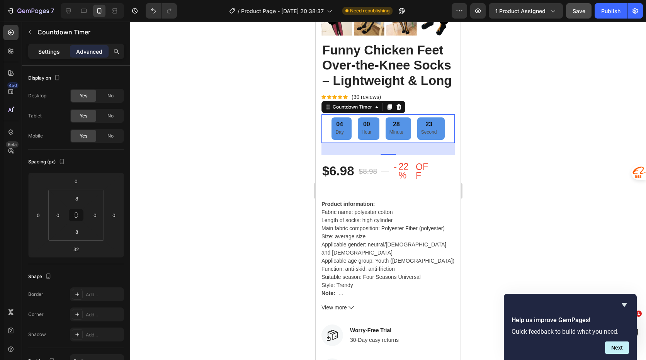
click at [55, 49] on p "Settings" at bounding box center [49, 51] width 22 height 8
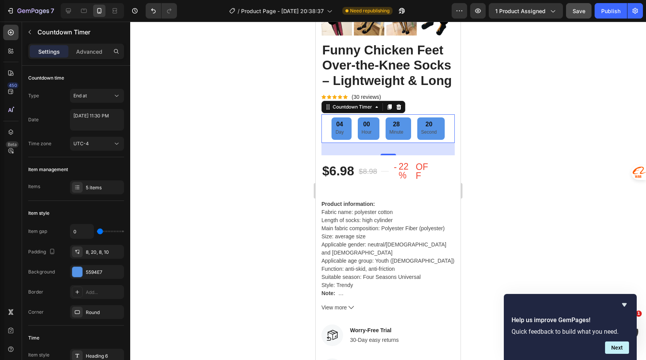
click at [446, 135] on div "04 Day 00 Hour 28 Minute 20 Second" at bounding box center [387, 128] width 133 height 22
click at [608, 12] on div "Publish" at bounding box center [610, 11] width 19 height 8
click at [578, 145] on div at bounding box center [388, 191] width 516 height 338
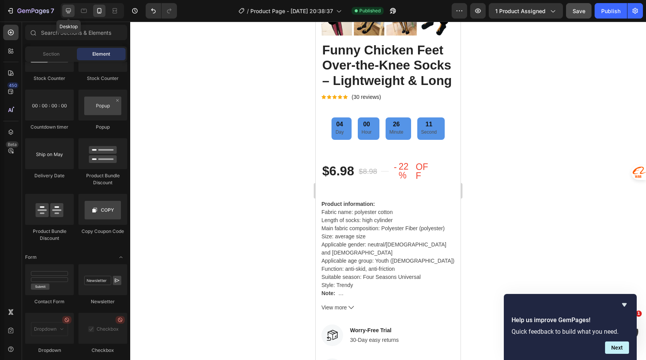
click at [70, 10] on icon at bounding box center [68, 11] width 8 height 8
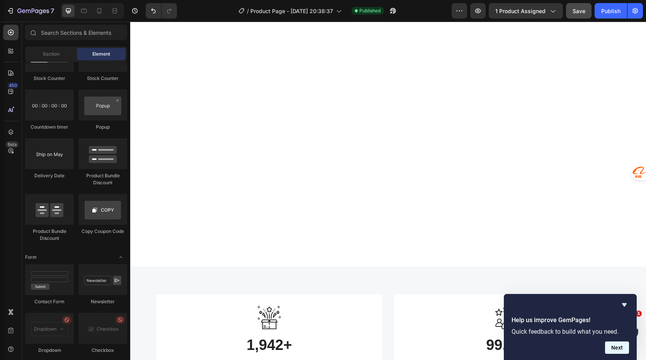
scroll to position [728, 0]
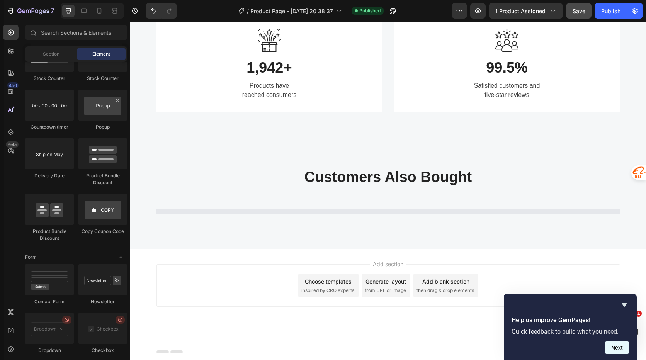
click at [620, 349] on button "Next" at bounding box center [617, 347] width 24 height 12
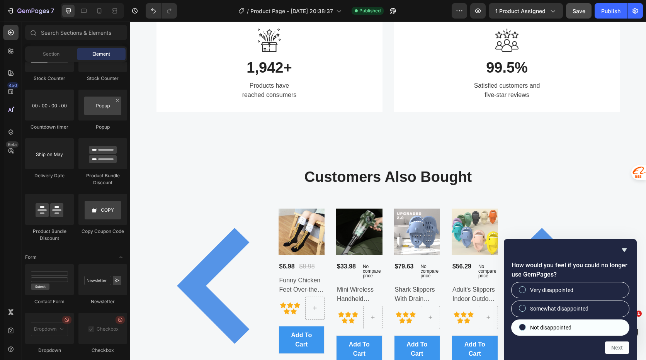
click at [568, 326] on span "Not disappointed" at bounding box center [550, 328] width 41 height 8
click at [525, 326] on input "Not disappointed" at bounding box center [522, 326] width 5 height 5
radio input "true"
click at [617, 349] on button "Next" at bounding box center [617, 347] width 24 height 12
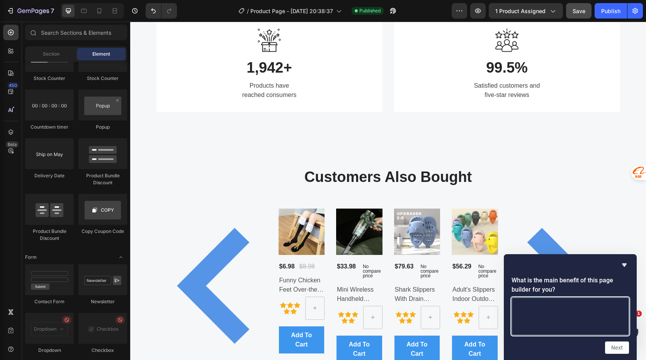
click at [538, 315] on textarea at bounding box center [569, 316] width 117 height 38
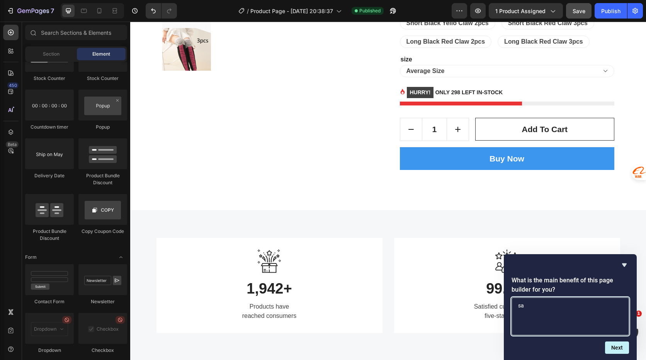
scroll to position [606, 0]
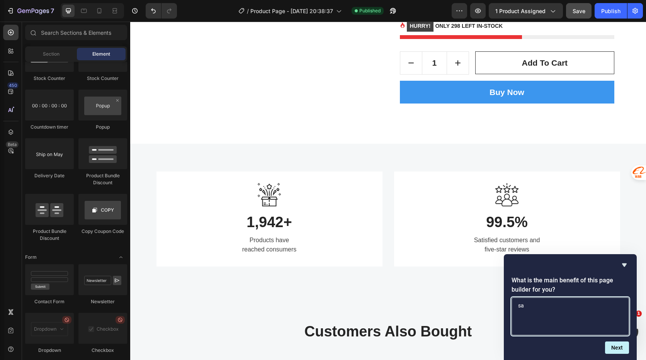
type textarea "s"
type textarea "sa"
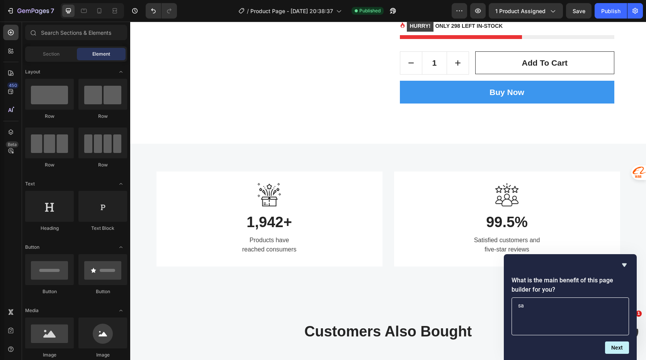
scroll to position [1622, 0]
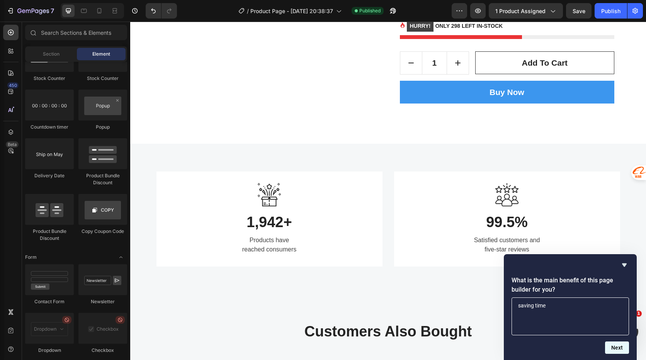
type textarea "saving time"
click at [611, 348] on button "Next" at bounding box center [617, 347] width 24 height 12
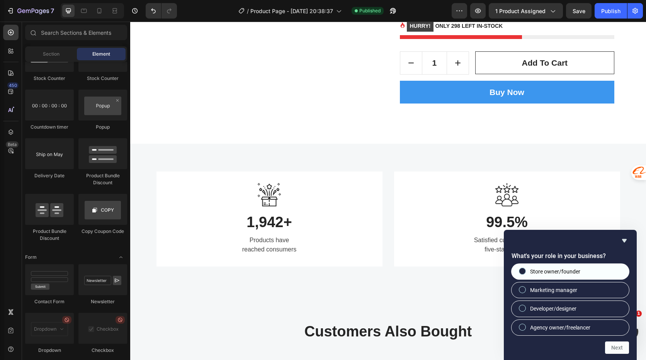
click at [574, 271] on span "Store owner/founder" at bounding box center [555, 272] width 50 height 8
click at [525, 271] on input "Store owner/founder" at bounding box center [522, 270] width 5 height 5
radio input "true"
click at [618, 348] on button "Next" at bounding box center [617, 347] width 24 height 12
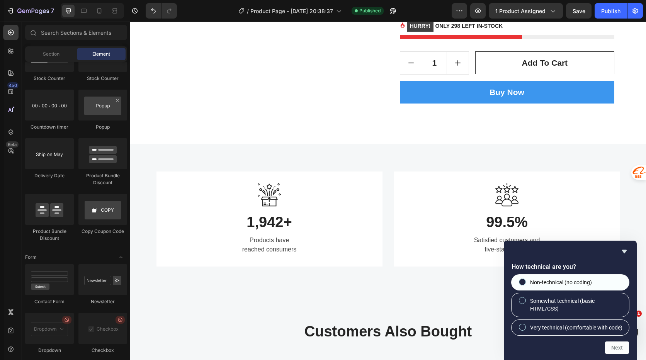
click at [566, 278] on span "Non-technical (no coding)" at bounding box center [561, 282] width 62 height 8
click at [525, 279] on input "Non-technical (no coding)" at bounding box center [522, 281] width 5 height 5
radio input "true"
click at [619, 345] on button "Next" at bounding box center [617, 347] width 24 height 12
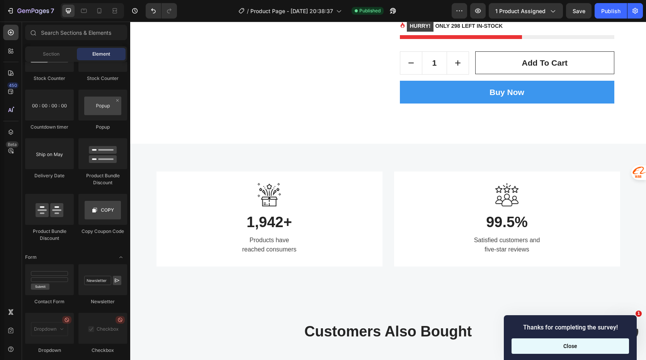
click at [588, 345] on button "Close" at bounding box center [569, 345] width 117 height 15
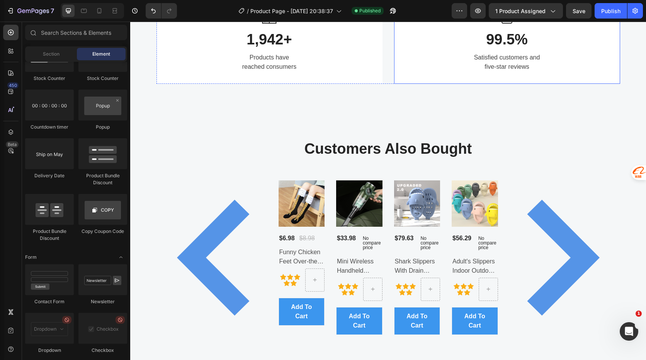
scroll to position [832, 0]
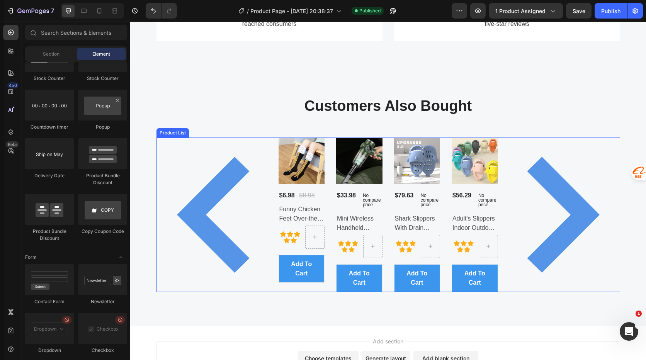
click at [575, 172] on icon "Carousel Next Arrow" at bounding box center [561, 215] width 116 height 116
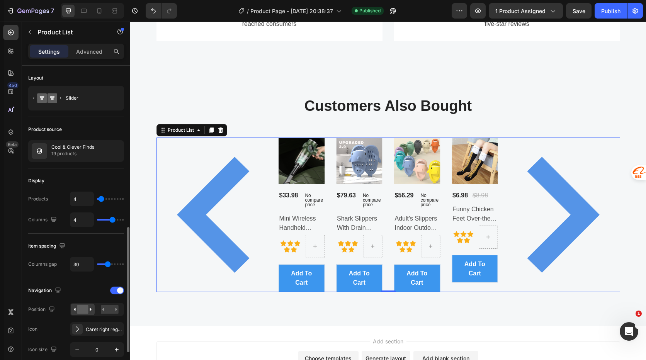
scroll to position [116, 0]
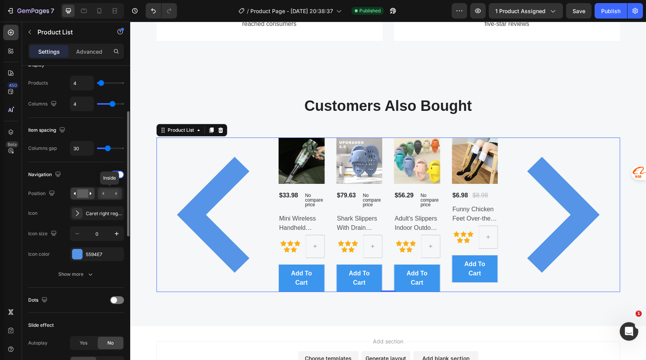
click at [107, 192] on rect at bounding box center [110, 193] width 18 height 8
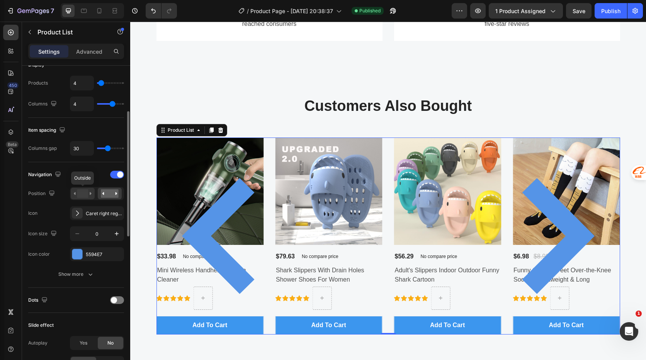
click at [77, 192] on icon at bounding box center [83, 193] width 18 height 8
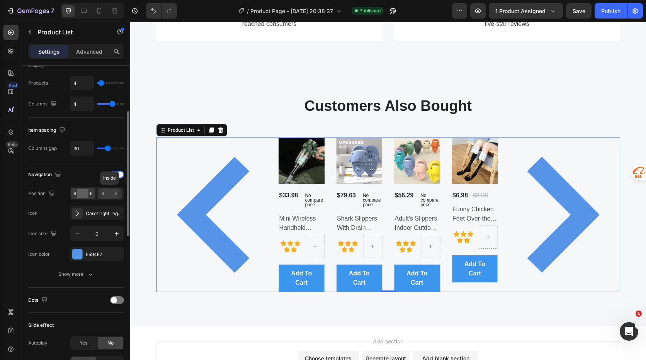
click at [113, 191] on rect at bounding box center [110, 193] width 18 height 8
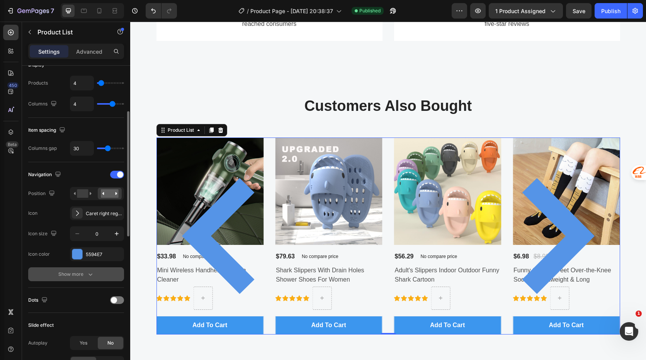
click at [97, 275] on button "Show more" at bounding box center [76, 274] width 96 height 14
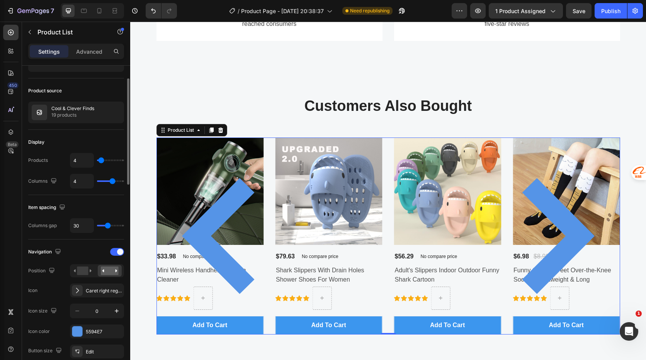
scroll to position [77, 0]
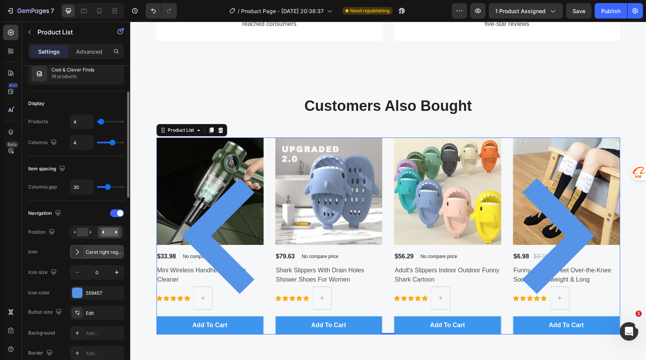
click at [109, 253] on div "Caret right regular" at bounding box center [104, 252] width 36 height 7
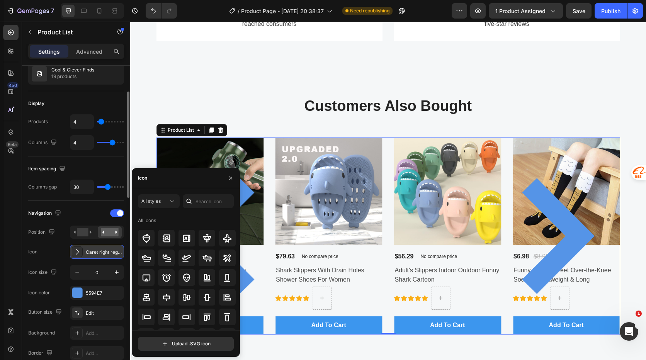
click at [109, 253] on div "Caret right regular" at bounding box center [104, 252] width 36 height 7
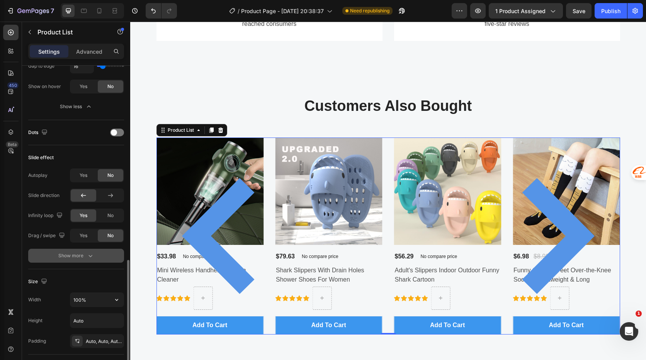
scroll to position [463, 0]
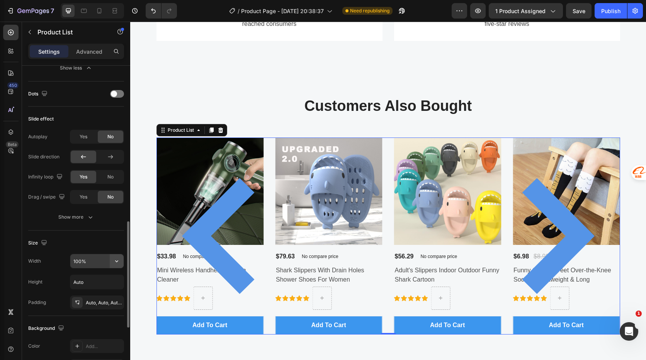
click at [114, 263] on icon "button" at bounding box center [117, 261] width 8 height 8
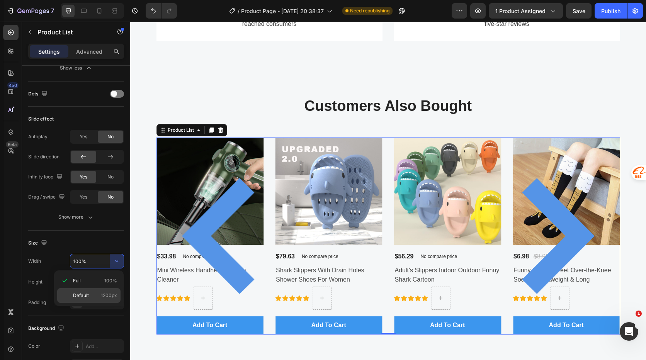
click at [98, 288] on div "Default 1200px" at bounding box center [88, 295] width 63 height 15
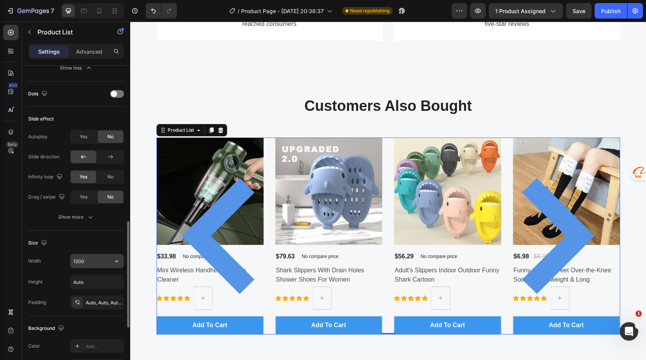
click at [105, 262] on input "1200" at bounding box center [96, 261] width 53 height 14
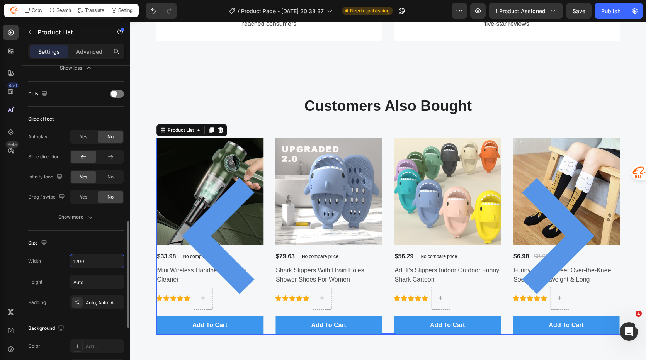
click at [111, 245] on div "Size" at bounding box center [76, 243] width 96 height 12
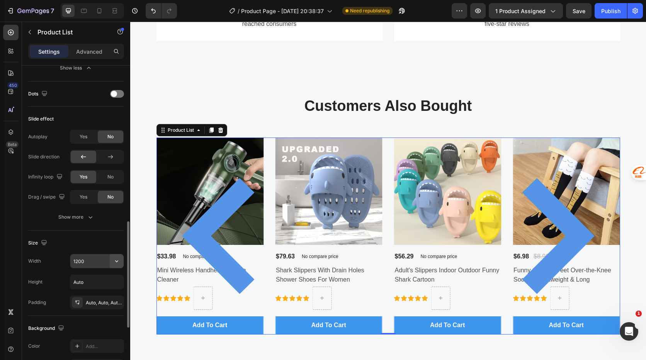
click at [115, 260] on icon "button" at bounding box center [117, 261] width 8 height 8
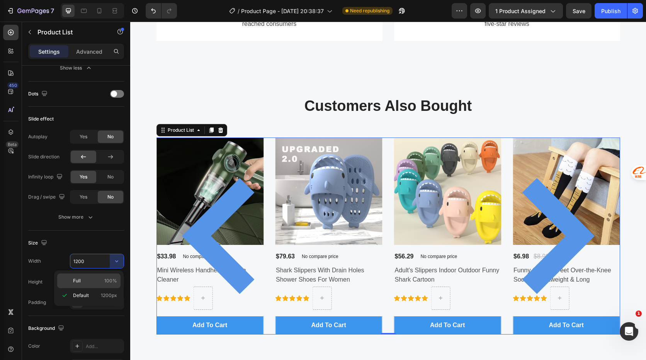
click at [104, 278] on p "Full 100%" at bounding box center [95, 280] width 44 height 7
type input "100%"
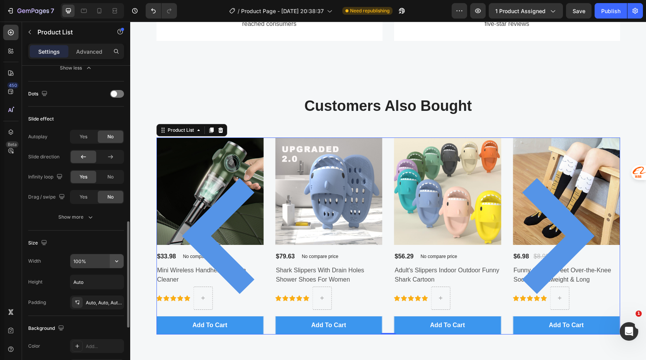
click at [111, 263] on button "button" at bounding box center [117, 261] width 14 height 14
click at [114, 246] on div "Size" at bounding box center [76, 243] width 96 height 12
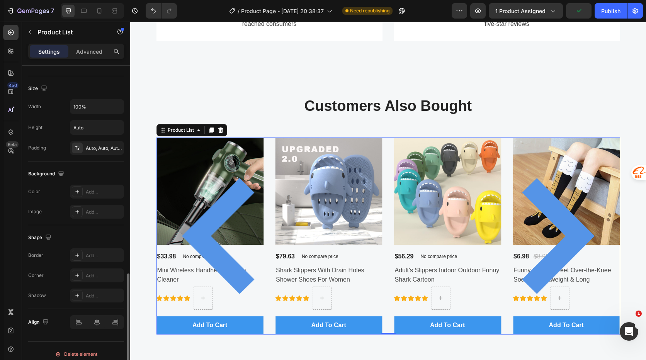
scroll to position [624, 0]
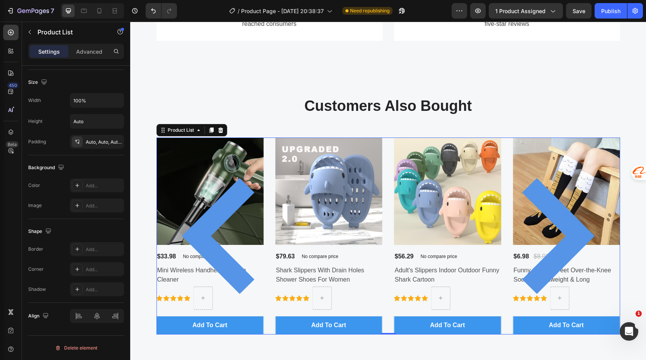
click at [204, 236] on icon "Carousel Back Arrow" at bounding box center [218, 236] width 73 height 116
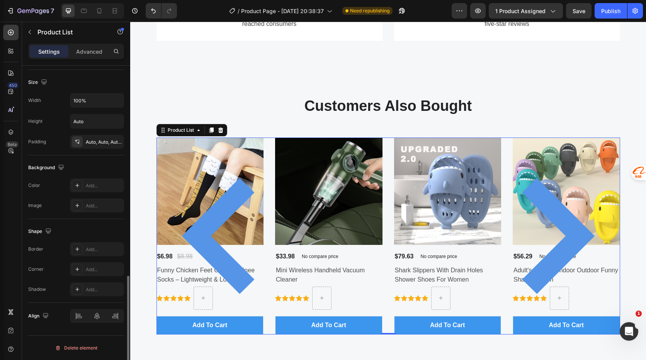
scroll to position [470, 0]
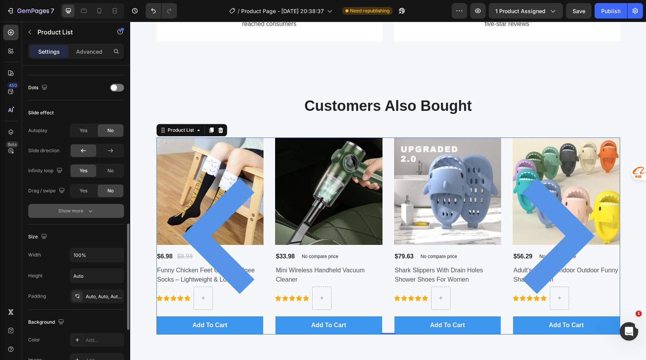
click at [88, 212] on icon "button" at bounding box center [91, 211] width 8 height 8
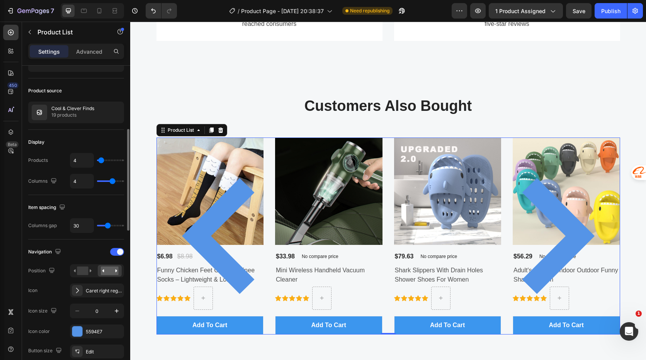
scroll to position [77, 0]
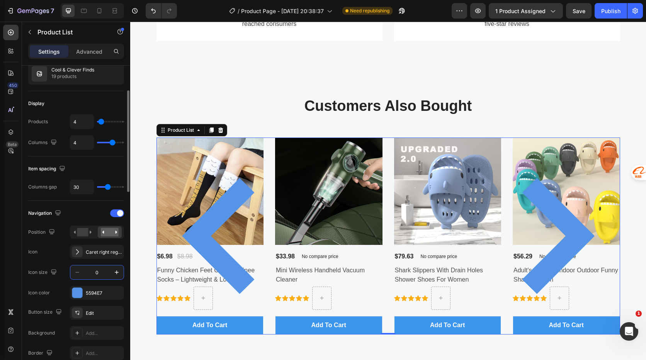
click at [100, 272] on input "0" at bounding box center [96, 272] width 25 height 14
click at [116, 273] on icon "button" at bounding box center [117, 272] width 8 height 8
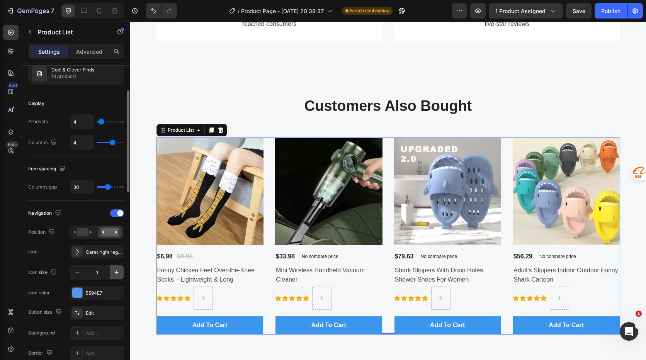
click at [117, 273] on icon "button" at bounding box center [117, 272] width 4 height 4
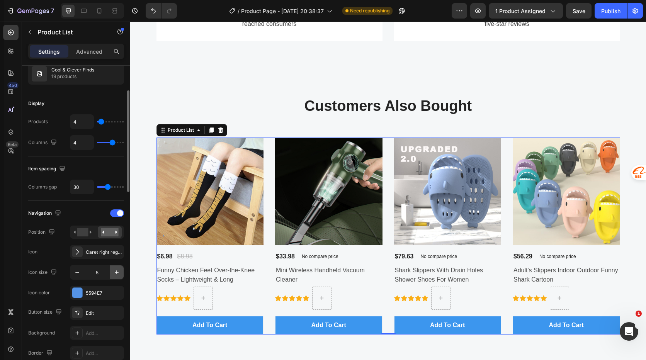
click at [117, 273] on icon "button" at bounding box center [117, 272] width 4 height 4
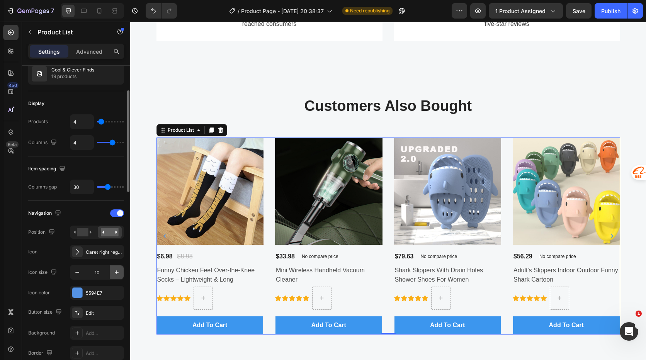
click at [117, 273] on icon "button" at bounding box center [117, 272] width 4 height 4
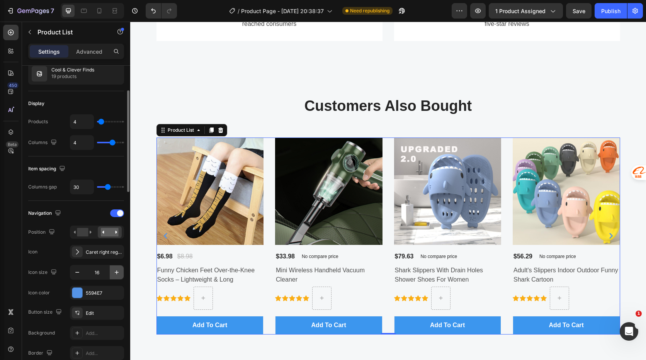
click at [117, 273] on icon "button" at bounding box center [117, 272] width 4 height 4
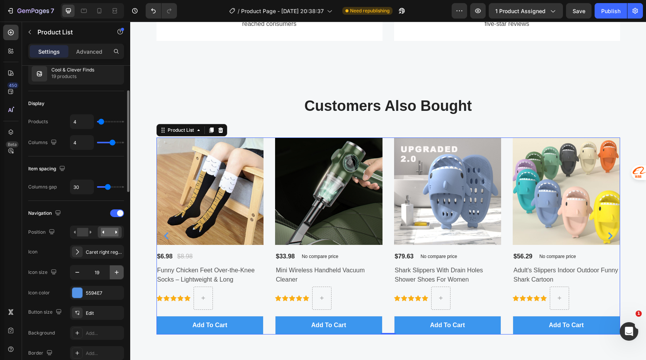
click at [117, 273] on icon "button" at bounding box center [117, 272] width 4 height 4
click at [106, 273] on input "22" at bounding box center [96, 272] width 25 height 14
type input "25"
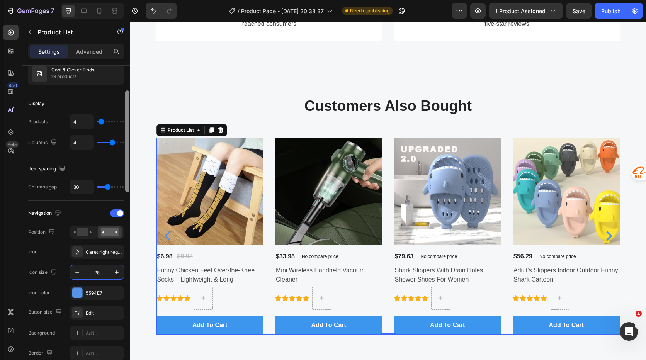
click at [128, 281] on div at bounding box center [127, 224] width 6 height 316
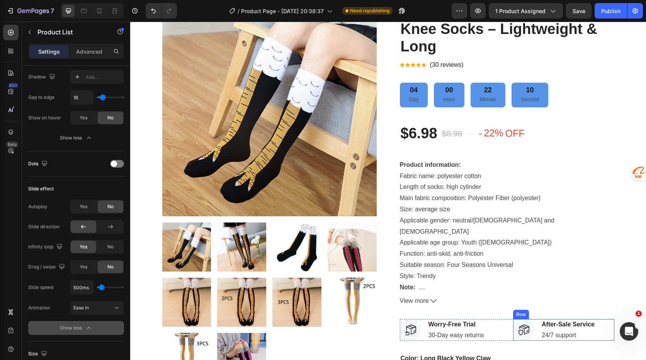
scroll to position [0, 0]
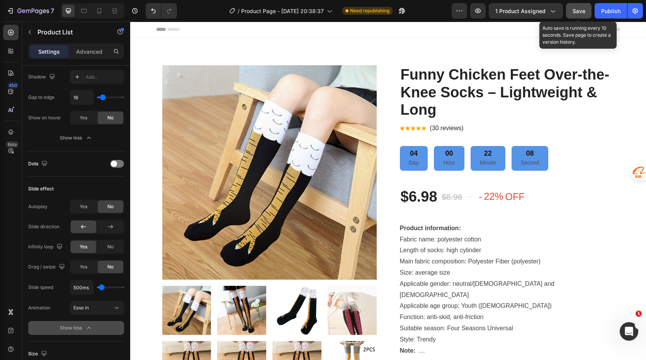
click at [583, 13] on span "Save" at bounding box center [578, 11] width 13 height 7
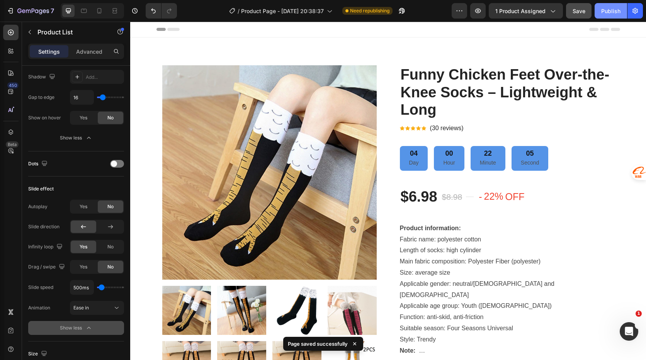
click at [609, 10] on div "Publish" at bounding box center [610, 11] width 19 height 8
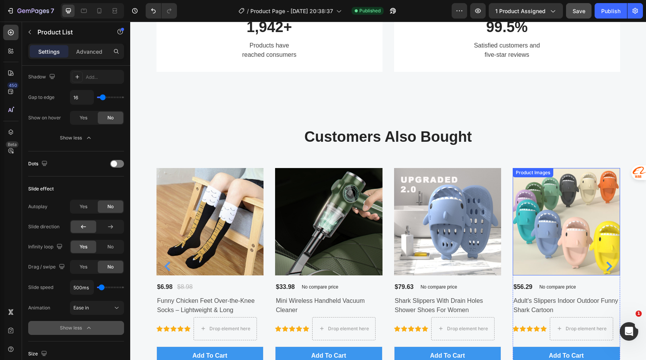
scroll to position [821, 0]
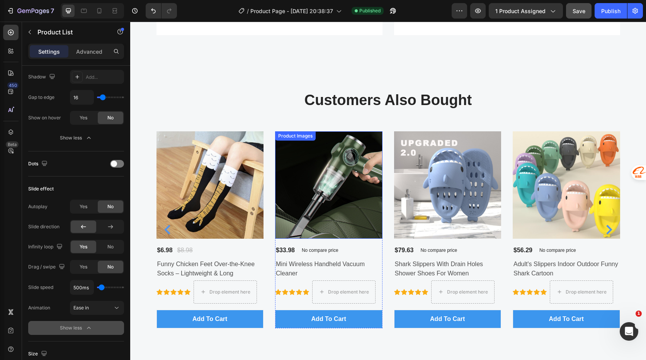
click at [343, 214] on img at bounding box center [328, 184] width 107 height 107
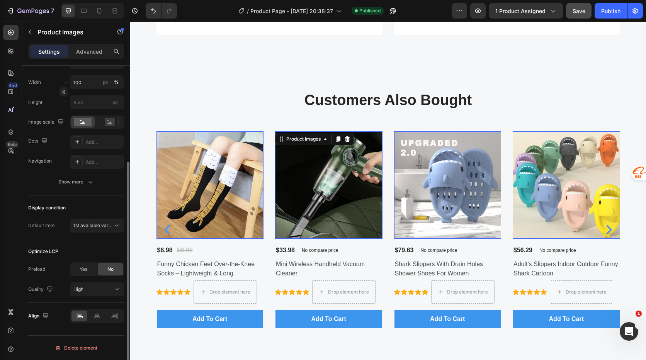
scroll to position [0, 0]
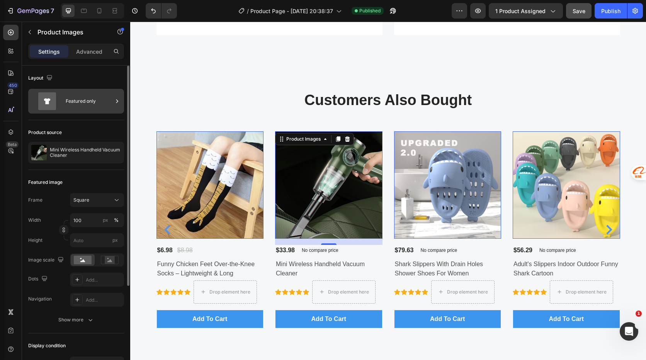
click at [88, 99] on div "Featured only" at bounding box center [89, 101] width 47 height 18
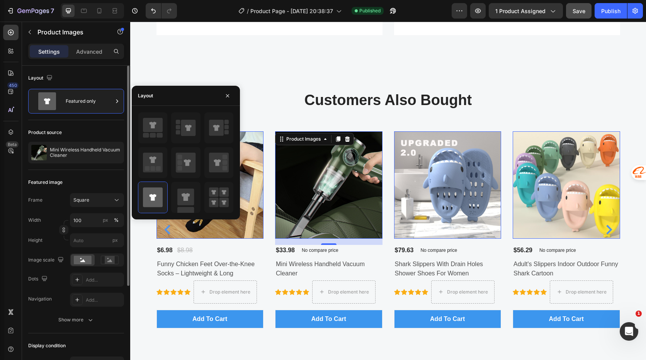
click at [92, 78] on div "Layout" at bounding box center [76, 78] width 96 height 12
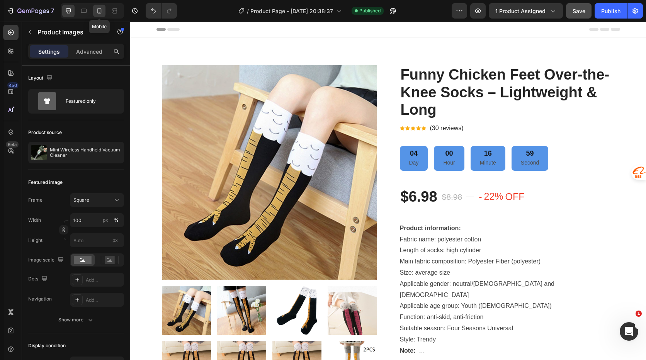
click at [103, 13] on icon at bounding box center [99, 11] width 8 height 8
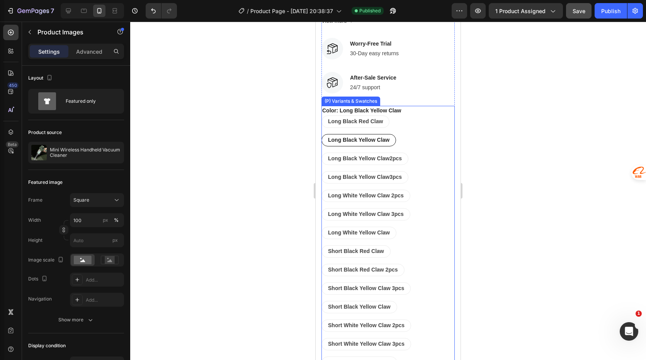
scroll to position [463, 0]
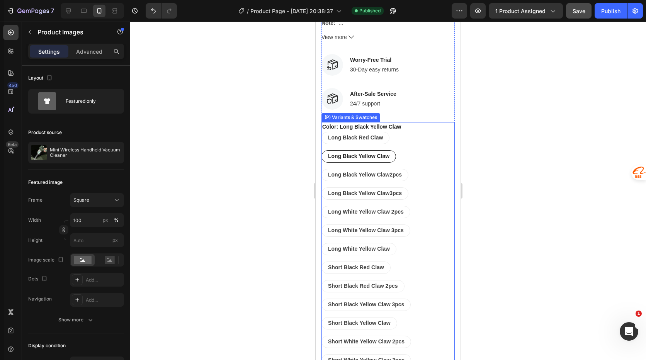
click at [422, 166] on div "Long Black Red Claw Long Black Red Claw Long Black Red Claw Long Black Yellow C…" at bounding box center [387, 295] width 133 height 327
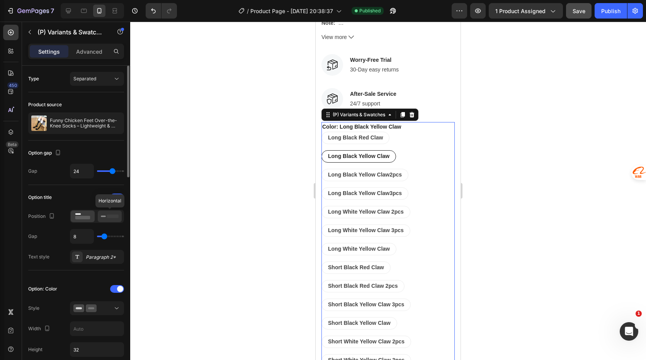
click at [110, 214] on icon at bounding box center [110, 216] width 18 height 8
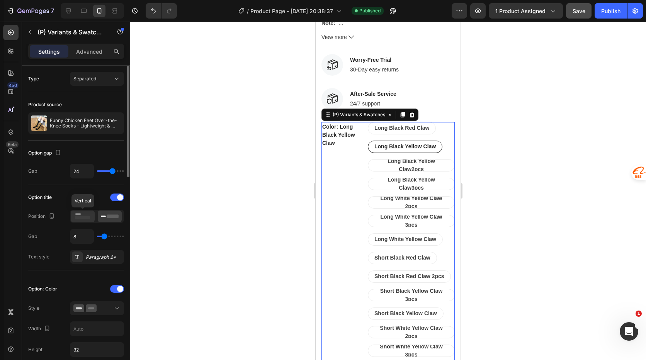
click at [88, 217] on rect at bounding box center [82, 217] width 15 height 3
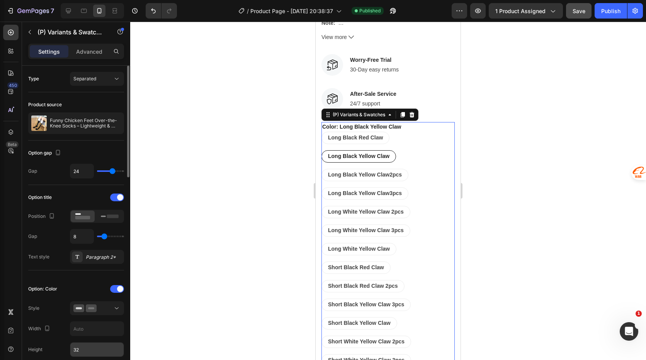
scroll to position [77, 0]
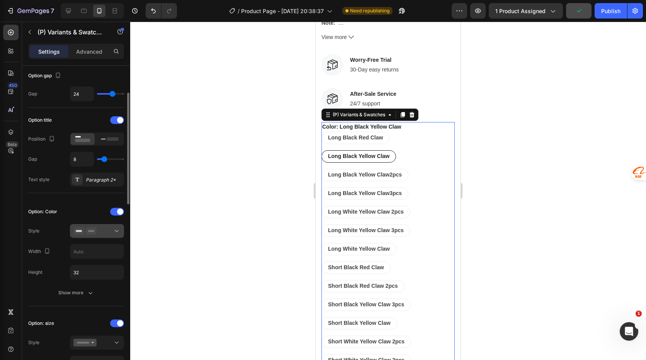
click at [107, 233] on div at bounding box center [96, 231] width 47 height 8
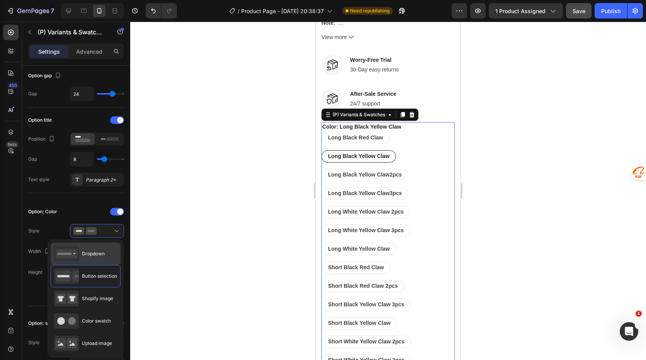
click at [96, 253] on span "Dropdown" at bounding box center [93, 253] width 23 height 7
type input "100%"
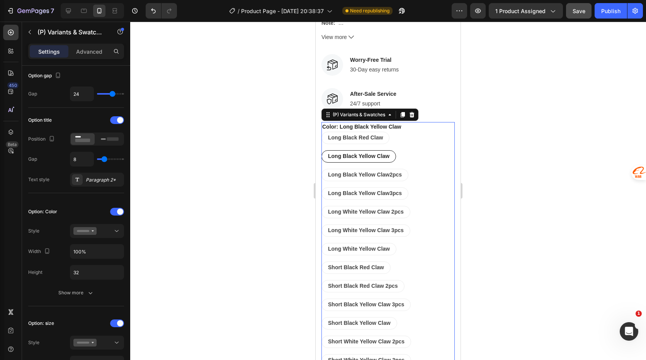
select select "Long Black Yellow Claw"
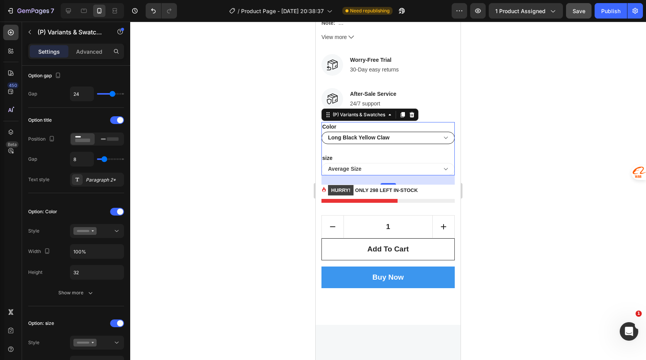
click at [439, 144] on select "Long Black Red Claw Long Black Yellow Claw Long Black Yellow Claw2pcs Long Blac…" at bounding box center [387, 138] width 133 height 12
click at [435, 175] on select "Average Size" at bounding box center [387, 169] width 133 height 12
click at [441, 144] on select "Long Black Red Claw Long Black Yellow Claw Long Black Yellow Claw2pcs Long Blac…" at bounding box center [387, 138] width 133 height 12
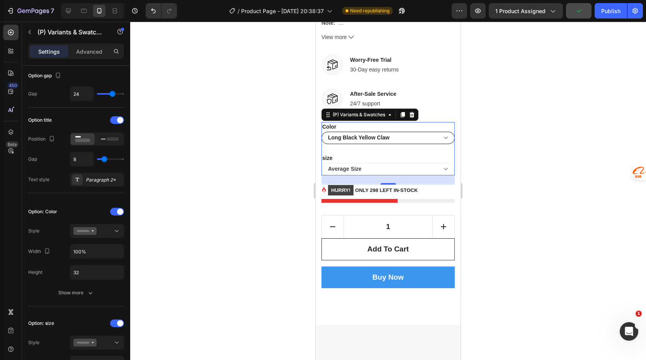
click at [440, 144] on select "Long Black Red Claw Long Black Yellow Claw Long Black Yellow Claw2pcs Long Blac…" at bounding box center [387, 138] width 133 height 12
click at [438, 163] on div "size Average Size" at bounding box center [387, 164] width 133 height 22
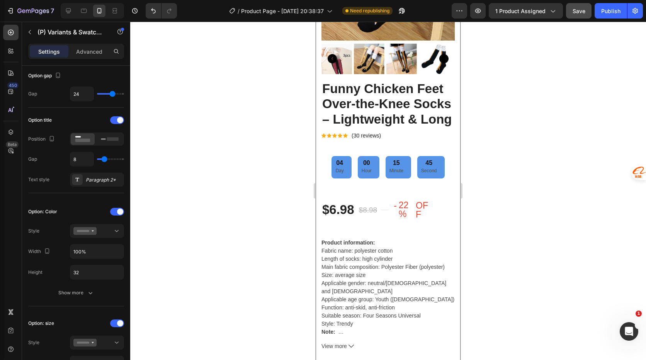
scroll to position [0, 0]
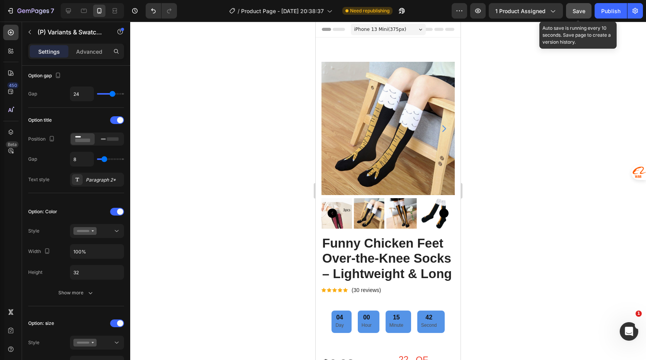
click at [576, 7] on div "Save" at bounding box center [578, 11] width 13 height 8
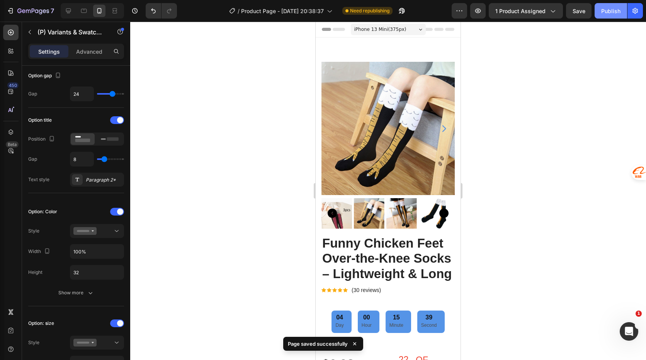
click at [609, 11] on div "Publish" at bounding box center [610, 11] width 19 height 8
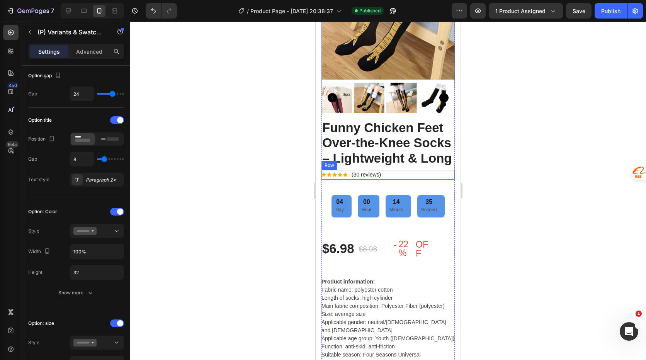
scroll to position [116, 0]
click at [341, 216] on div "04 Day" at bounding box center [341, 206] width 20 height 22
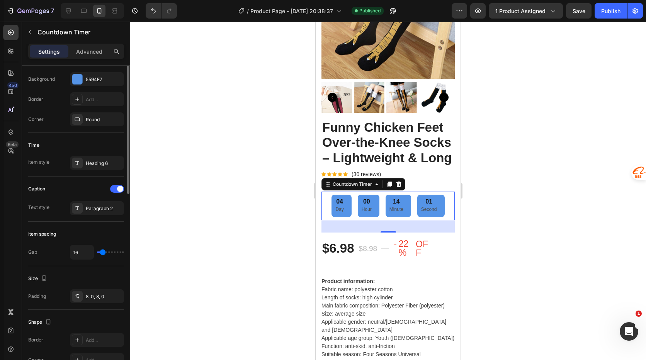
scroll to position [115, 0]
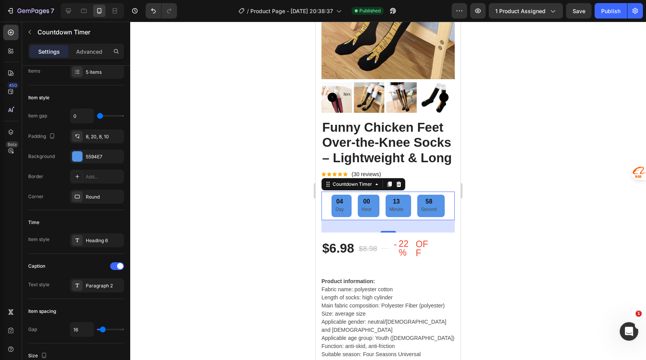
click at [337, 214] on p "Day" at bounding box center [339, 209] width 8 height 8
click at [103, 285] on div "Paragraph 2" at bounding box center [104, 285] width 36 height 7
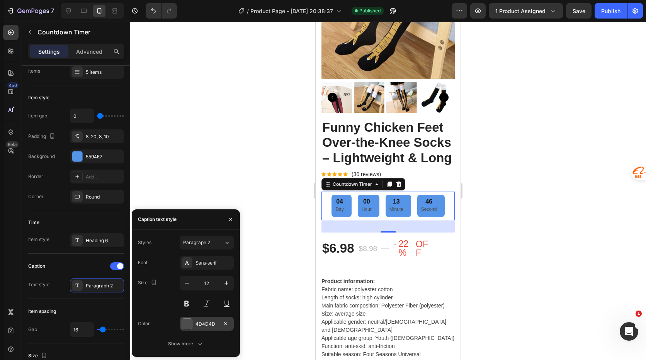
click at [207, 324] on div "4D4D4D" at bounding box center [206, 324] width 22 height 7
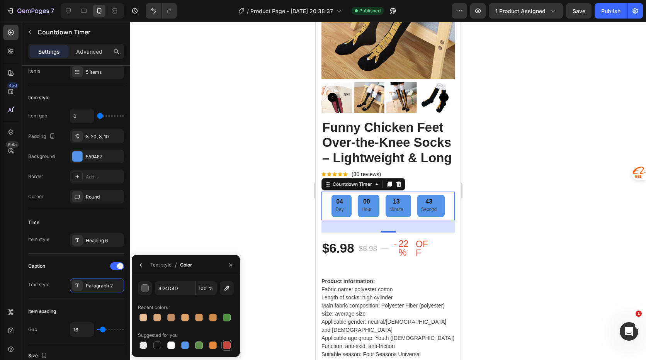
click at [229, 344] on div at bounding box center [227, 345] width 8 height 8
click at [160, 343] on div at bounding box center [157, 345] width 8 height 8
click at [146, 291] on div "button" at bounding box center [145, 289] width 8 height 8
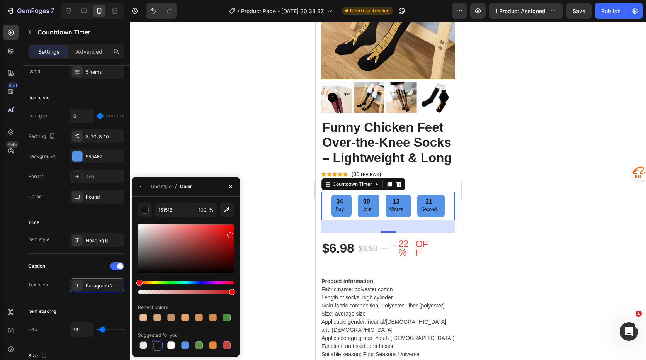
click at [229, 234] on div at bounding box center [186, 248] width 96 height 49
click at [156, 343] on div at bounding box center [157, 345] width 8 height 8
type input "151515"
click at [145, 209] on div "button" at bounding box center [145, 210] width 8 height 8
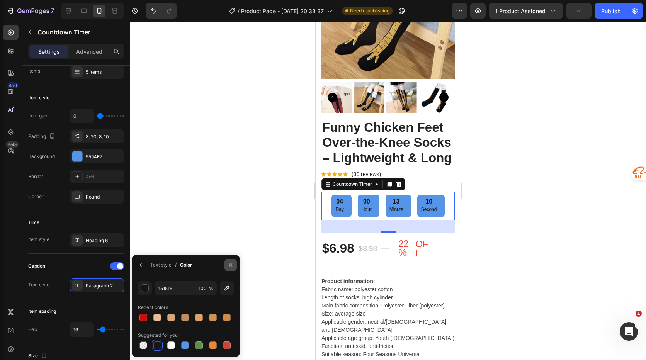
click at [232, 264] on icon "button" at bounding box center [230, 265] width 6 height 6
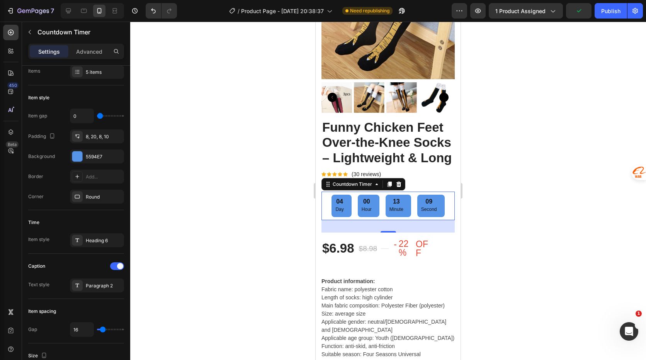
click at [549, 221] on div at bounding box center [388, 191] width 516 height 338
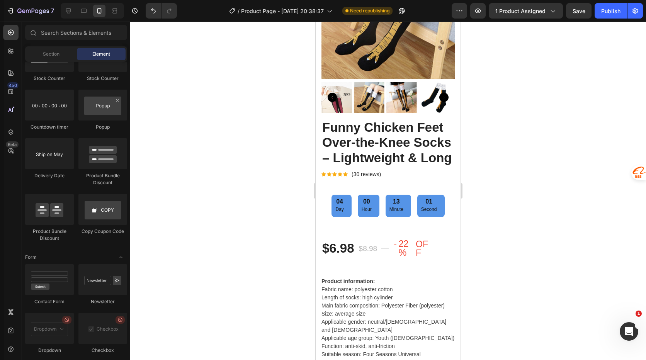
click at [516, 212] on div at bounding box center [388, 191] width 516 height 338
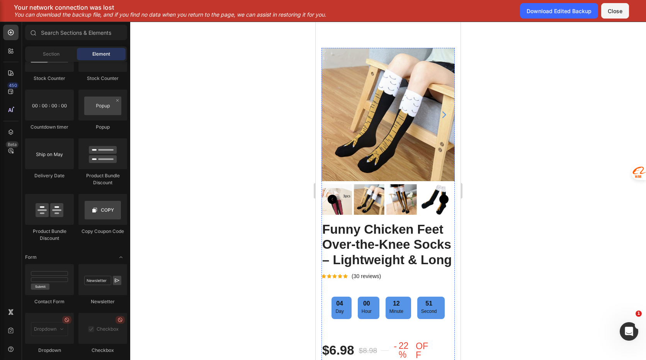
scroll to position [0, 0]
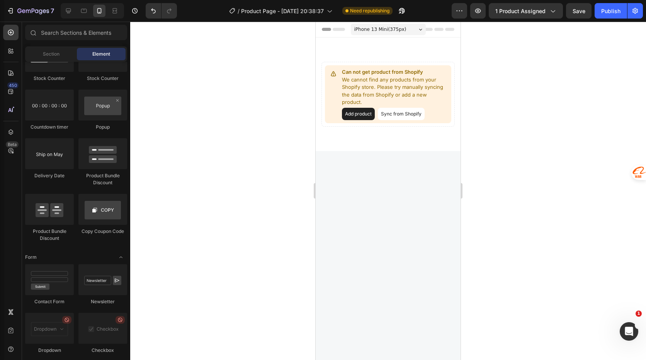
select select "Long Black Yellow Claw"
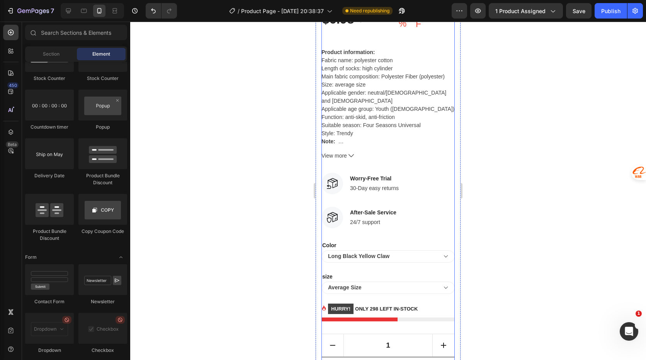
scroll to position [348, 0]
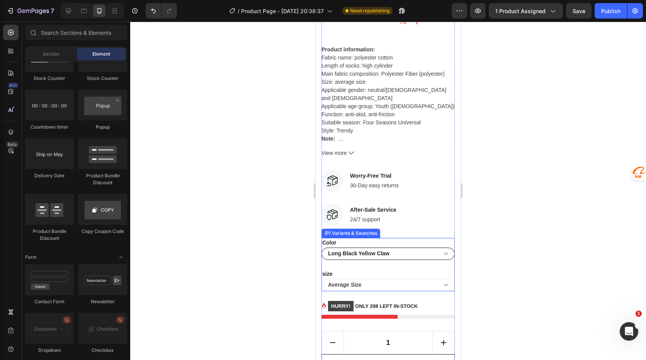
click at [415, 260] on select "Long Black Red Claw Long Black Yellow Claw Long Black Yellow Claw2pcs Long Blac…" at bounding box center [387, 254] width 133 height 12
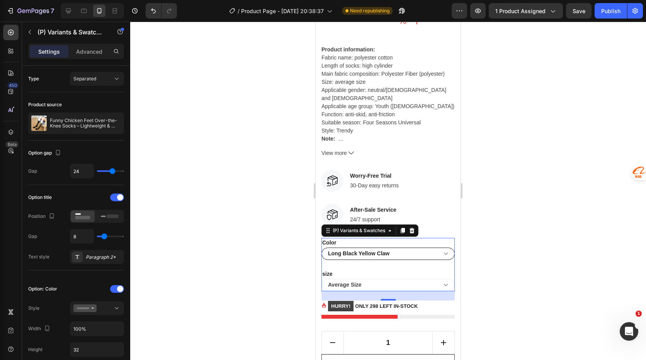
click at [421, 260] on select "Long Black Red Claw Long Black Yellow Claw Long Black Yellow Claw2pcs Long Blac…" at bounding box center [387, 254] width 133 height 12
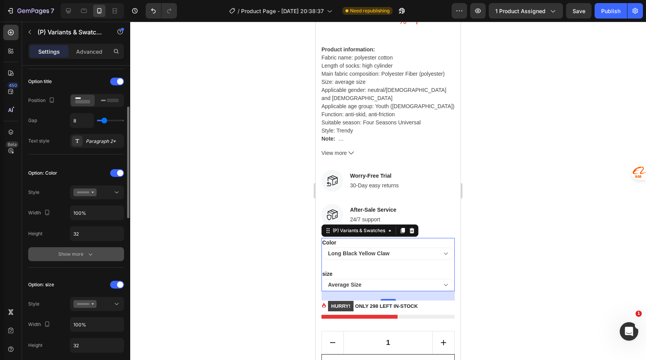
scroll to position [154, 0]
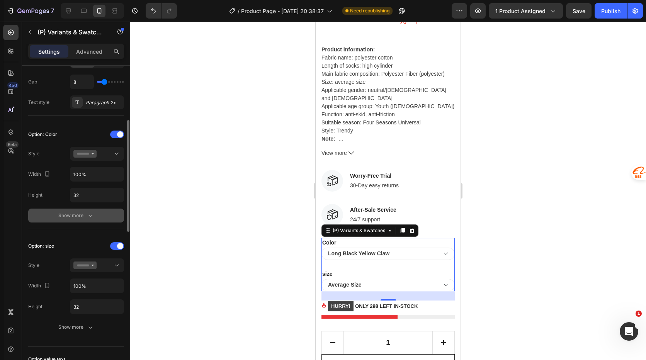
click at [82, 215] on div "Show more" at bounding box center [76, 216] width 36 height 8
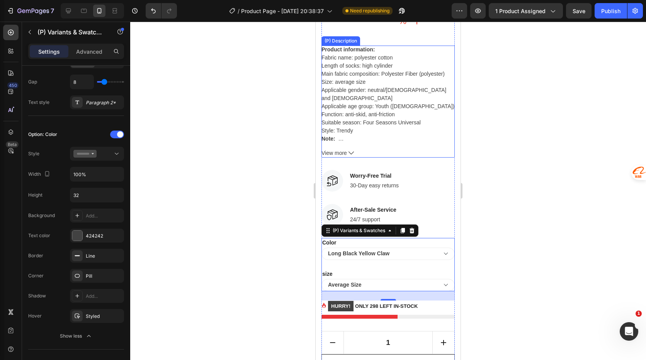
click at [436, 143] on div "Product information: Fabric name: polyester cotton Length of socks: high cylind…" at bounding box center [387, 94] width 133 height 97
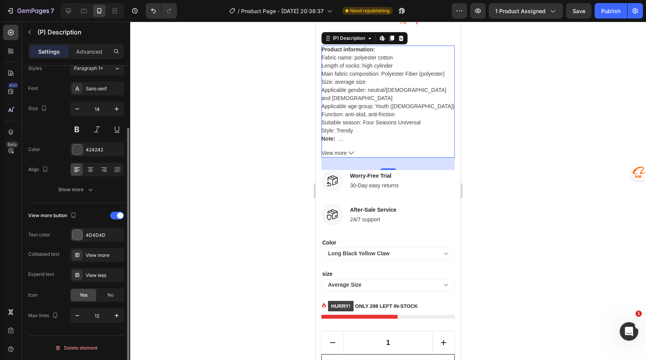
scroll to position [0, 0]
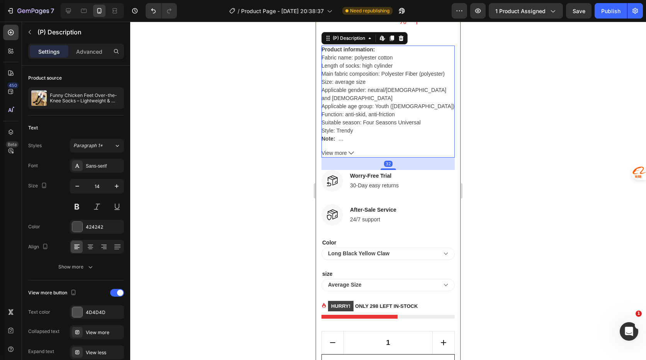
click at [452, 183] on div "Product Images Funny Chicken Feet Over-the-Knee Socks – Lightweight & Long (P) …" at bounding box center [388, 65] width 145 height 751
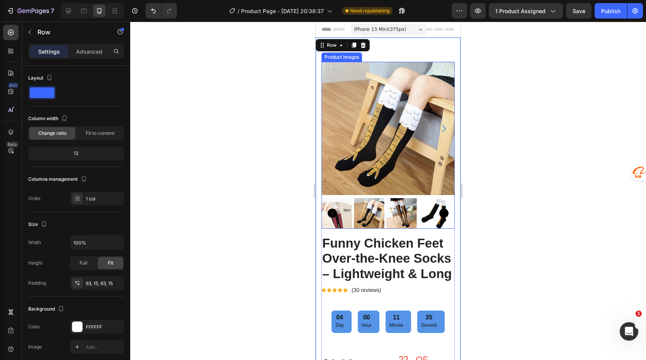
click at [429, 204] on img at bounding box center [433, 213] width 31 height 31
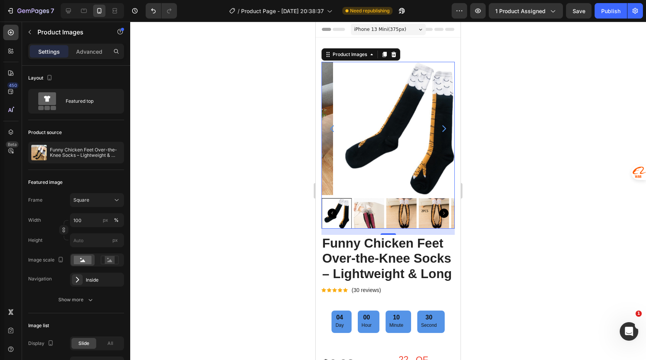
click at [493, 180] on div at bounding box center [388, 191] width 516 height 338
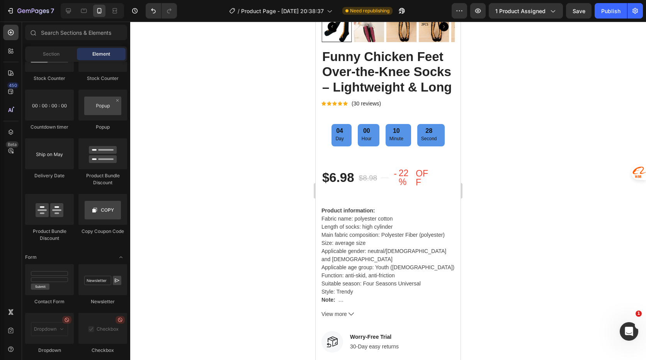
scroll to position [193, 0]
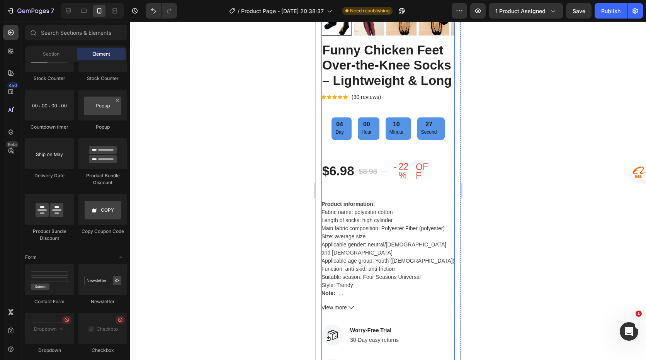
click at [365, 197] on div "Funny Chicken Feet Over-the-Knee Socks – Lightweight & Long (P) Title Icon Icon…" at bounding box center [387, 306] width 133 height 529
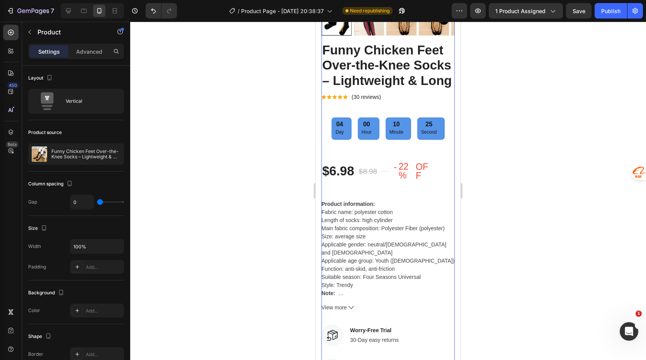
click at [369, 161] on div "Funny Chicken Feet Over-the-Knee Socks – Lightweight & Long (P) Title Icon Icon…" at bounding box center [387, 306] width 133 height 529
click at [352, 202] on div "Funny Chicken Feet Over-the-Knee Socks – Lightweight & Long (P) Title Icon Icon…" at bounding box center [387, 306] width 133 height 529
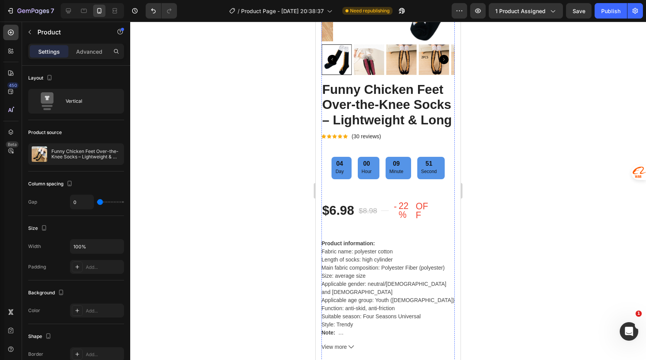
scroll to position [154, 0]
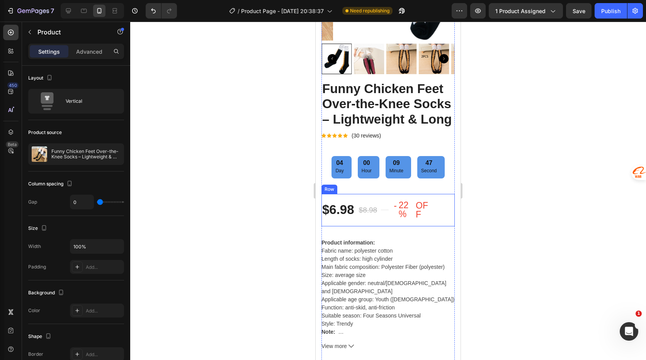
click at [370, 226] on div "$8.98 (P) Price (P) Price" at bounding box center [368, 210] width 20 height 32
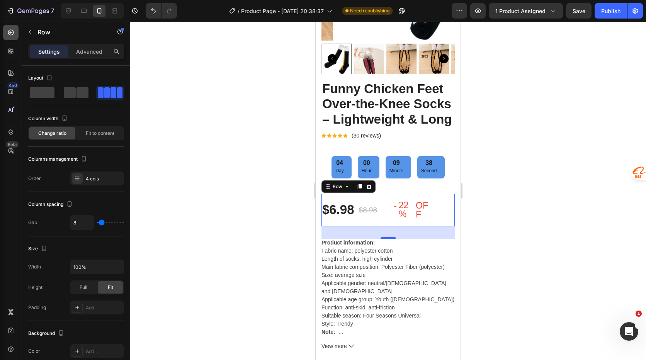
click at [15, 27] on div at bounding box center [10, 32] width 15 height 15
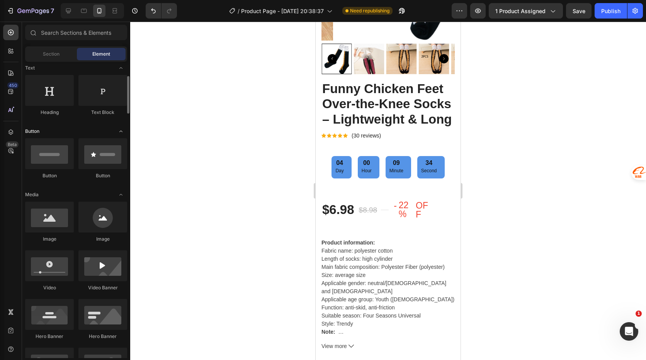
scroll to position [0, 0]
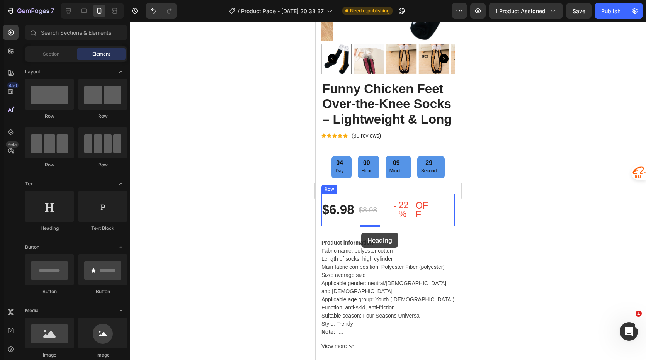
drag, startPoint x: 421, startPoint y: 244, endPoint x: 361, endPoint y: 232, distance: 60.5
click at [357, 236] on div "Funny Chicken Feet Over-the-Knee Socks – Lightweight & Long (P) Title Icon Icon…" at bounding box center [387, 344] width 133 height 529
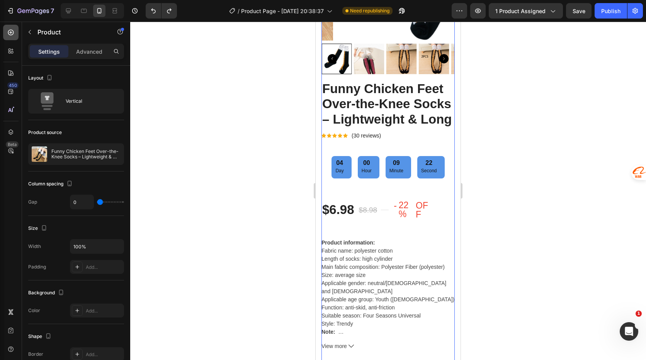
click at [12, 34] on icon at bounding box center [11, 33] width 8 height 8
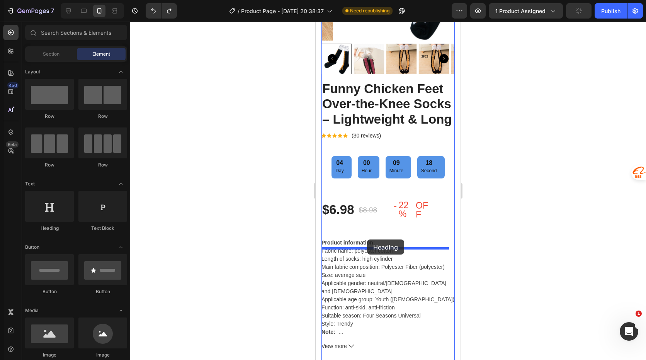
drag, startPoint x: 383, startPoint y: 239, endPoint x: 367, endPoint y: 239, distance: 16.2
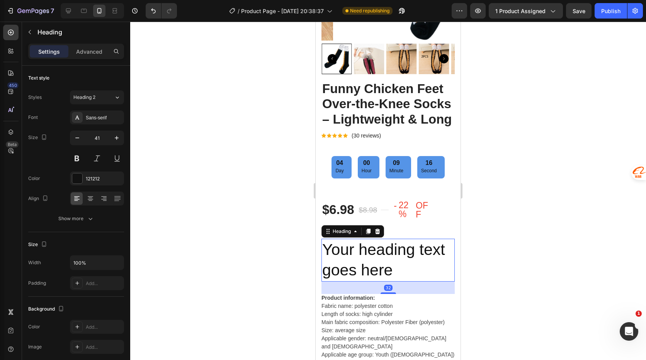
click at [400, 260] on h2 "Your heading text goes here" at bounding box center [387, 260] width 133 height 43
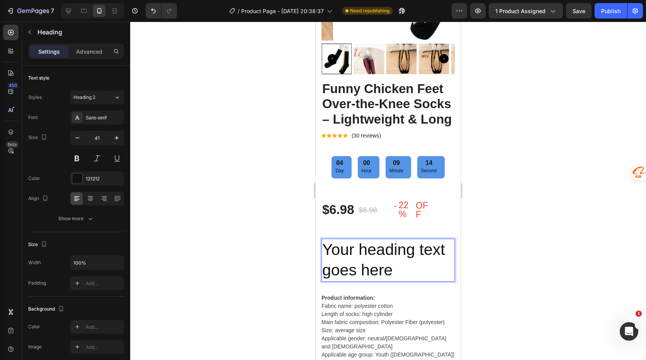
click at [396, 262] on p "Your heading text goes here" at bounding box center [388, 259] width 132 height 41
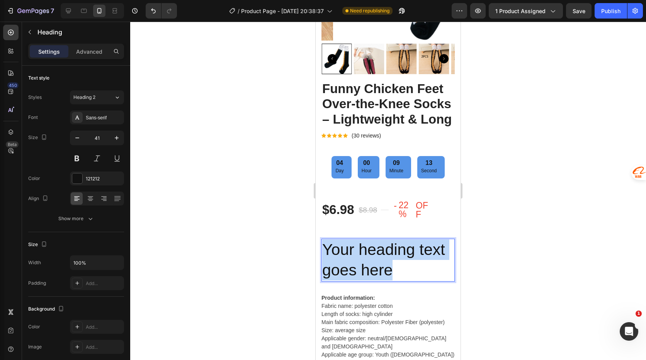
click at [396, 262] on p "Your heading text goes here" at bounding box center [388, 259] width 132 height 41
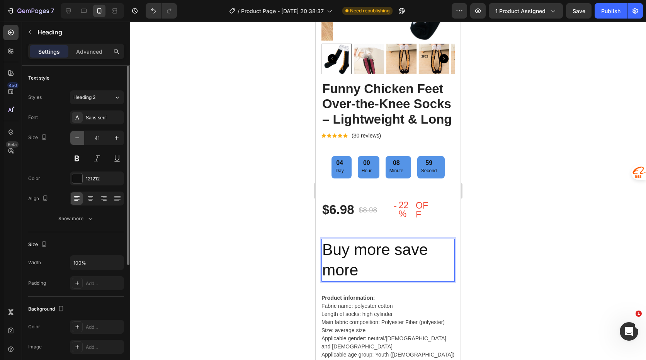
click at [77, 140] on icon "button" at bounding box center [77, 138] width 8 height 8
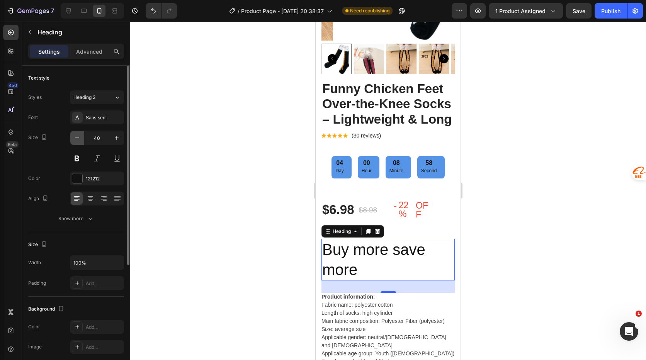
click at [77, 140] on icon "button" at bounding box center [77, 138] width 8 height 8
click at [92, 139] on input "39" at bounding box center [96, 138] width 25 height 14
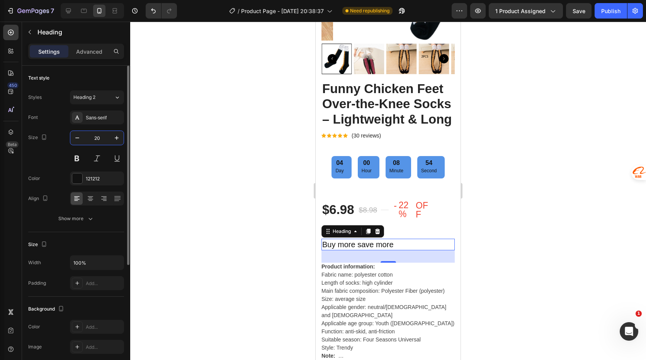
click at [93, 139] on input "20" at bounding box center [96, 138] width 25 height 14
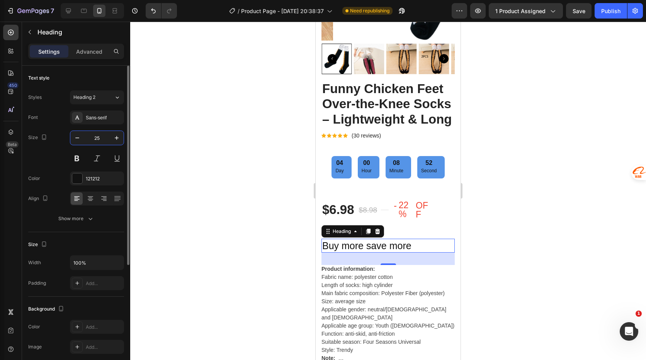
click at [100, 139] on input "25" at bounding box center [96, 138] width 25 height 14
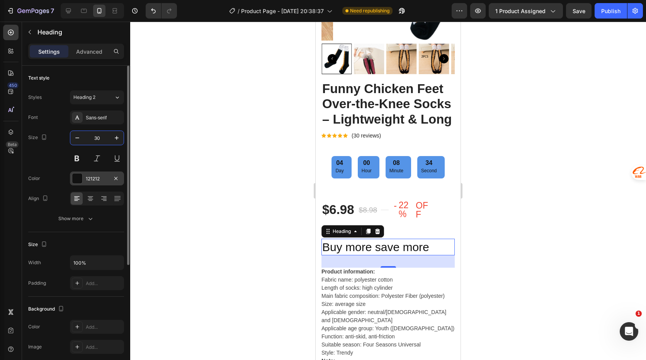
type input "30"
click at [90, 179] on div "121212" at bounding box center [97, 178] width 22 height 7
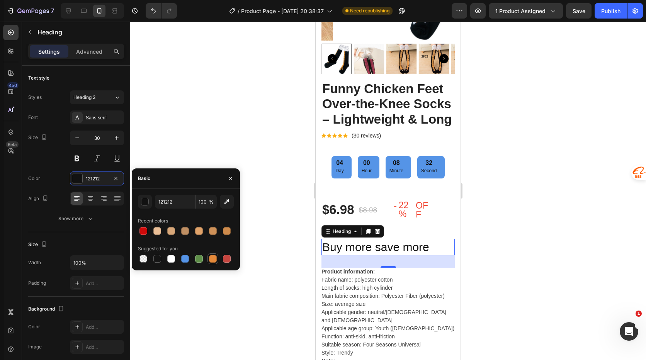
click at [213, 257] on div at bounding box center [213, 259] width 8 height 8
type input "E4893A"
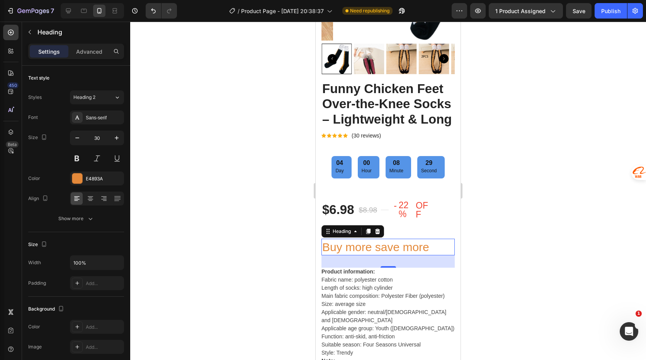
click at [499, 256] on div at bounding box center [388, 191] width 516 height 338
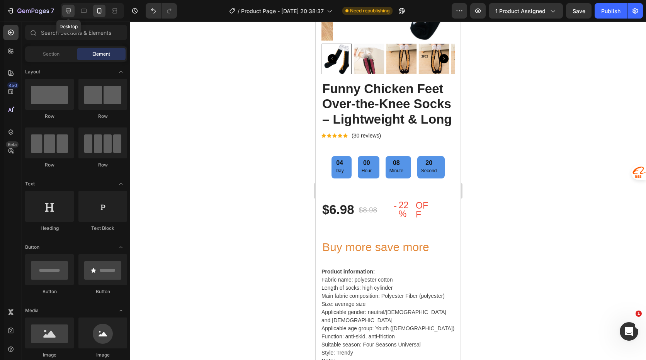
click at [71, 11] on icon at bounding box center [68, 11] width 8 height 8
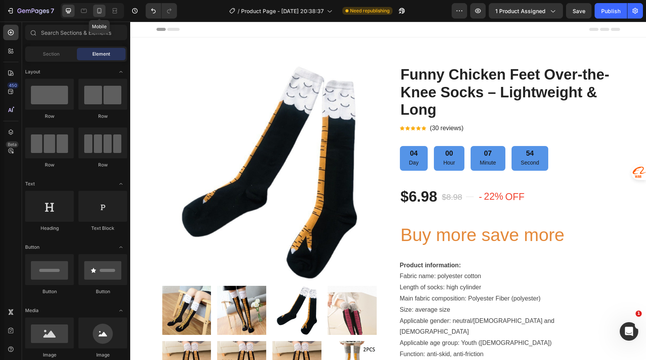
click at [101, 11] on icon at bounding box center [99, 10] width 4 height 5
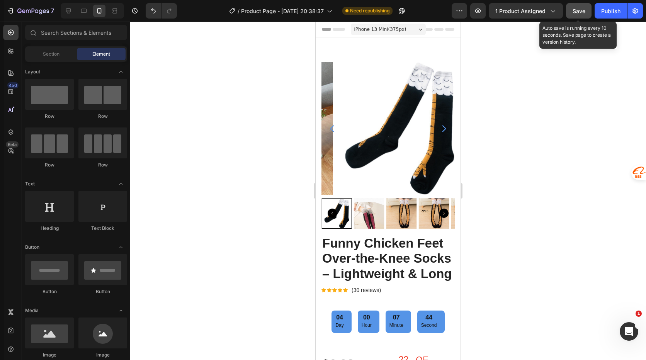
click at [582, 9] on span "Save" at bounding box center [578, 11] width 13 height 7
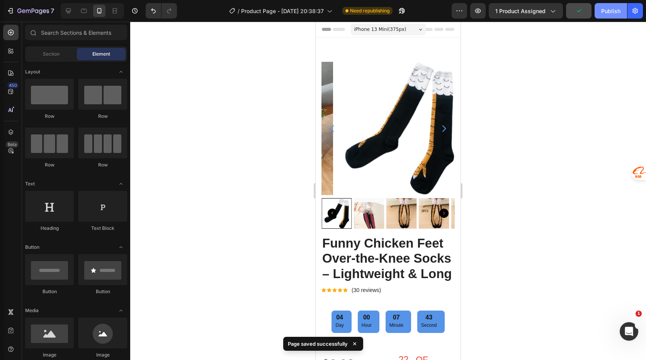
click at [610, 14] on div "Publish" at bounding box center [610, 11] width 19 height 8
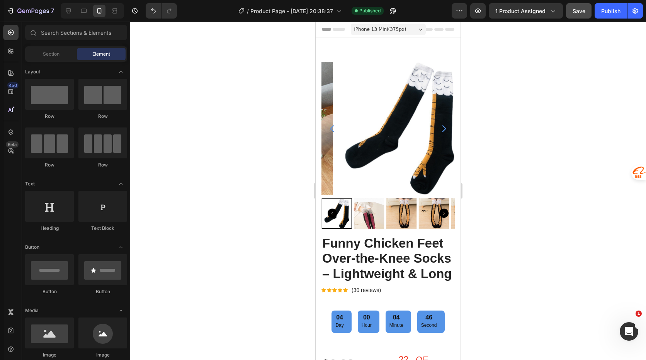
click at [556, 128] on div at bounding box center [388, 191] width 516 height 338
